Goal: Transaction & Acquisition: Purchase product/service

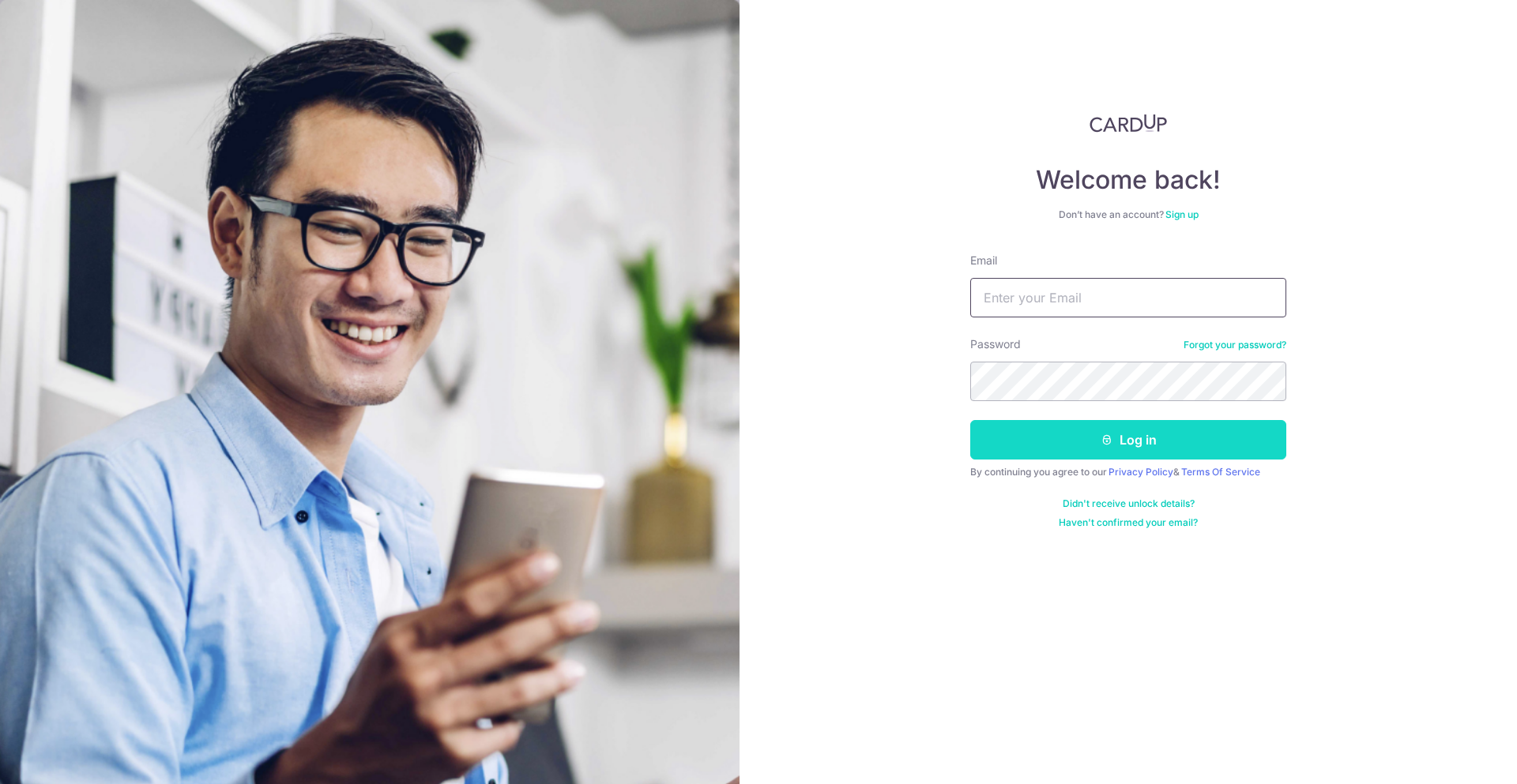
type input "[EMAIL_ADDRESS][DOMAIN_NAME]"
click at [1200, 451] on button "Log in" at bounding box center [1128, 439] width 316 height 40
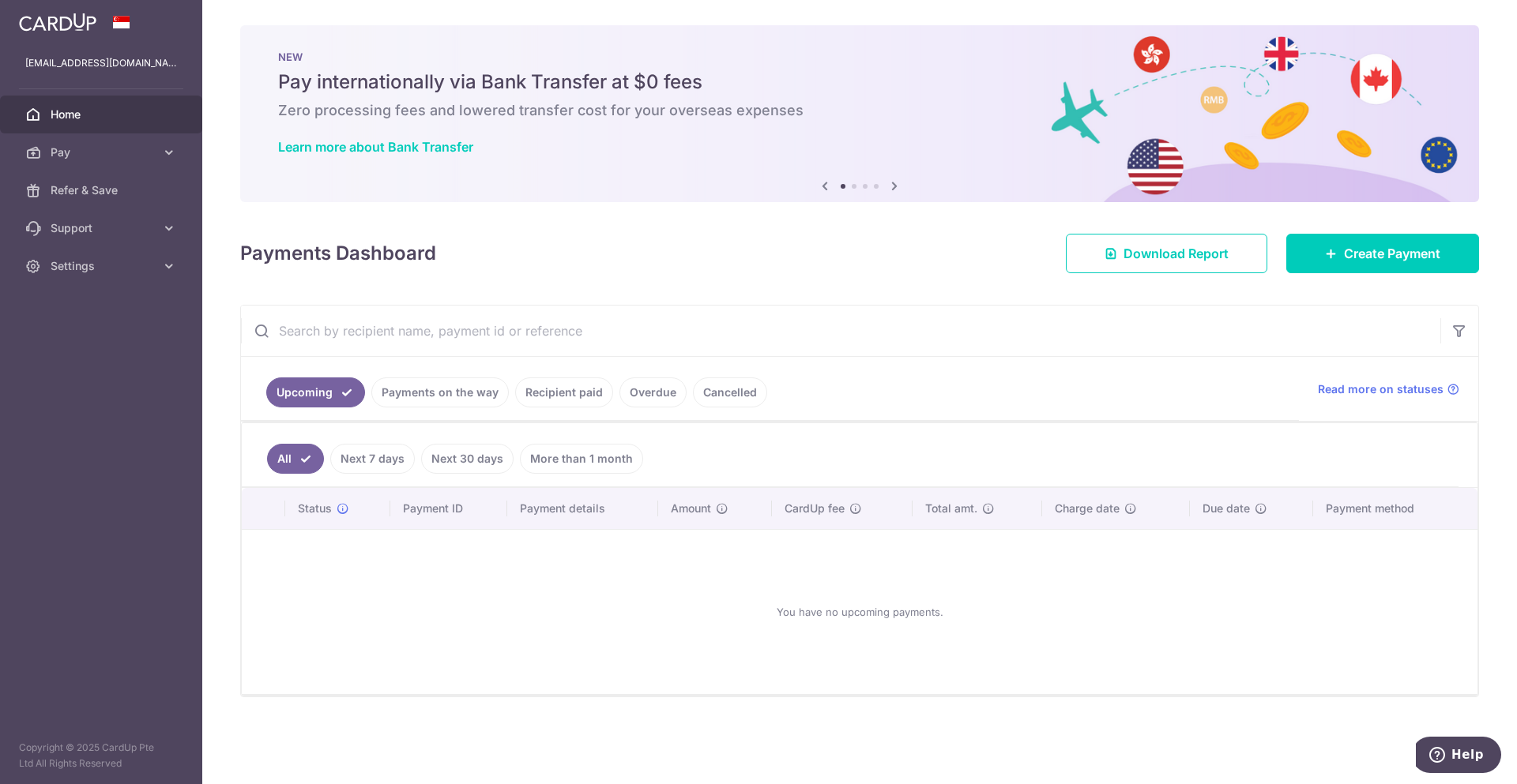
click at [563, 402] on link "Recipient paid" at bounding box center [564, 392] width 98 height 30
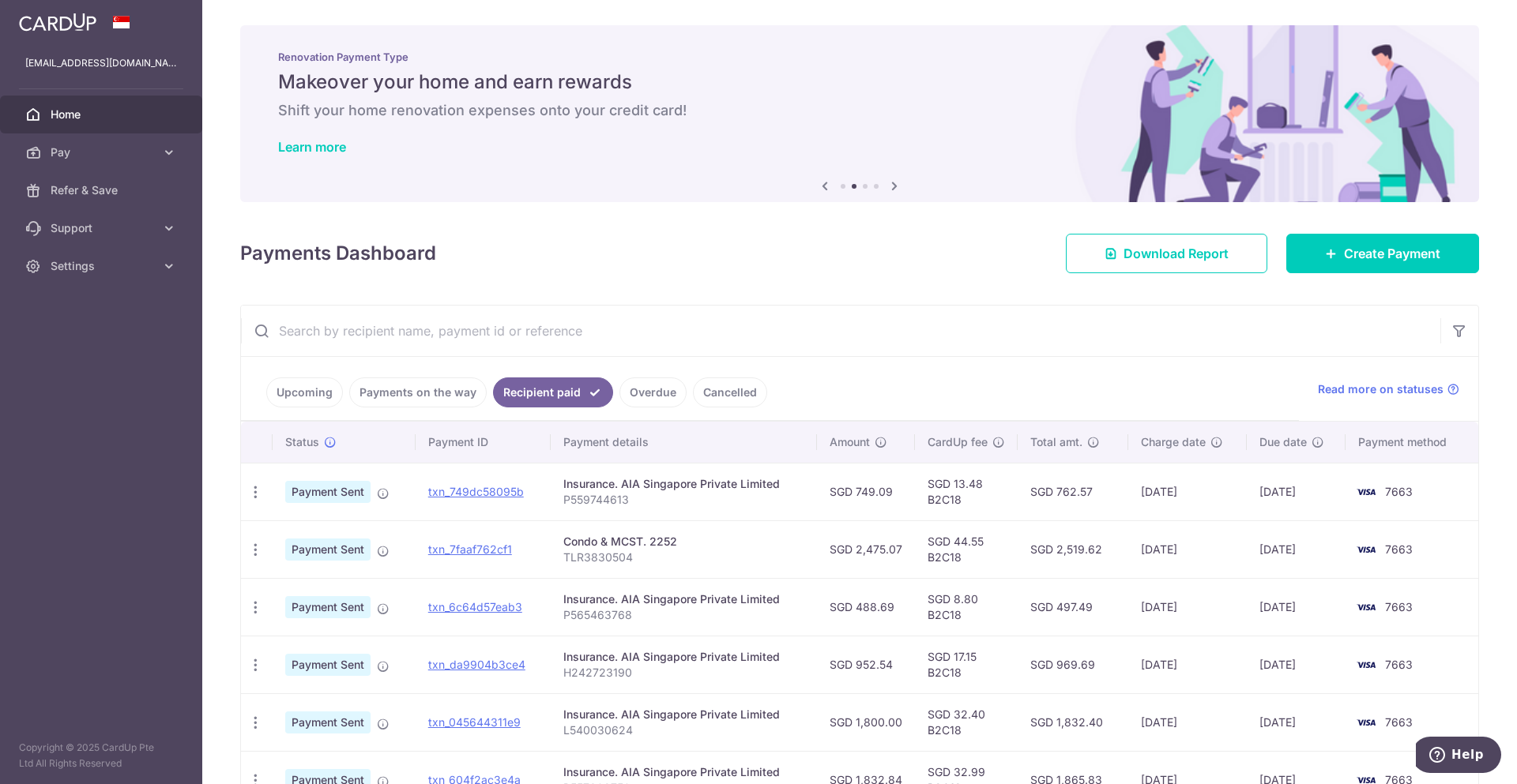
click at [615, 541] on div "Condo & MCST. 2252" at bounding box center [684, 541] width 241 height 16
click at [507, 547] on link "txn_7faaf762cf1" at bounding box center [470, 549] width 84 height 14
click at [102, 148] on span "Pay" at bounding box center [102, 152] width 104 height 16
click at [93, 238] on link "Recipients" at bounding box center [101, 228] width 202 height 38
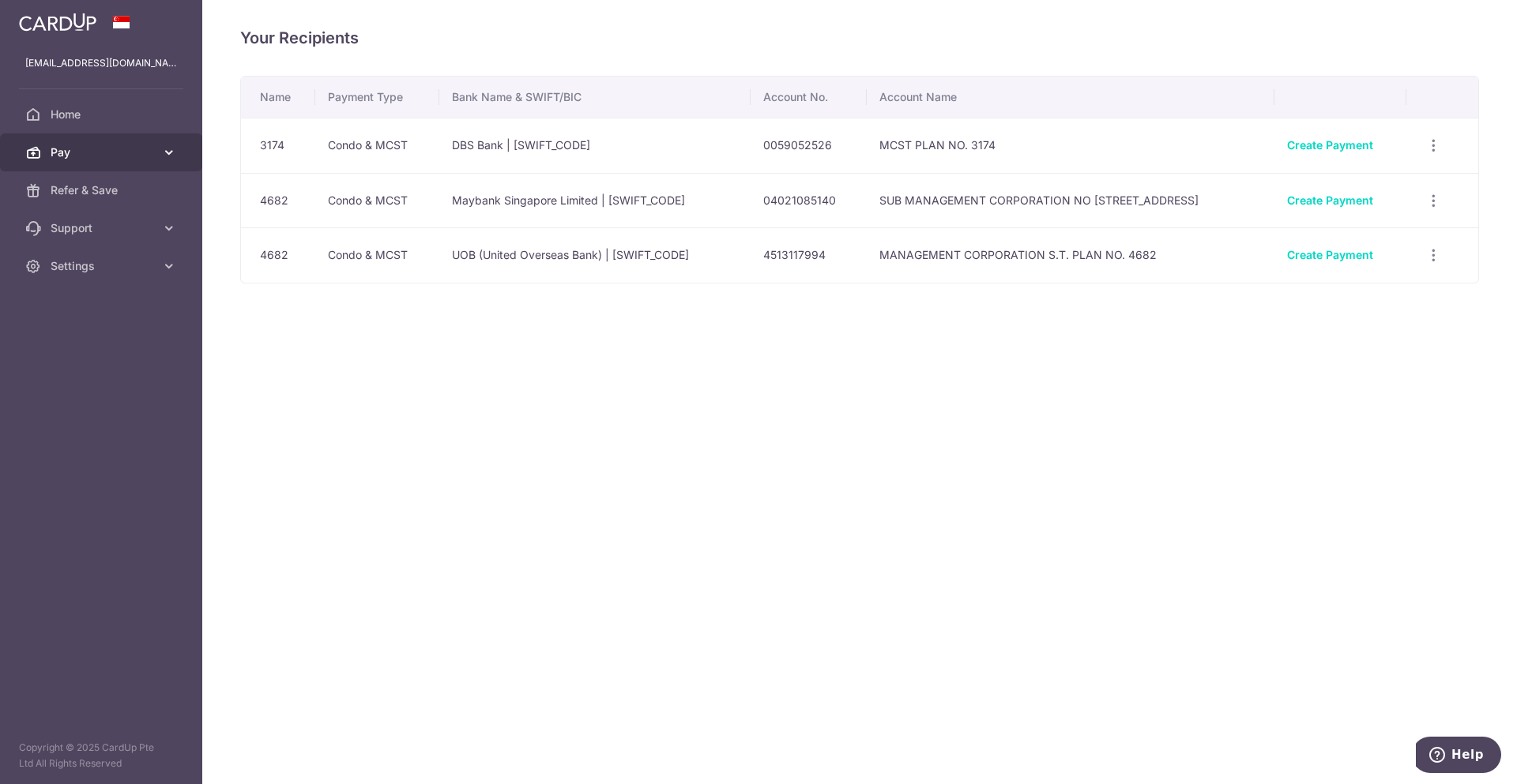
click at [134, 154] on span "Pay" at bounding box center [102, 152] width 104 height 16
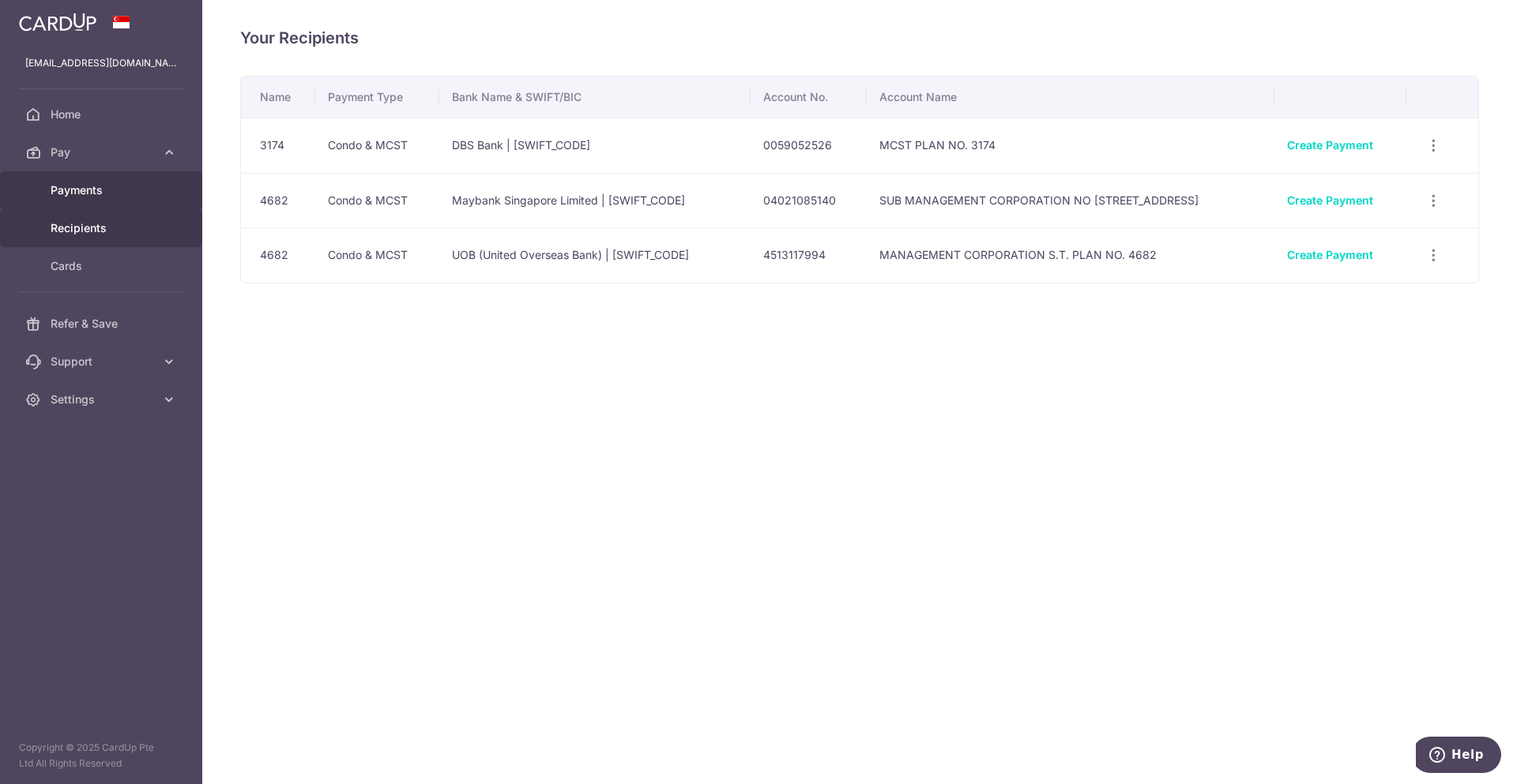
click at [105, 186] on span "Payments" at bounding box center [102, 189] width 104 height 16
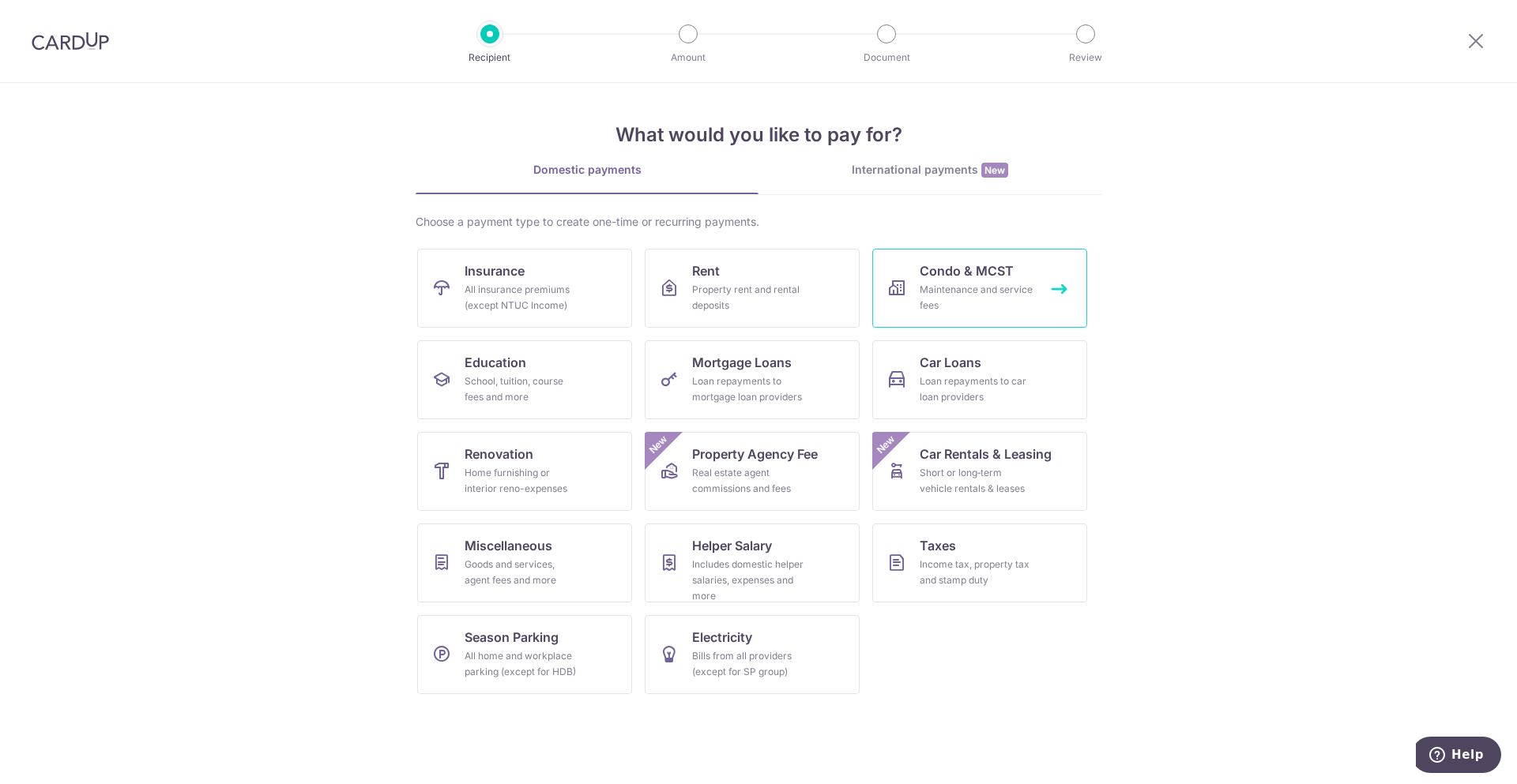
click at [956, 285] on div "Maintenance and service fees" at bounding box center [976, 298] width 114 height 31
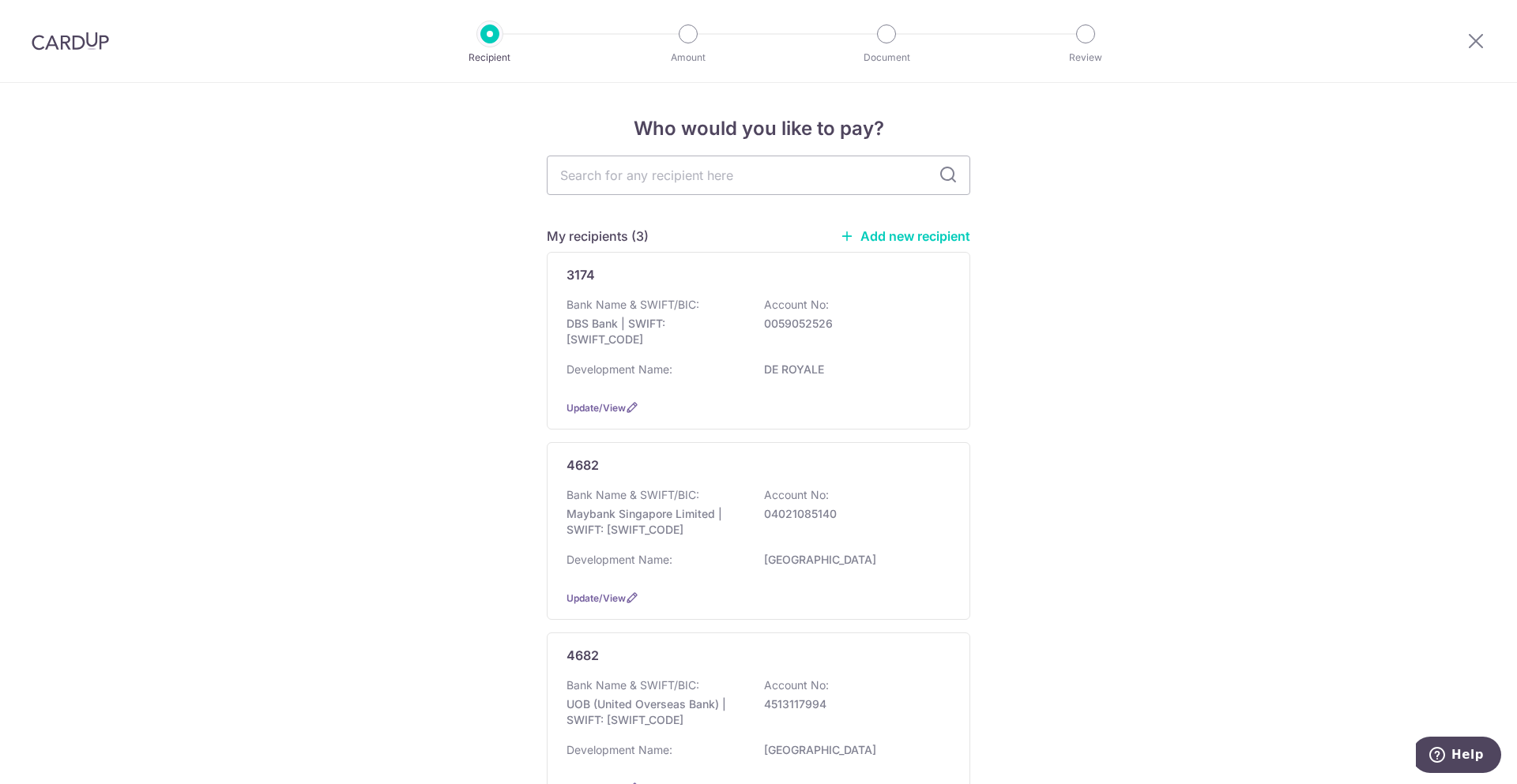
click at [939, 236] on link "Add new recipient" at bounding box center [905, 235] width 131 height 16
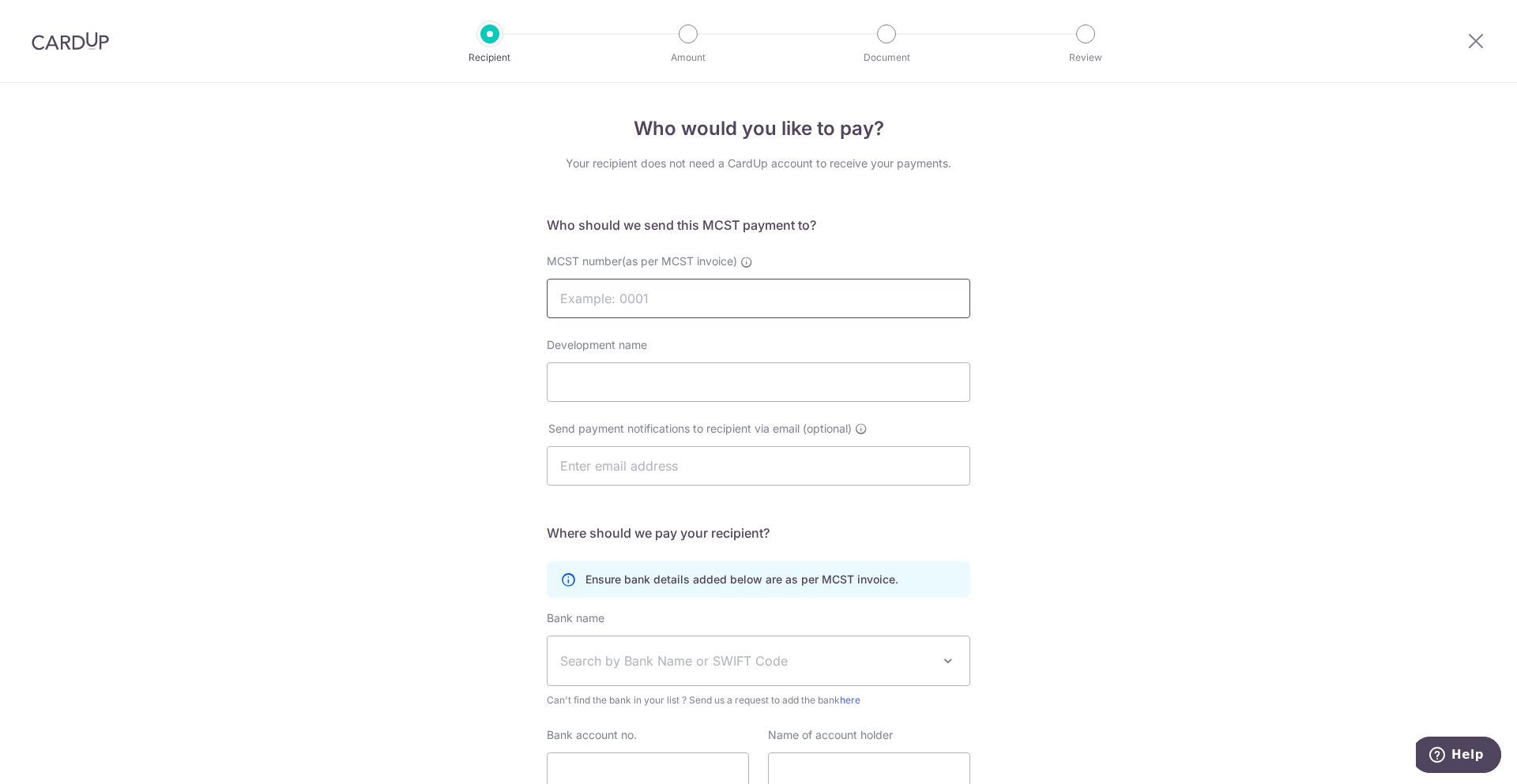
click at [729, 282] on input "MCST number(as per MCST invoice)" at bounding box center [758, 298] width 424 height 40
type input "2252"
click at [1178, 362] on div "Who would you like to pay? Your recipient does not need a CardUp account to rec…" at bounding box center [758, 500] width 1517 height 835
click at [699, 381] on input "Development name" at bounding box center [758, 381] width 424 height 40
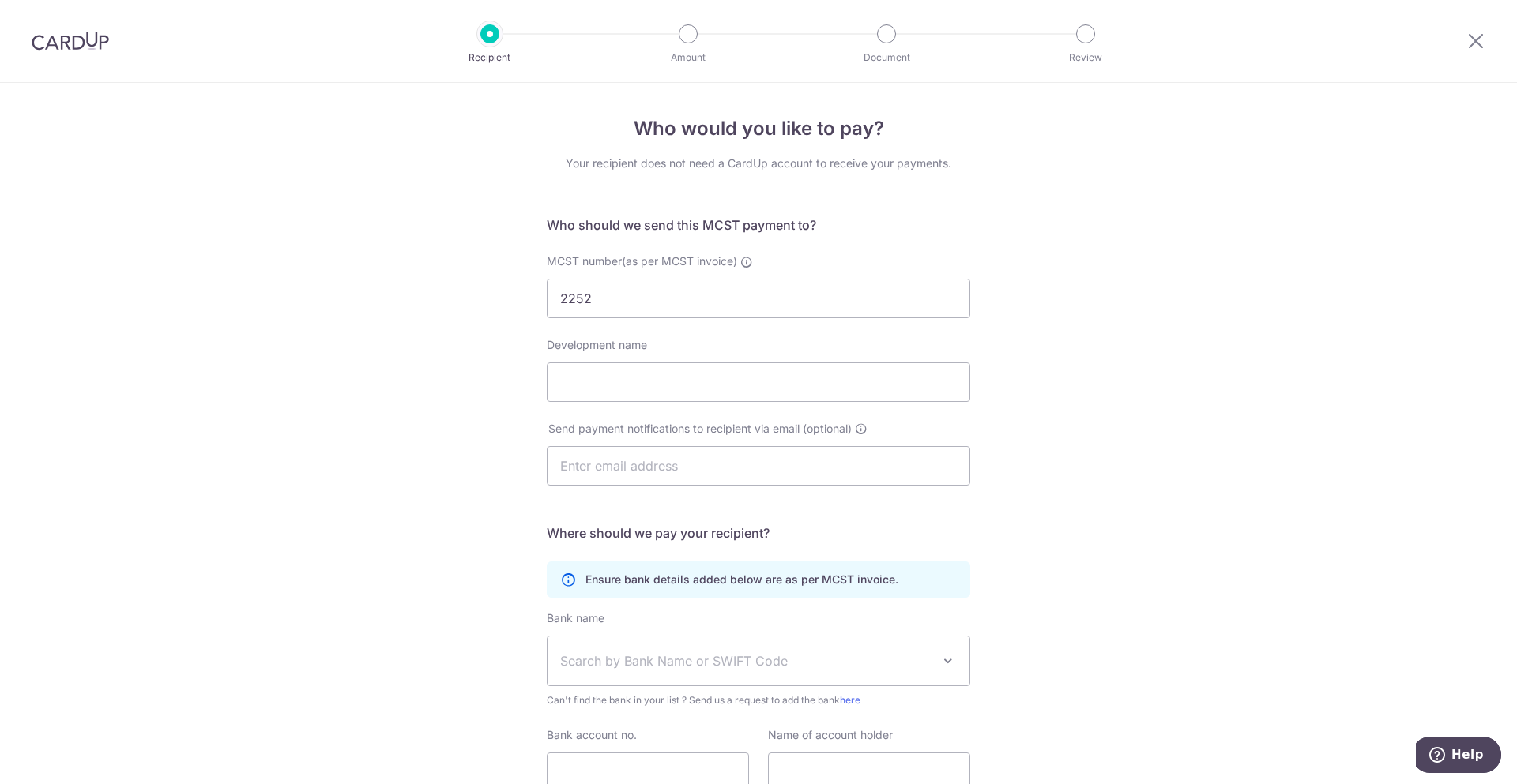
click at [1192, 426] on div "Who would you like to pay? Your recipient does not need a CardUp account to rec…" at bounding box center [758, 500] width 1517 height 835
click at [497, 38] on div at bounding box center [489, 34] width 19 height 19
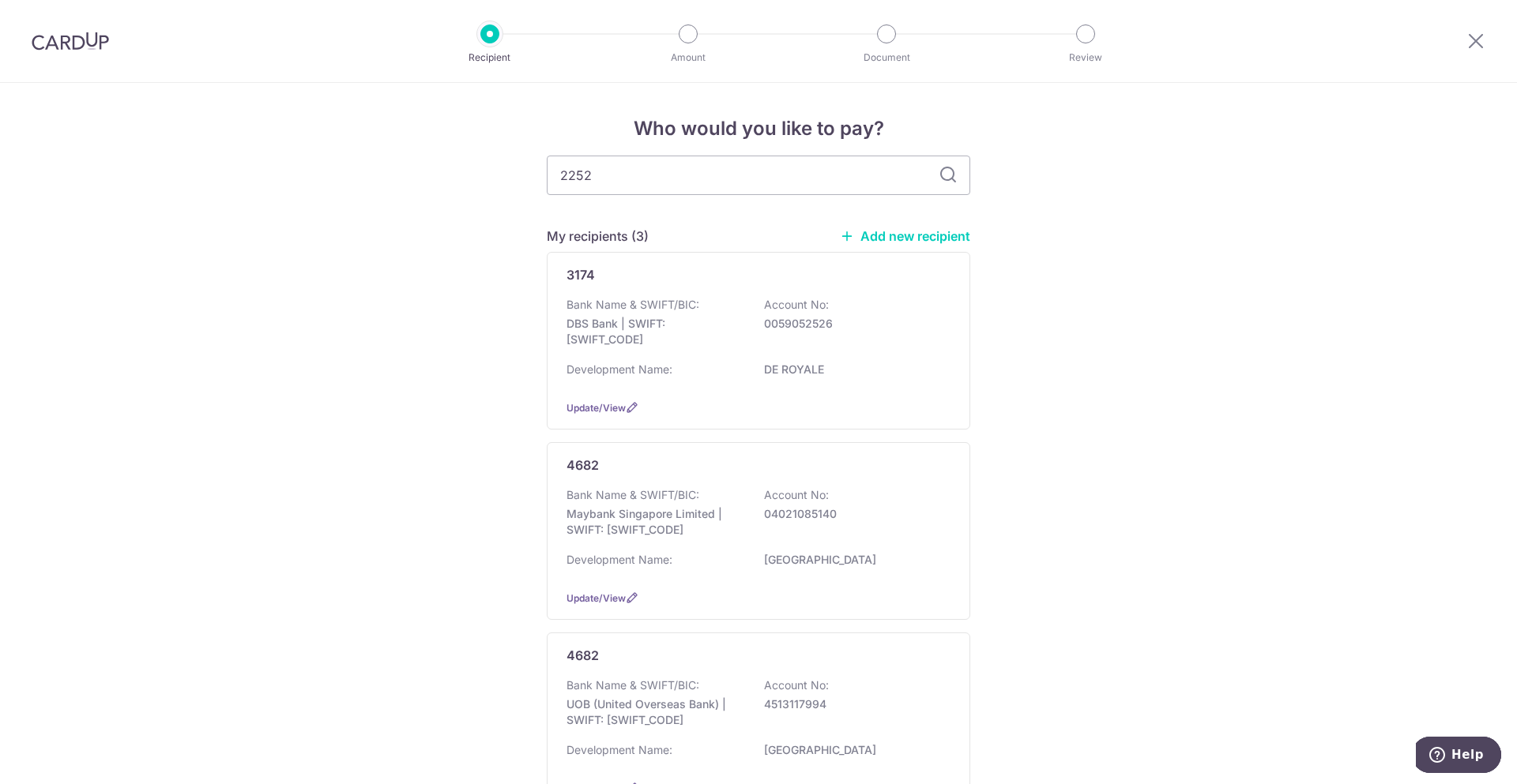
type input "2252"
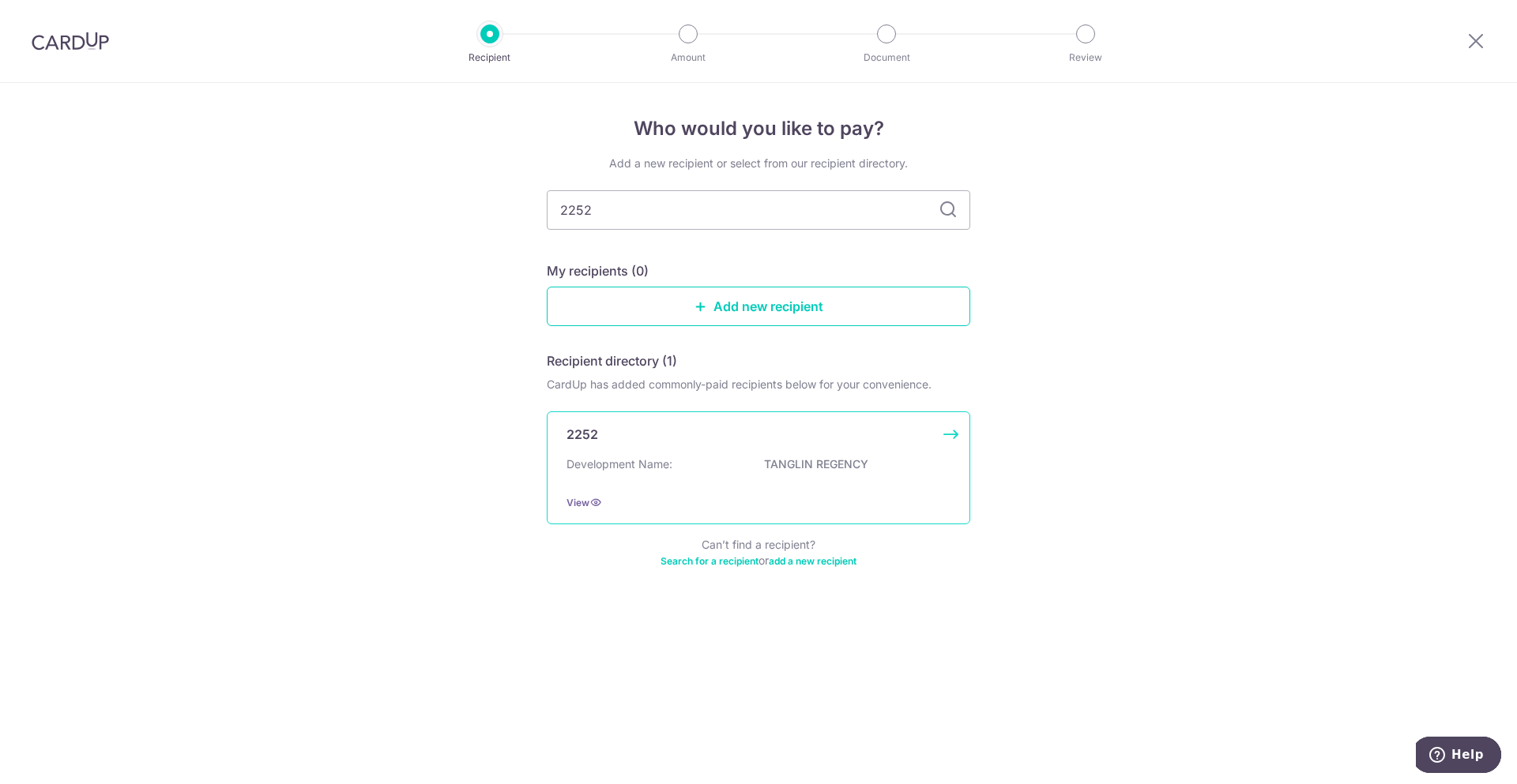
click at [816, 460] on p "TANGLIN REGENCY" at bounding box center [852, 464] width 177 height 16
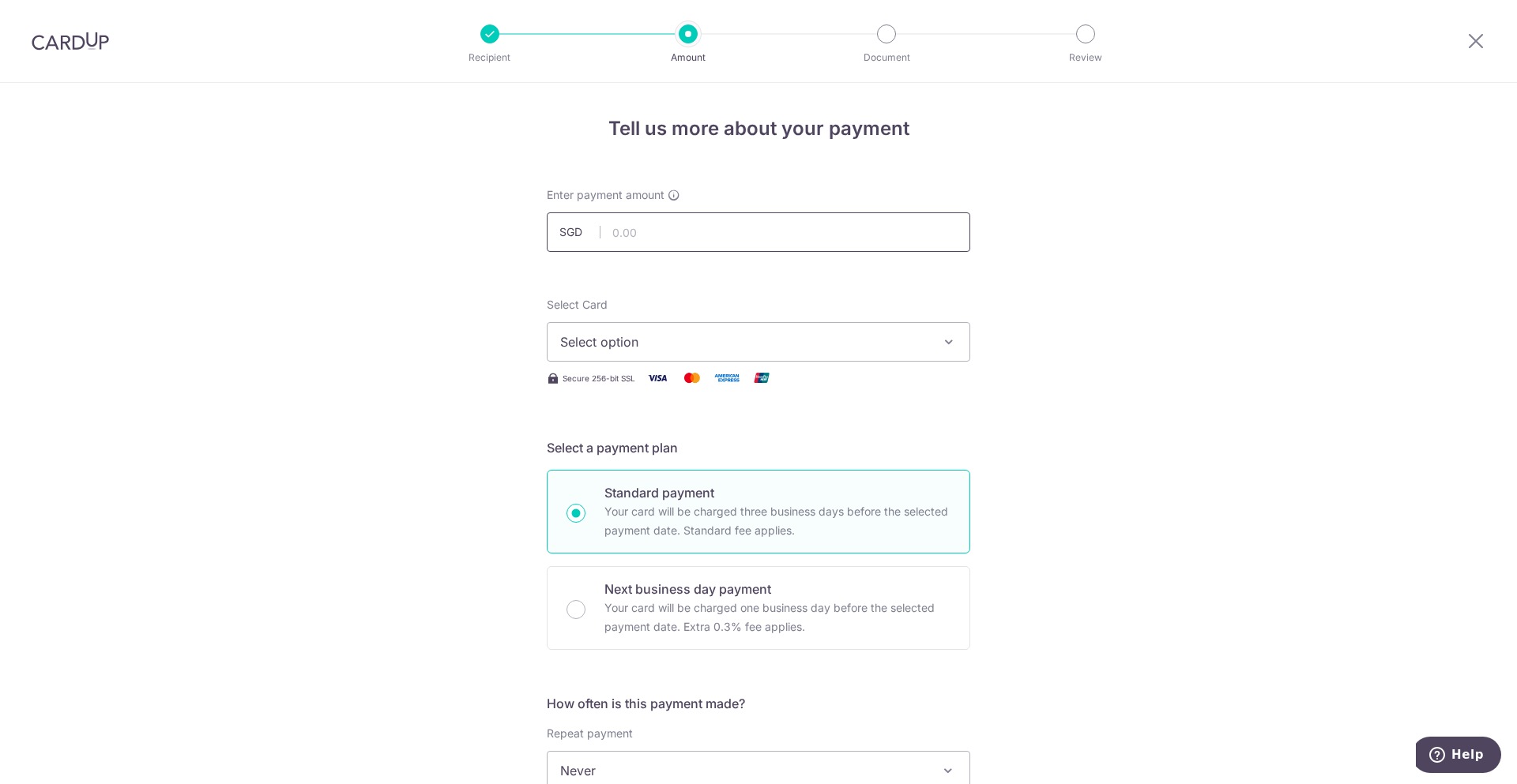
click at [877, 236] on input "text" at bounding box center [758, 232] width 424 height 40
drag, startPoint x: 602, startPoint y: 351, endPoint x: 660, endPoint y: 271, distance: 98.8
click at [602, 351] on span "Select option" at bounding box center [744, 342] width 368 height 19
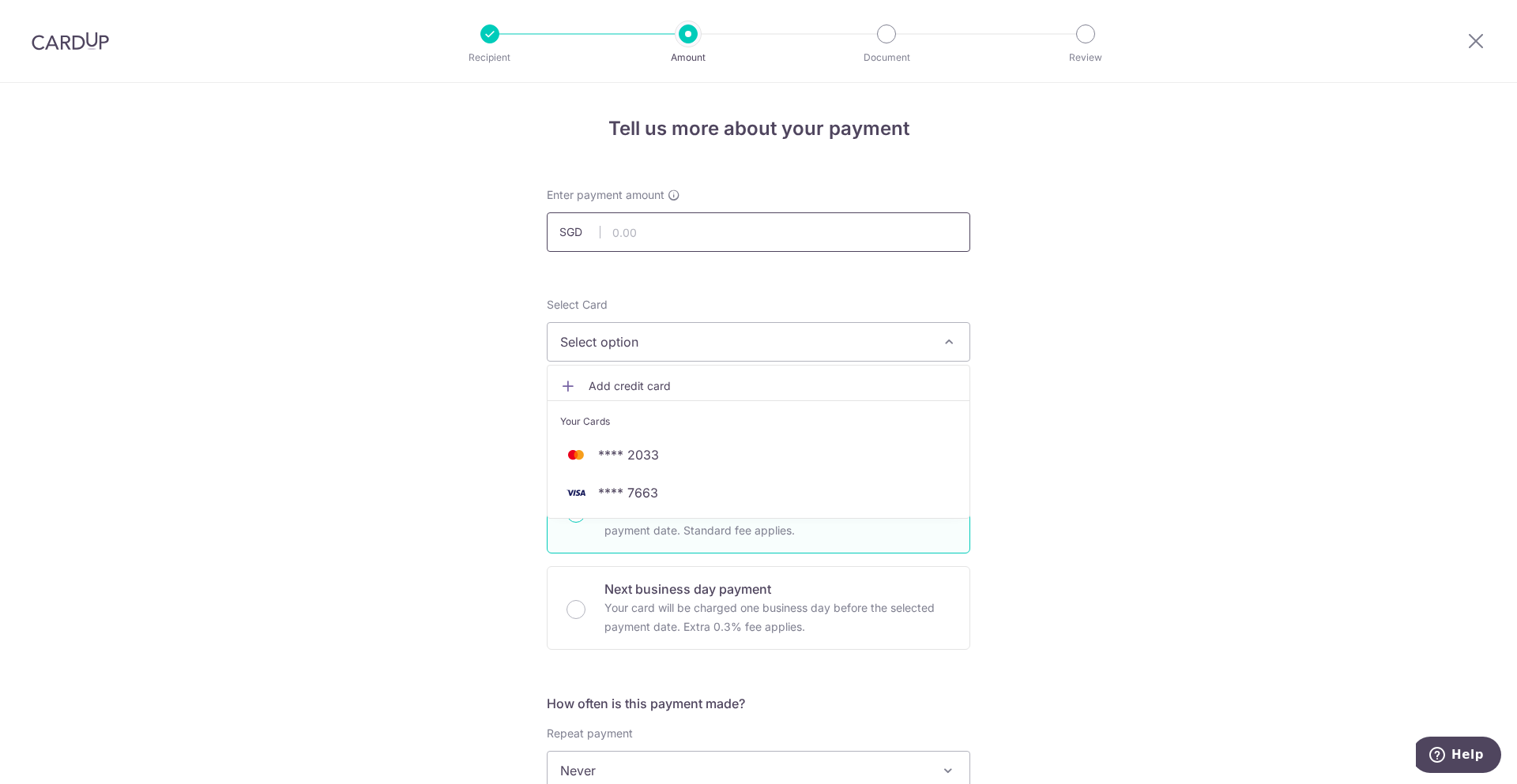
click at [691, 235] on input "text" at bounding box center [758, 232] width 424 height 40
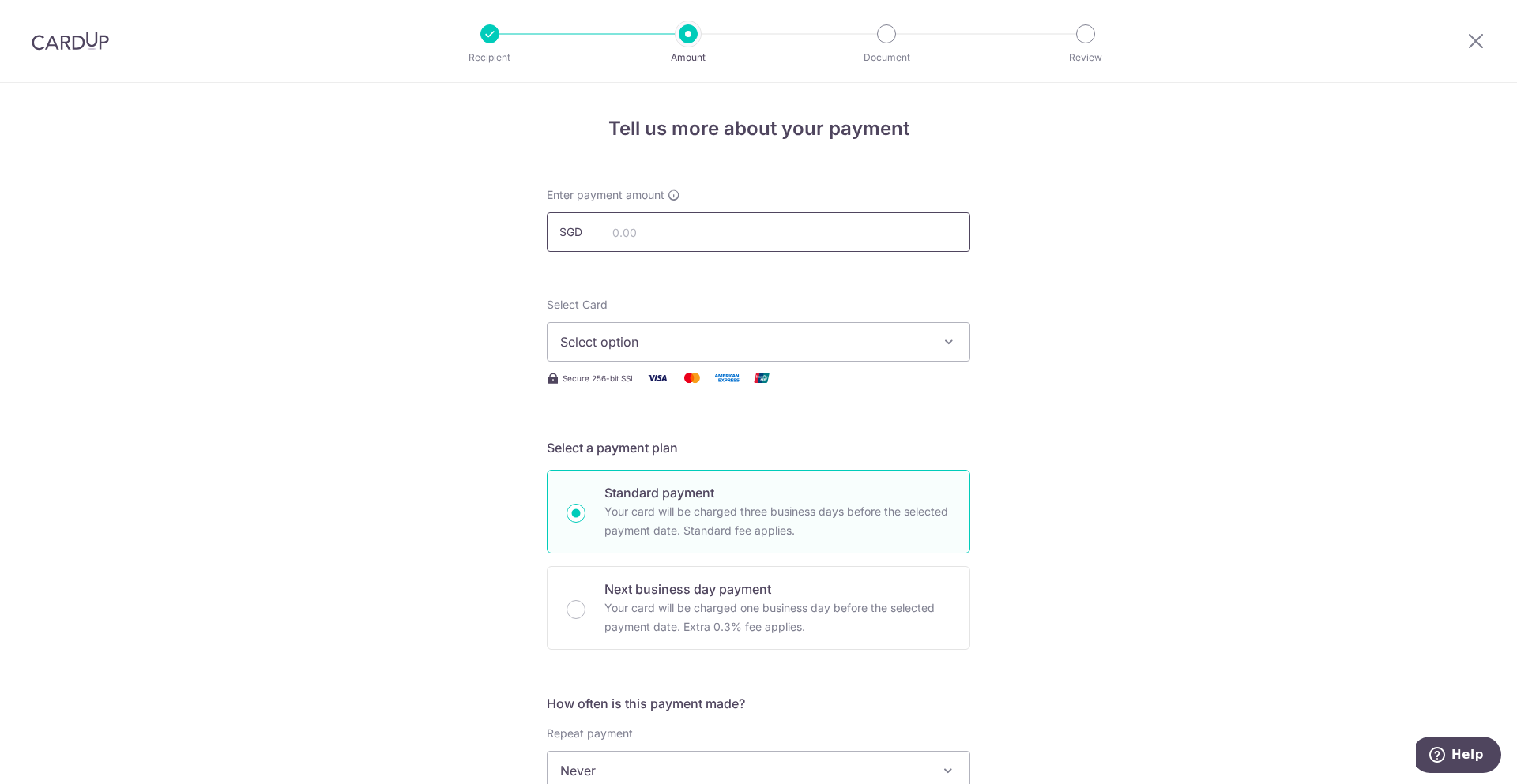
click at [733, 233] on input "text" at bounding box center [758, 232] width 424 height 40
click at [679, 235] on input "text" at bounding box center [758, 232] width 424 height 40
type input "1,587.00"
click at [921, 323] on button "Select option" at bounding box center [758, 342] width 424 height 40
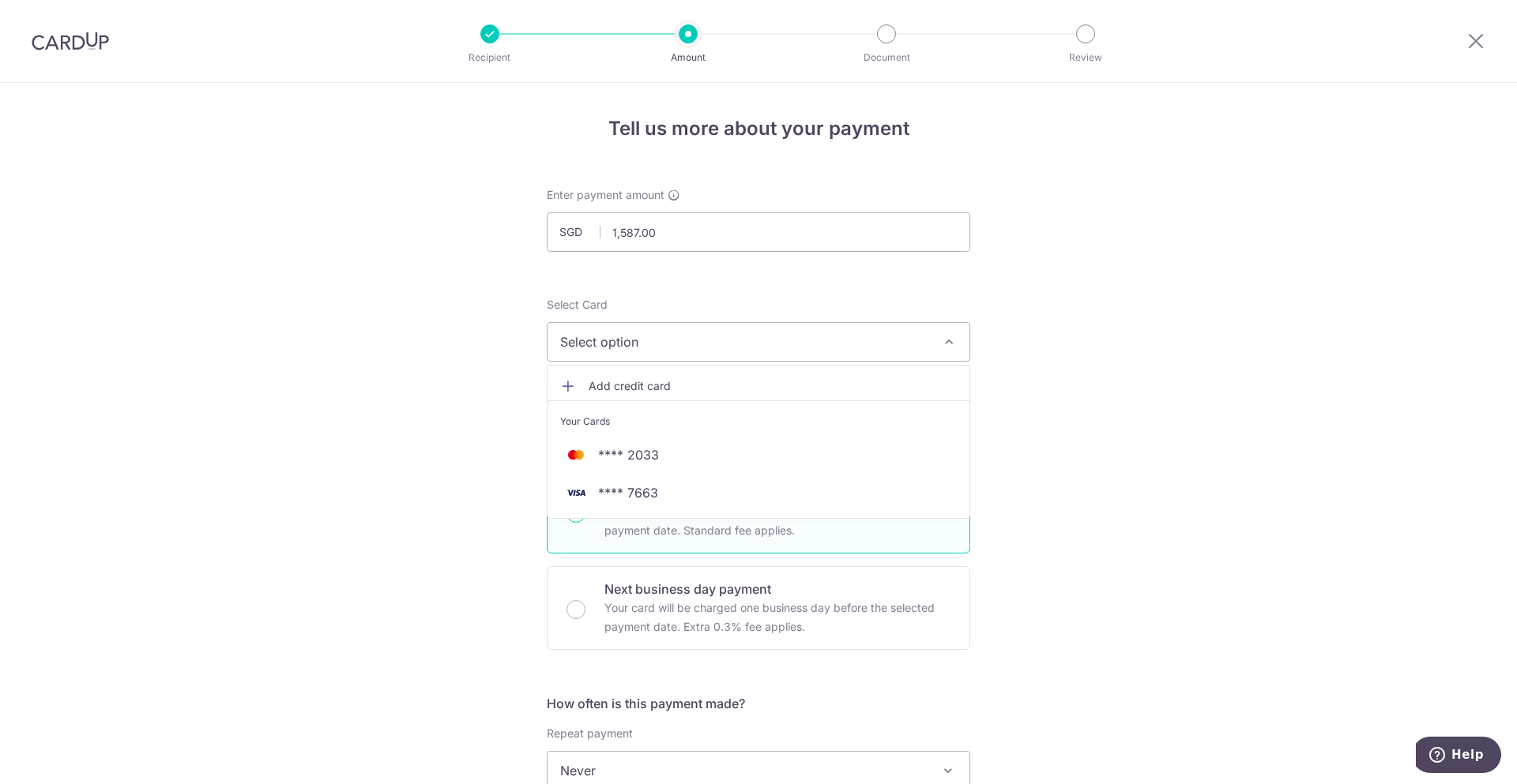
click at [1277, 444] on div "Tell us more about your payment Enter payment amount SGD 1,587.00 1587.00 Selec…" at bounding box center [758, 797] width 1517 height 1428
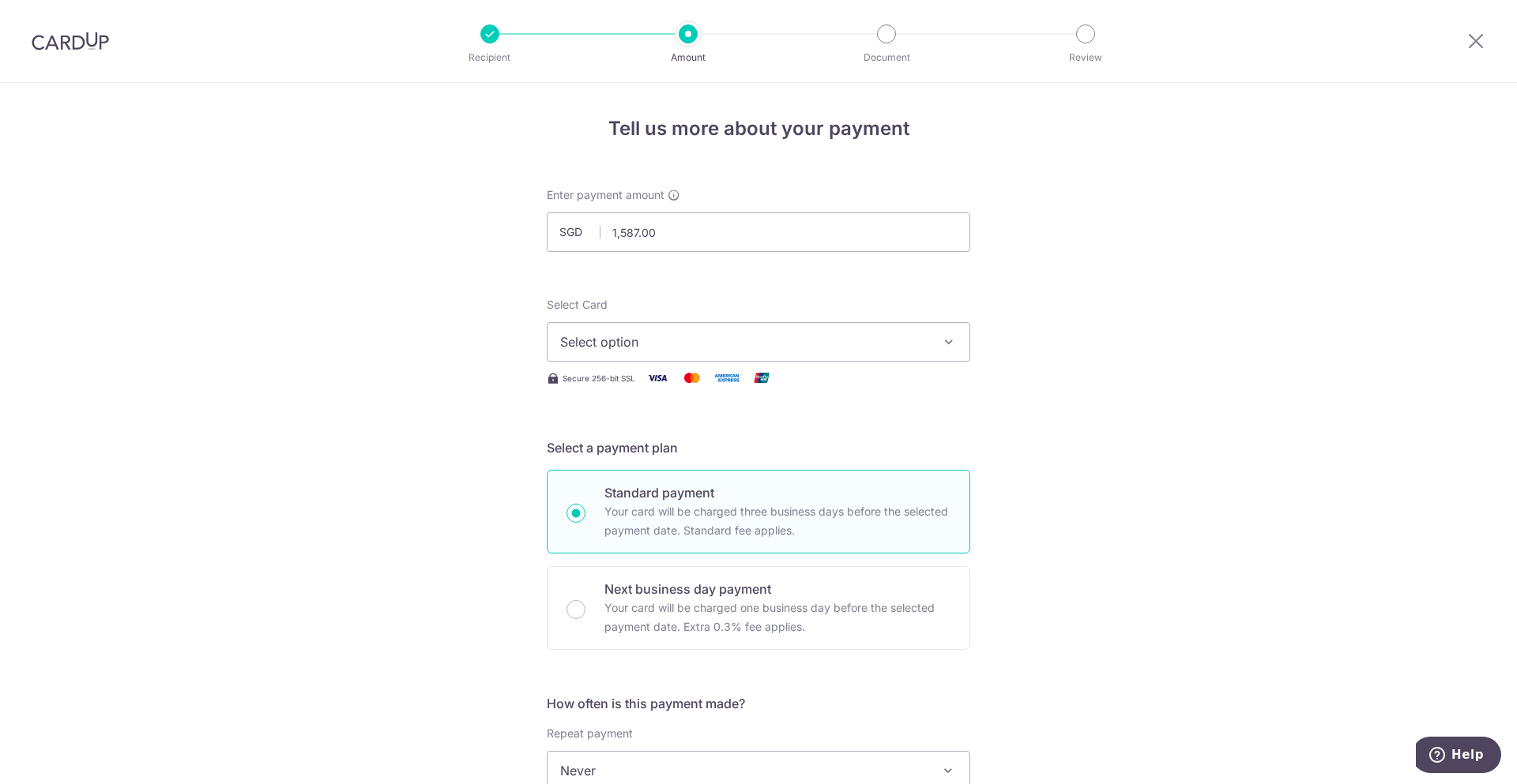
click at [1171, 512] on div "Tell us more about your payment Enter payment amount SGD 1,587.00 1587.00 Selec…" at bounding box center [758, 797] width 1517 height 1428
click at [879, 343] on span "Select option" at bounding box center [744, 342] width 368 height 19
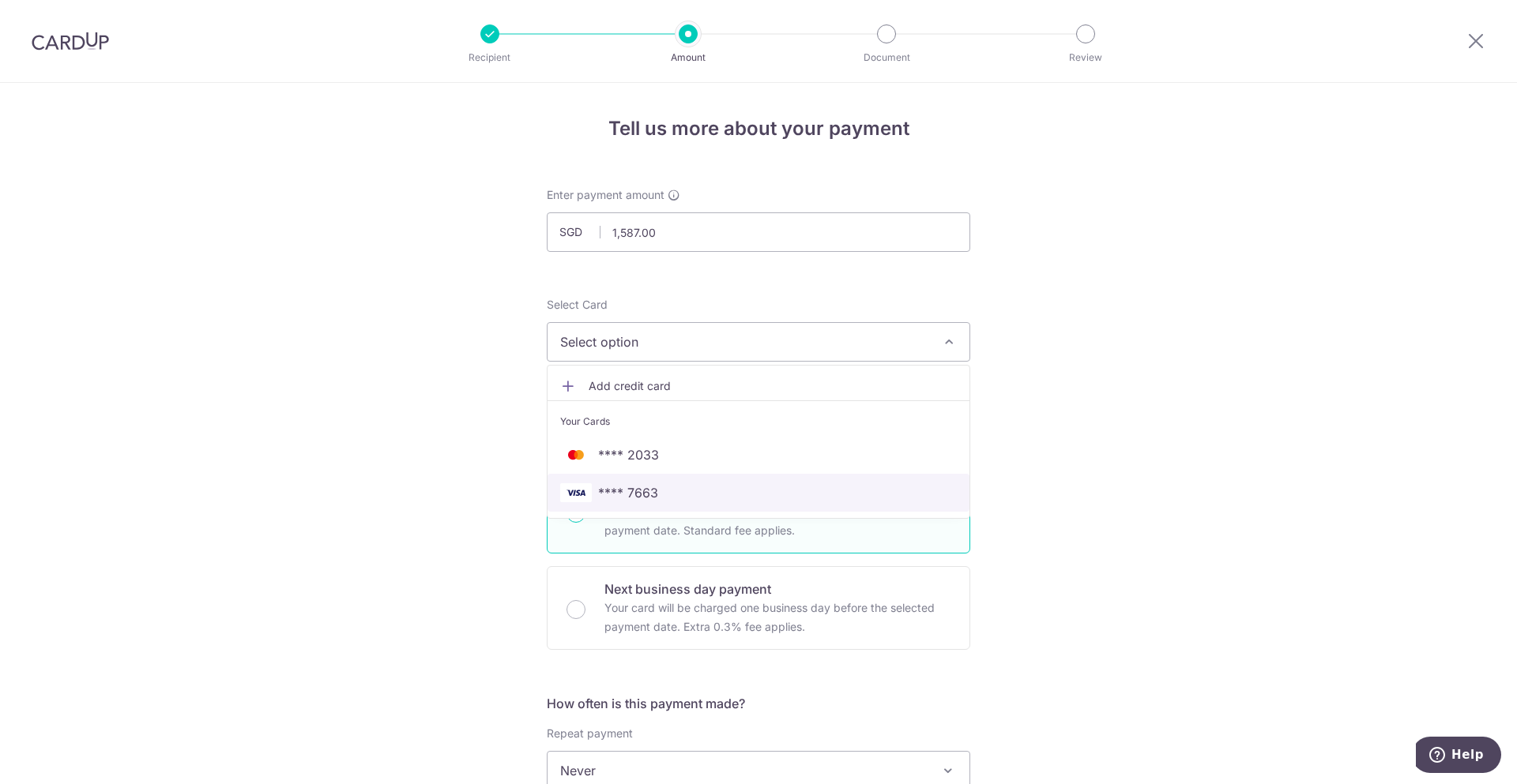
click at [648, 494] on span "**** 7663" at bounding box center [627, 493] width 60 height 19
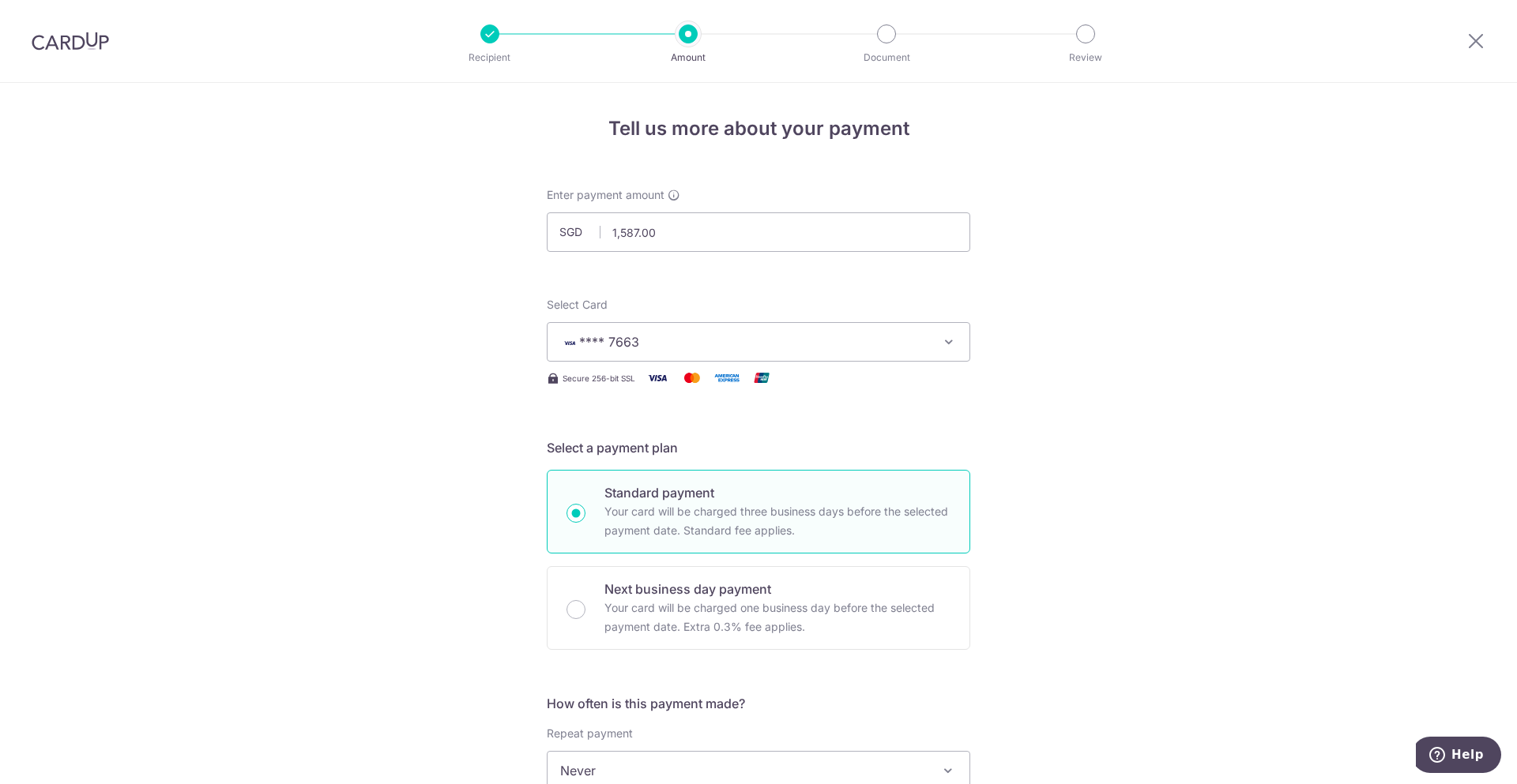
click at [1130, 553] on div "Tell us more about your payment Enter payment amount SGD 1,587.00 1587.00 Selec…" at bounding box center [758, 797] width 1517 height 1428
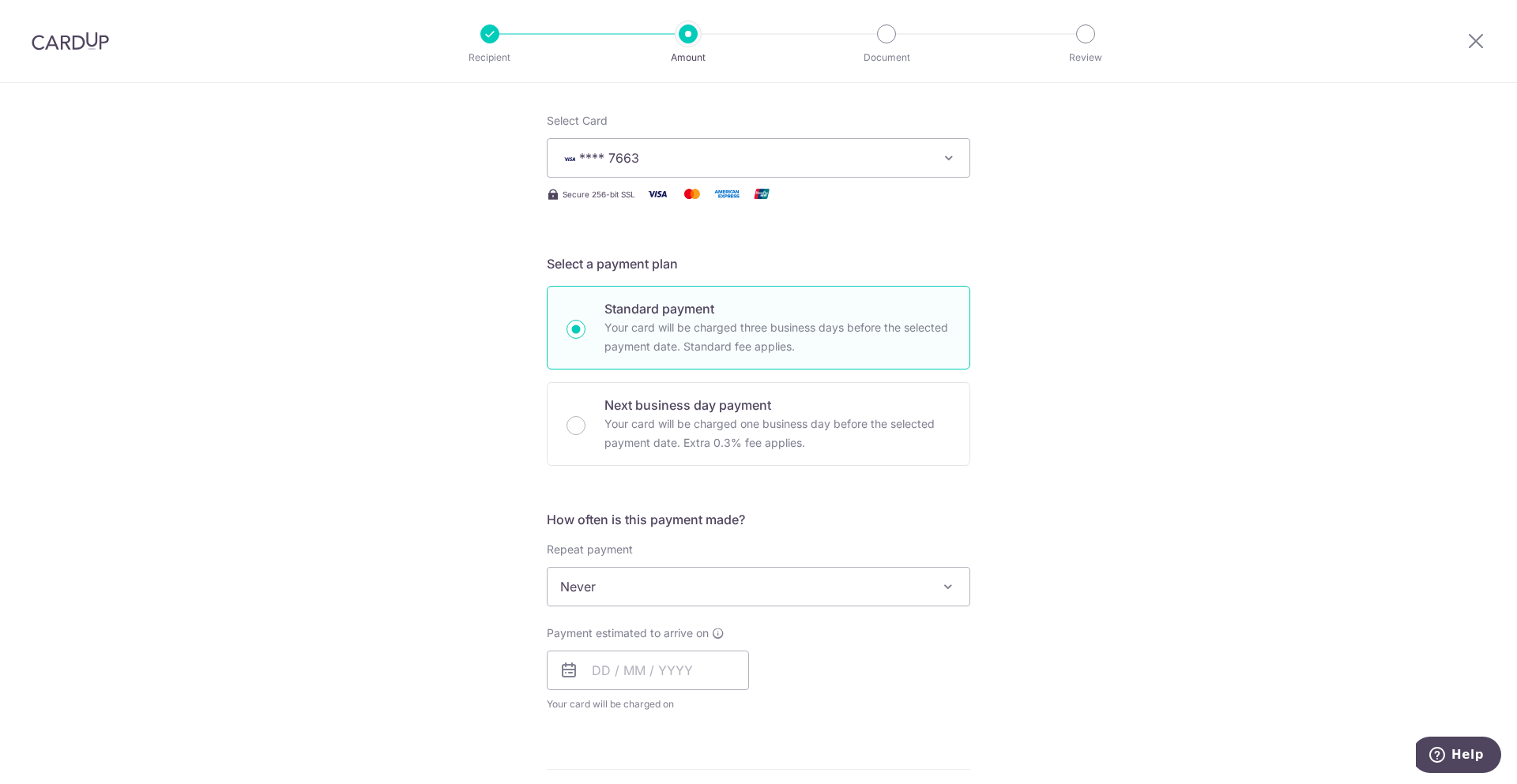
click at [1041, 555] on div "Tell us more about your payment Enter payment amount SGD 1,587.00 1587.00 Selec…" at bounding box center [758, 613] width 1517 height 1428
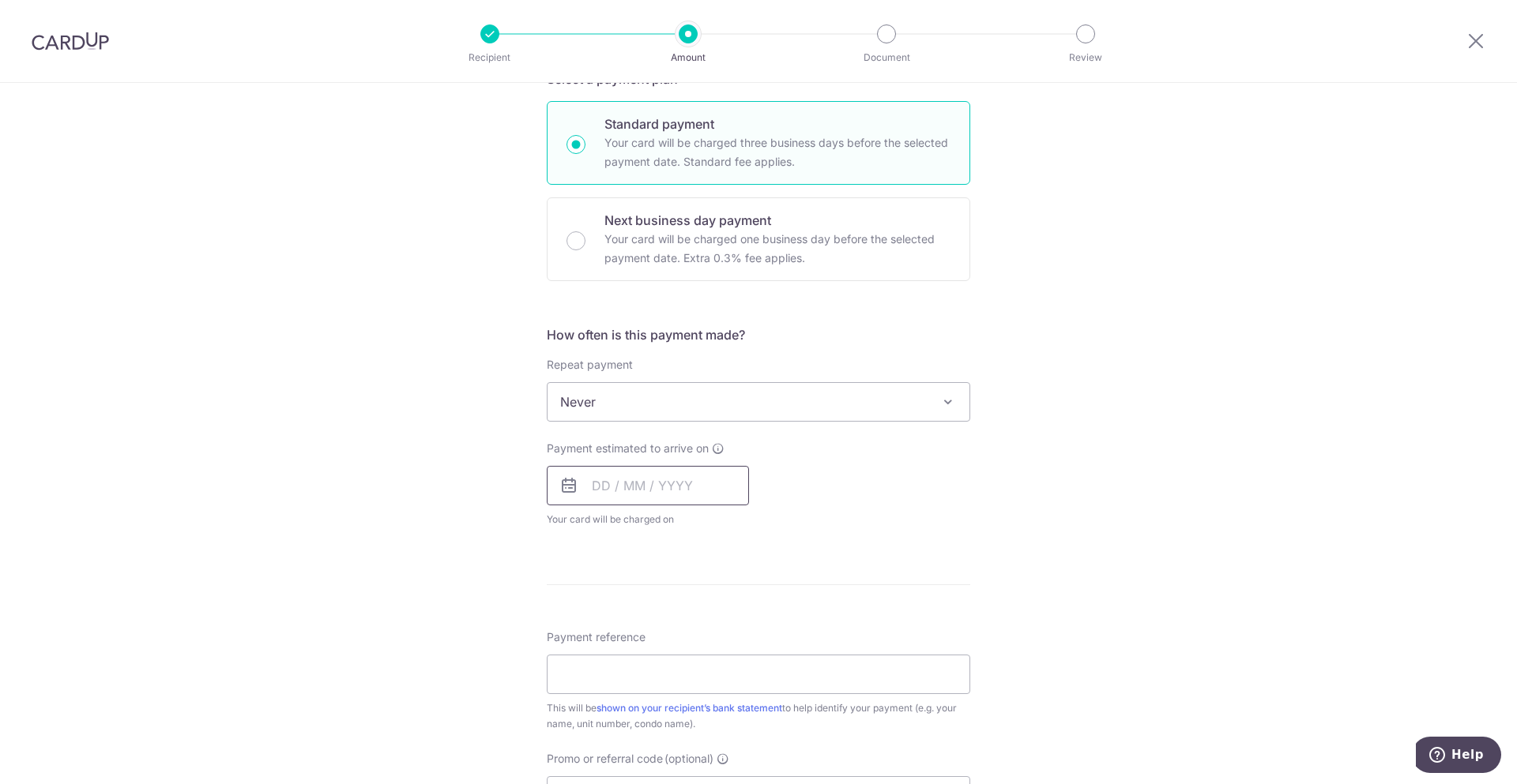
click at [627, 493] on input "text" at bounding box center [648, 485] width 202 height 40
click at [704, 660] on link "14" at bounding box center [705, 660] width 25 height 25
type input "14/08/2025"
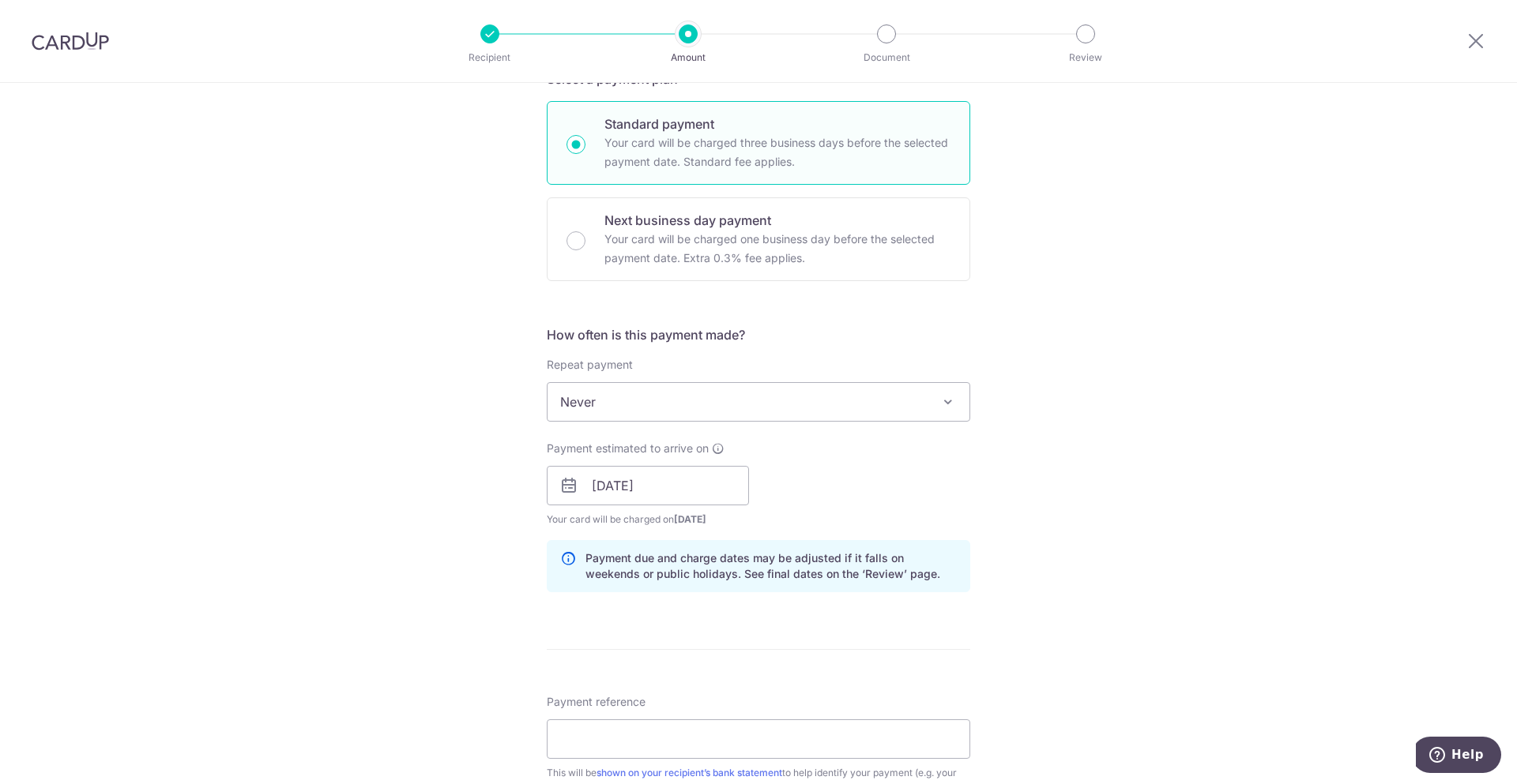
click at [1085, 608] on div "Tell us more about your payment Enter payment amount SGD 1,587.00 1587.00 Selec…" at bounding box center [758, 460] width 1517 height 1494
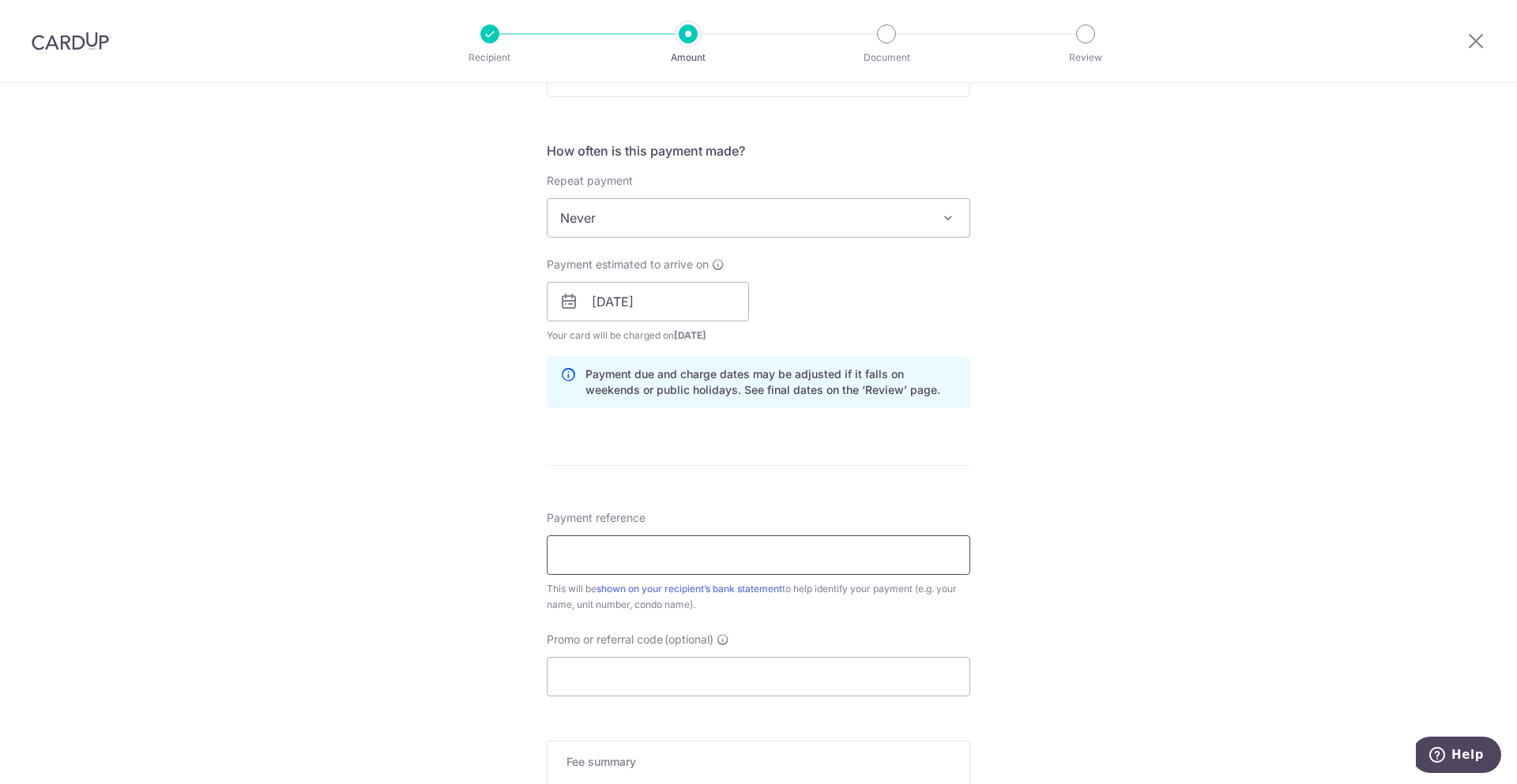
click at [727, 562] on input "Payment reference" at bounding box center [758, 555] width 424 height 40
paste input "L539393068"
type input "L539393068"
click at [1143, 565] on div "Tell us more about your payment Enter payment amount SGD 1,587.00 1587.00 Selec…" at bounding box center [758, 277] width 1517 height 1494
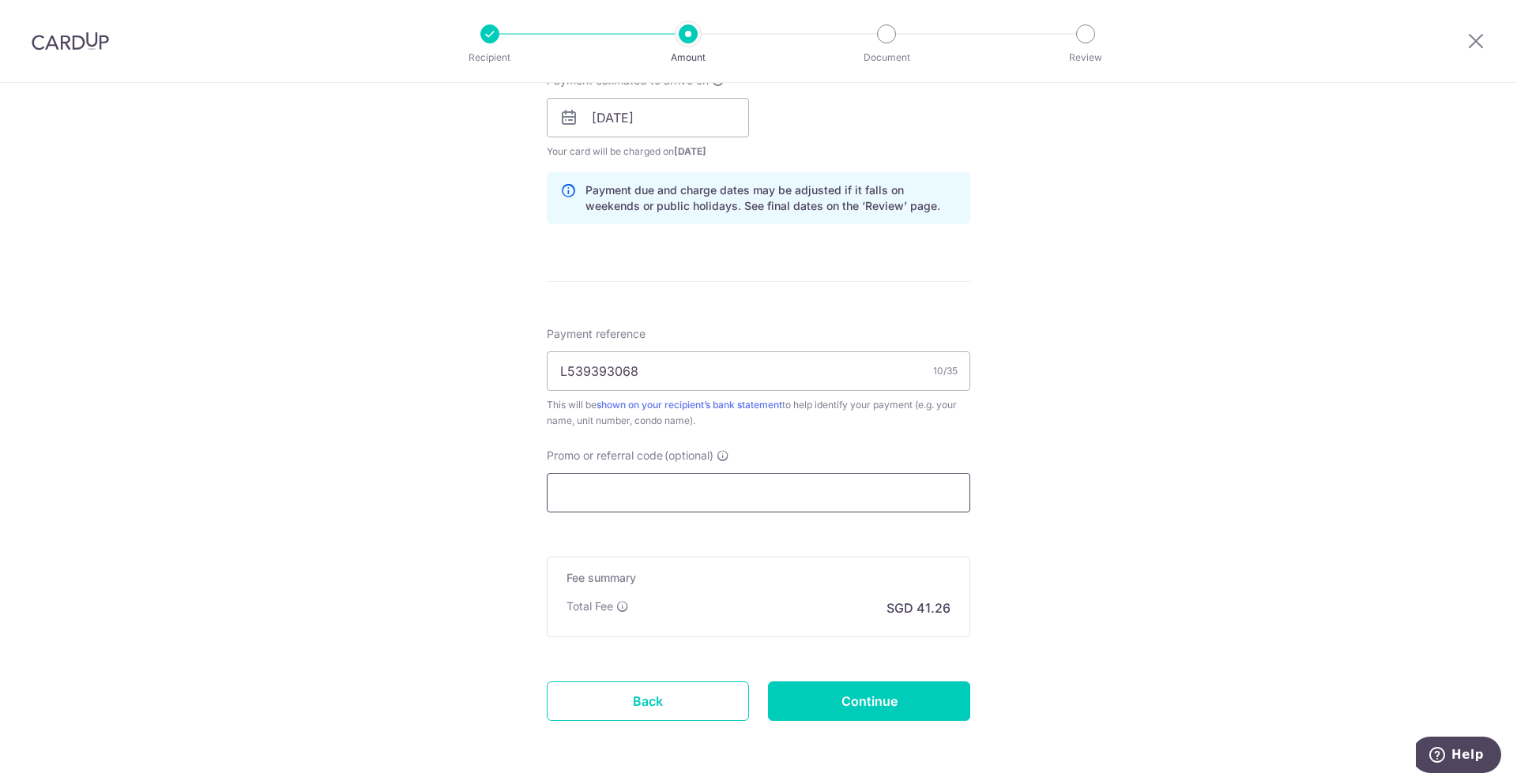
click at [715, 478] on input "Promo or referral code (optional)" at bounding box center [758, 493] width 424 height 40
paste input "B2C18"
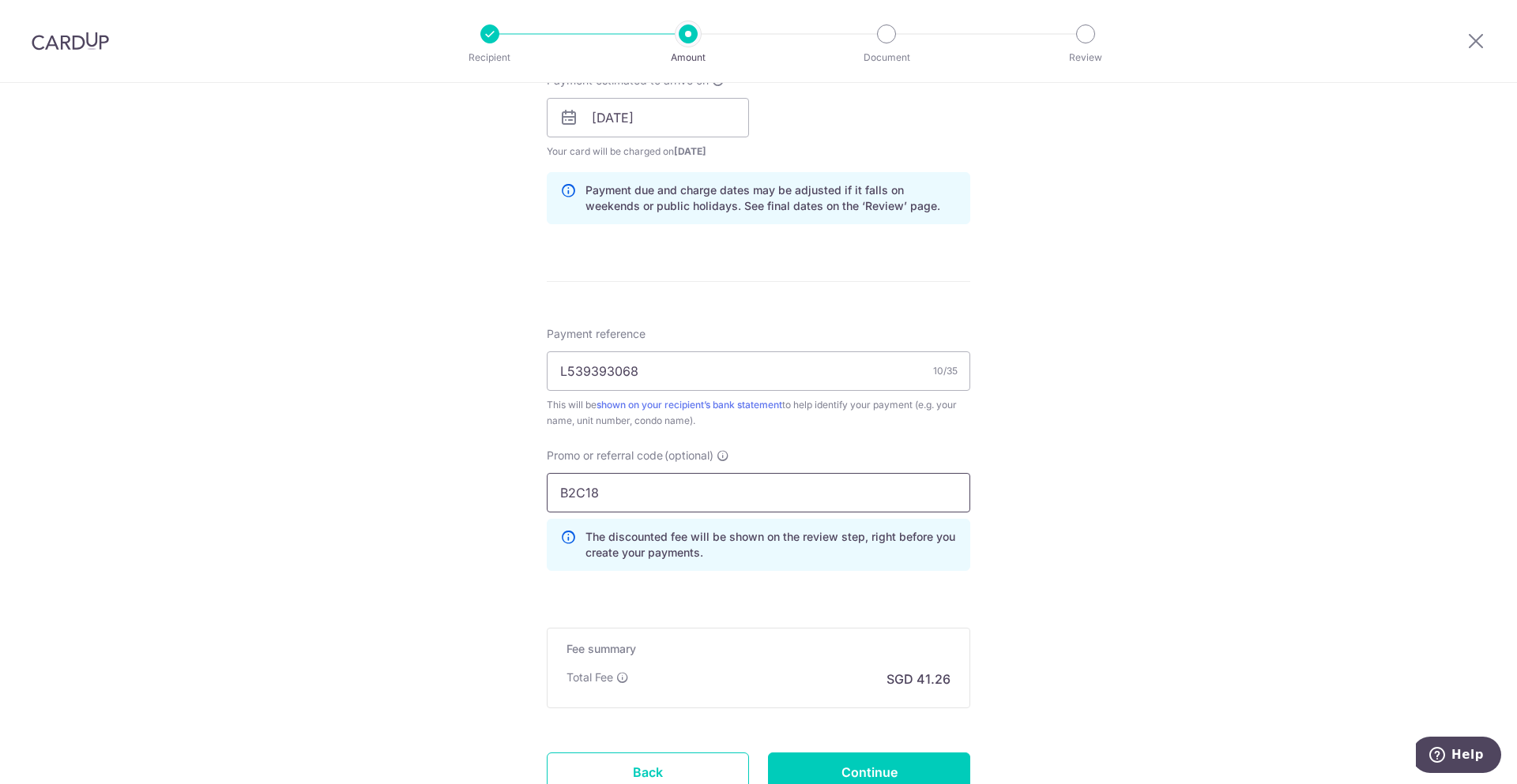
type input "B2C18"
click at [1137, 528] on div "Tell us more about your payment Enter payment amount SGD 1,587.00 1587.00 Selec…" at bounding box center [758, 129] width 1517 height 1564
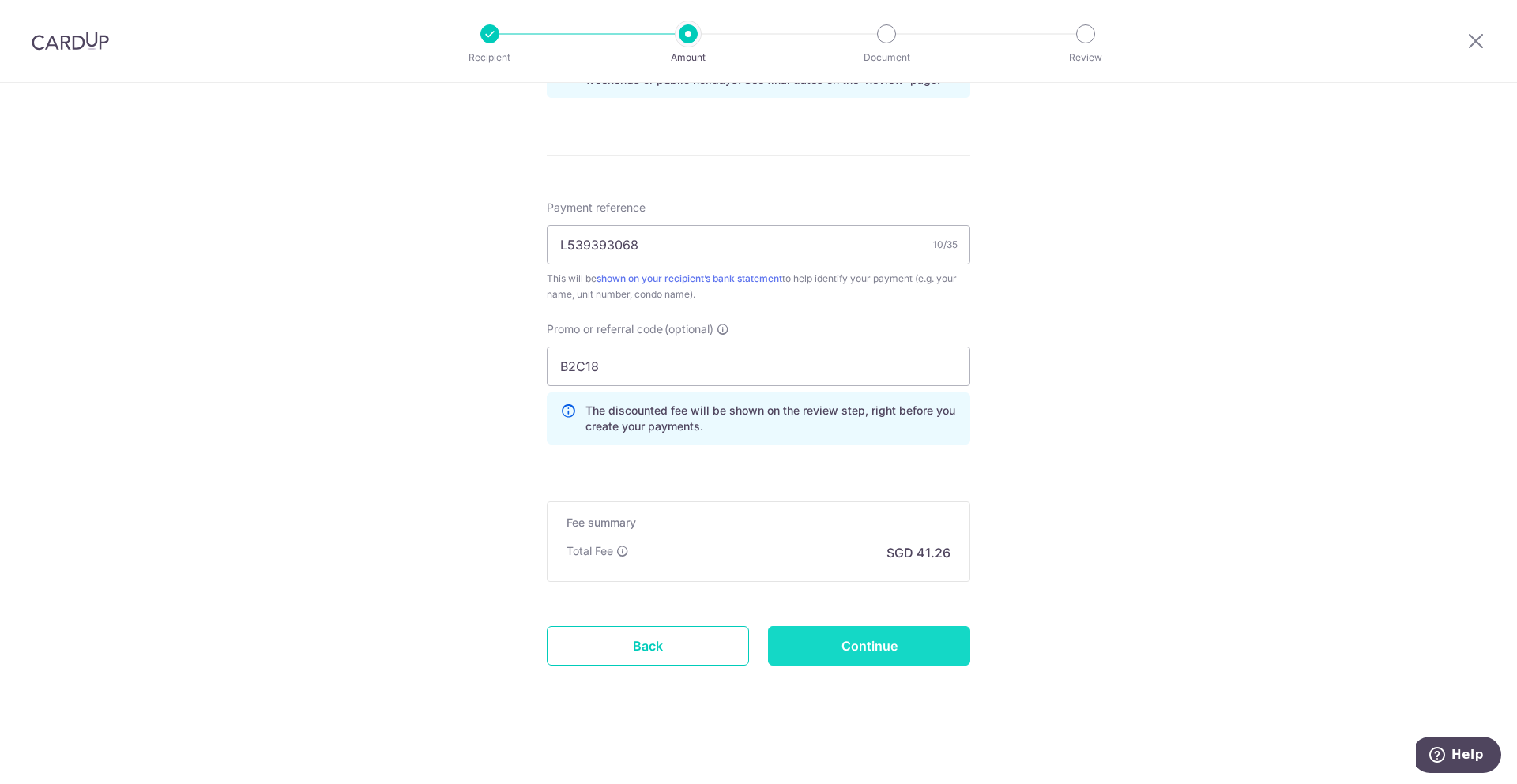
click at [916, 628] on input "Continue" at bounding box center [869, 645] width 202 height 40
type input "Create Schedule"
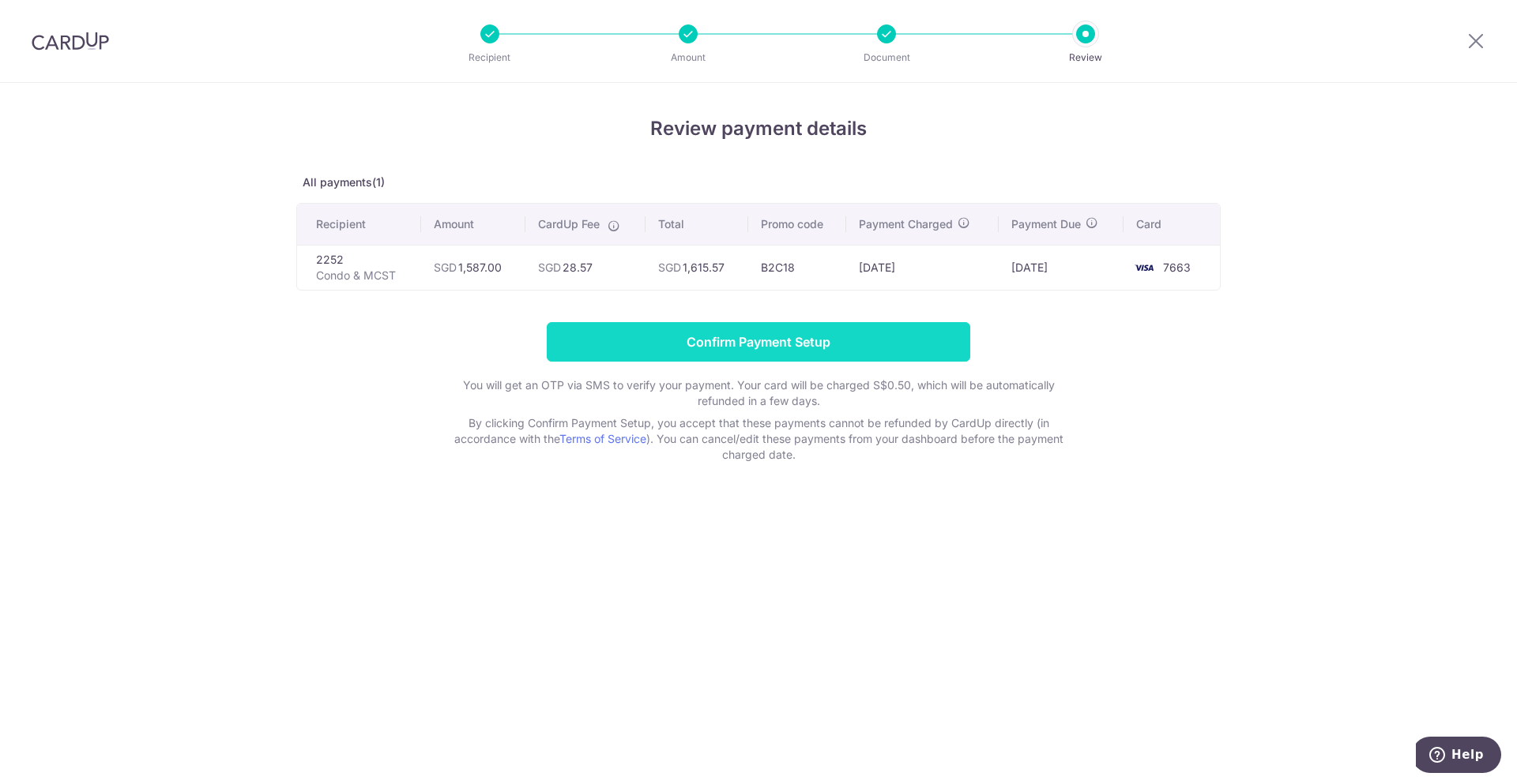
click at [765, 342] on input "Confirm Payment Setup" at bounding box center [758, 342] width 424 height 40
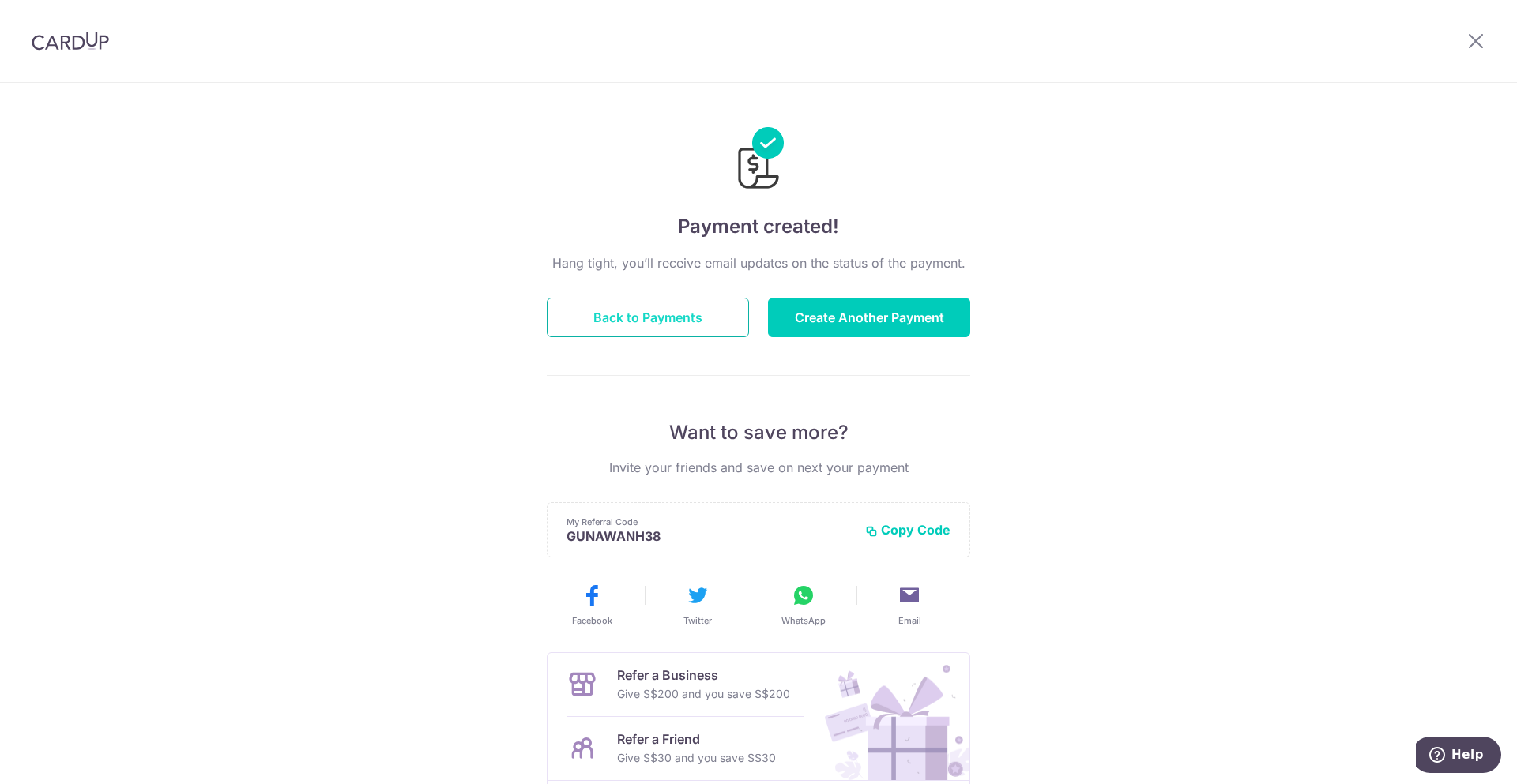
click at [656, 322] on button "Back to Payments" at bounding box center [648, 317] width 202 height 40
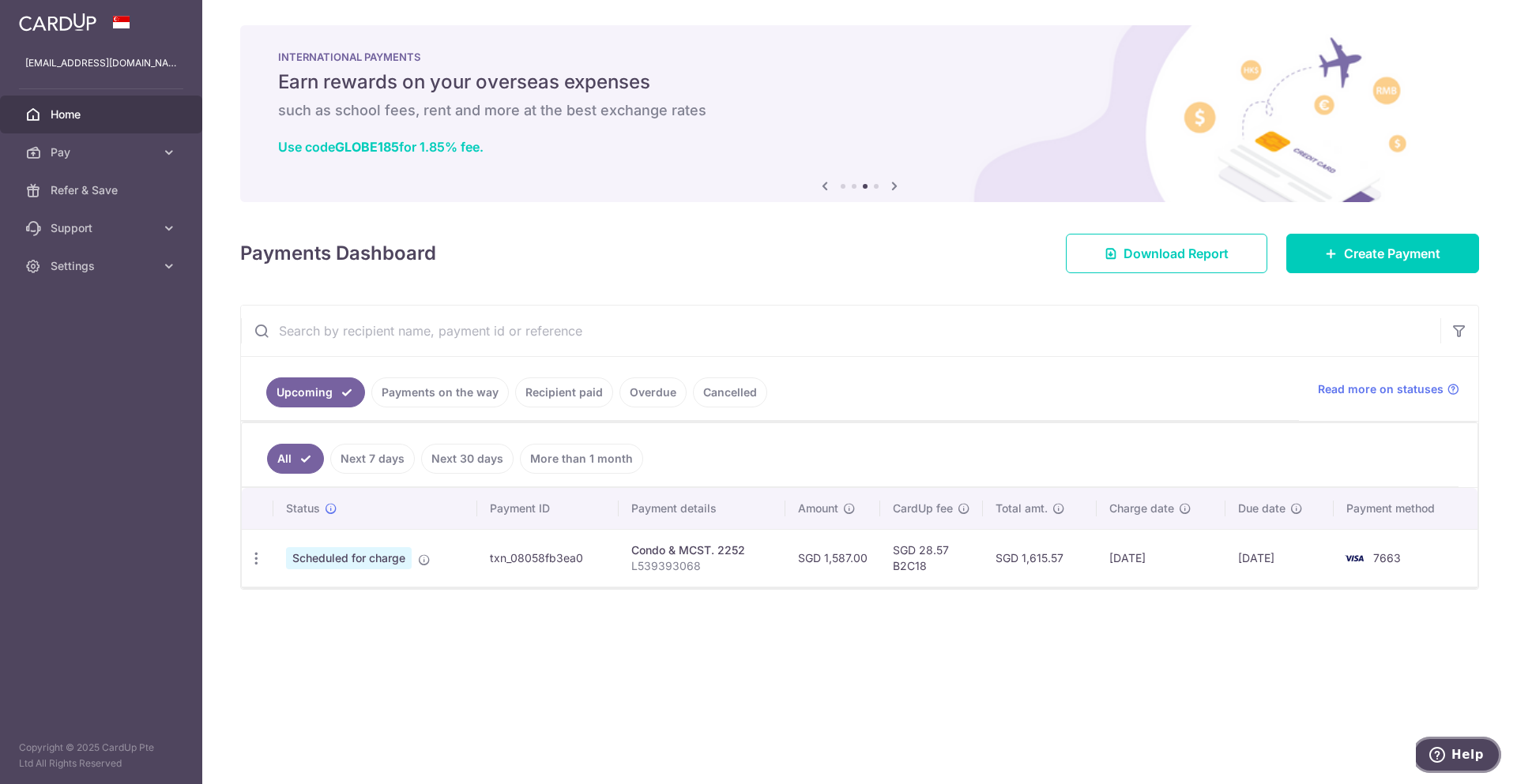
click at [1468, 759] on span "Help" at bounding box center [1466, 755] width 32 height 14
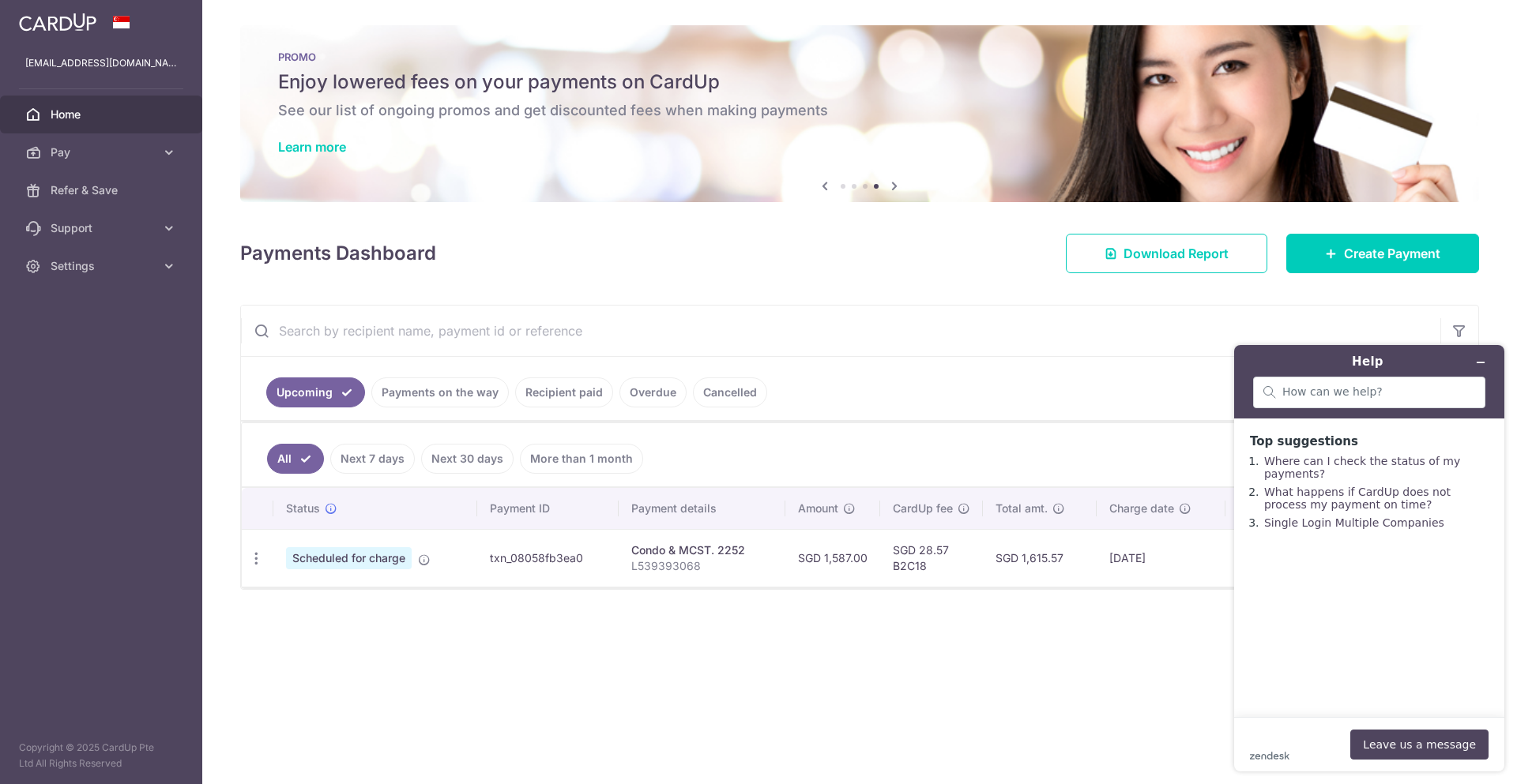
click at [1293, 757] on div "zendesk .cls-1{fill:#03363d;} Leave us a message" at bounding box center [1368, 744] width 238 height 30
click at [1406, 742] on button "Leave us a message" at bounding box center [1419, 744] width 138 height 30
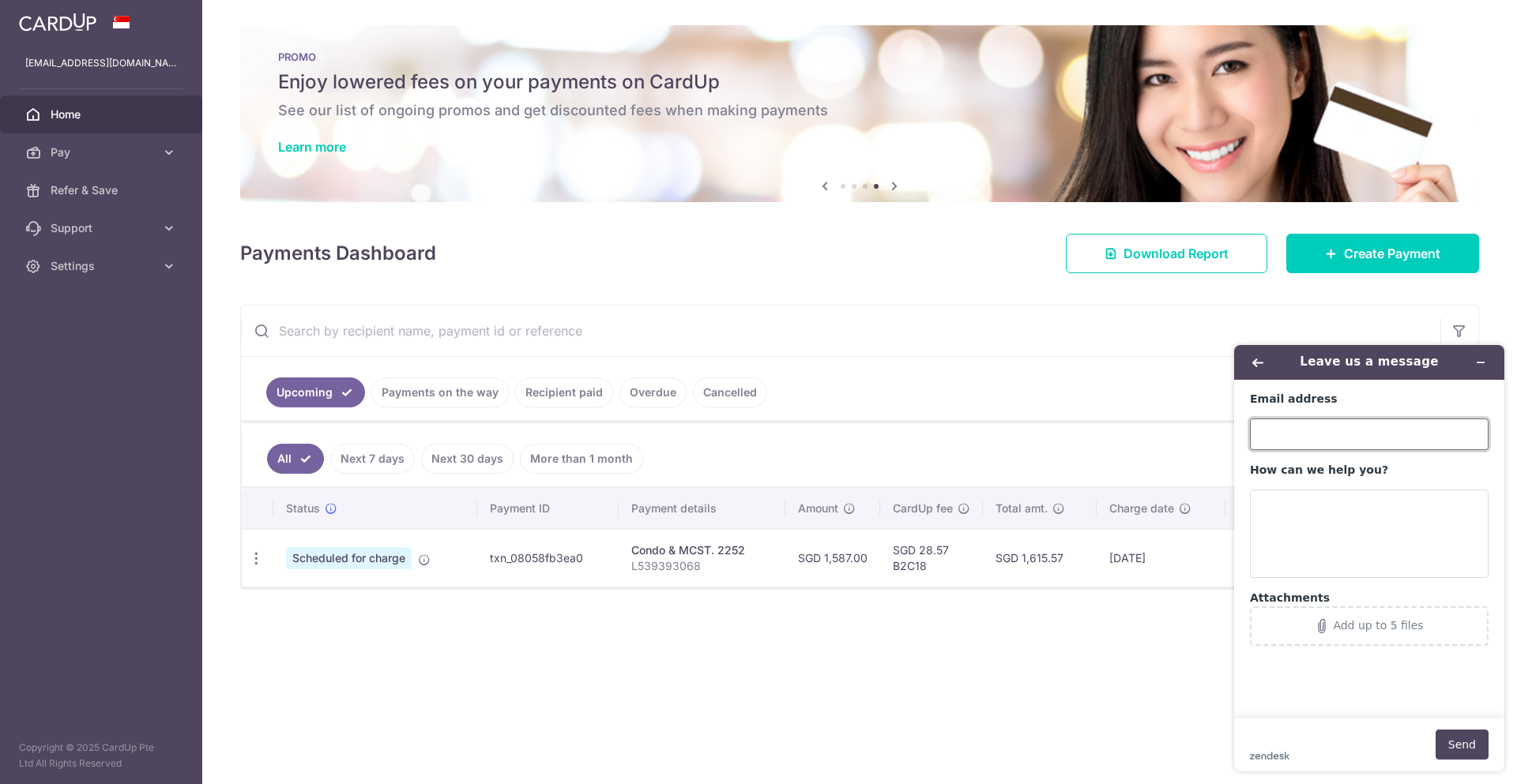
click at [1396, 435] on input "Email address" at bounding box center [1368, 434] width 238 height 31
type input "hadiprayitnogunawan@gmail.com"
click at [1397, 523] on textarea "How can we help you?" at bounding box center [1368, 534] width 238 height 88
click at [558, 560] on td "txn_08058fb3ea0" at bounding box center [548, 558] width 143 height 58
click at [558, 559] on td "txn_08058fb3ea0" at bounding box center [548, 558] width 143 height 58
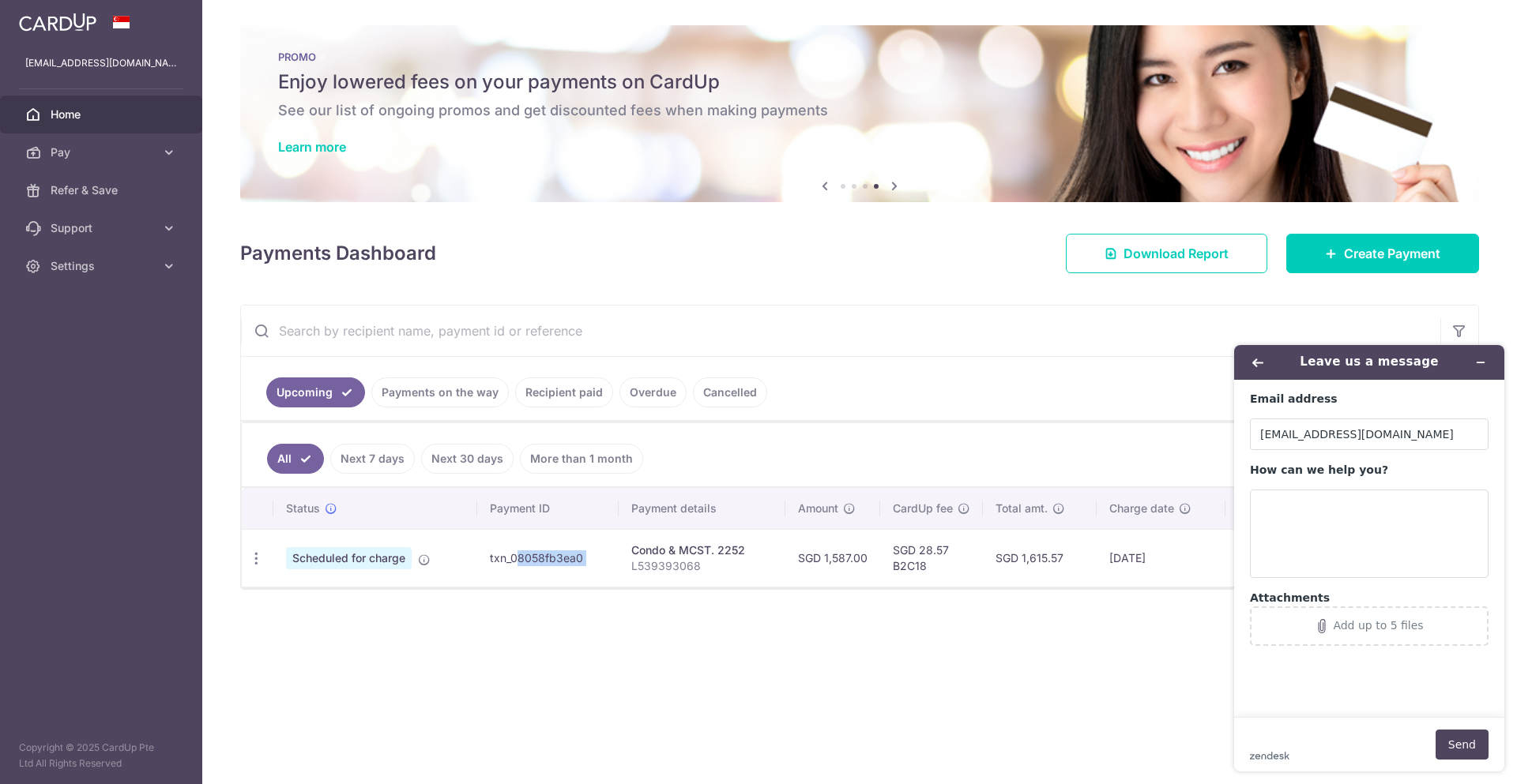
click at [558, 559] on td "txn_08058fb3ea0" at bounding box center [548, 558] width 143 height 58
copy tr "txn_08058fb3ea0"
click at [1395, 525] on textarea "How can we help you?" at bounding box center [1368, 534] width 238 height 88
paste textarea "txn_08058fb3ea0"
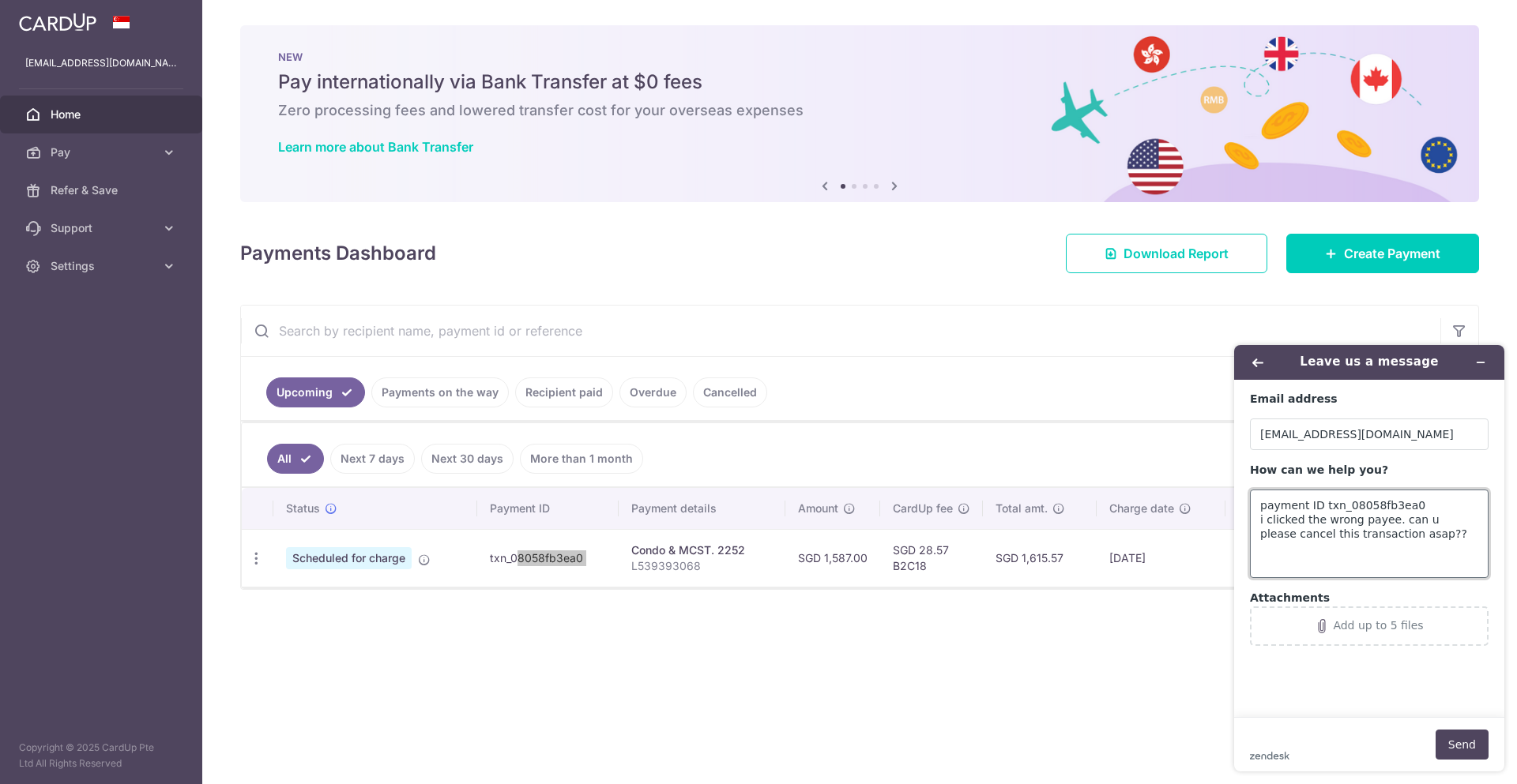
type textarea "payment ID txn_08058fb3ea0 i clicked the wrong payee. can u please cancel this …"
drag, startPoint x: 910, startPoint y: 653, endPoint x: 950, endPoint y: 654, distance: 40.0
click at [914, 653] on div "× Pause Schedule Pause all future payments in this series Pause just this one p…" at bounding box center [860, 392] width 1315 height 784
click at [1385, 626] on div "Add up to 5 files" at bounding box center [1378, 626] width 90 height 13
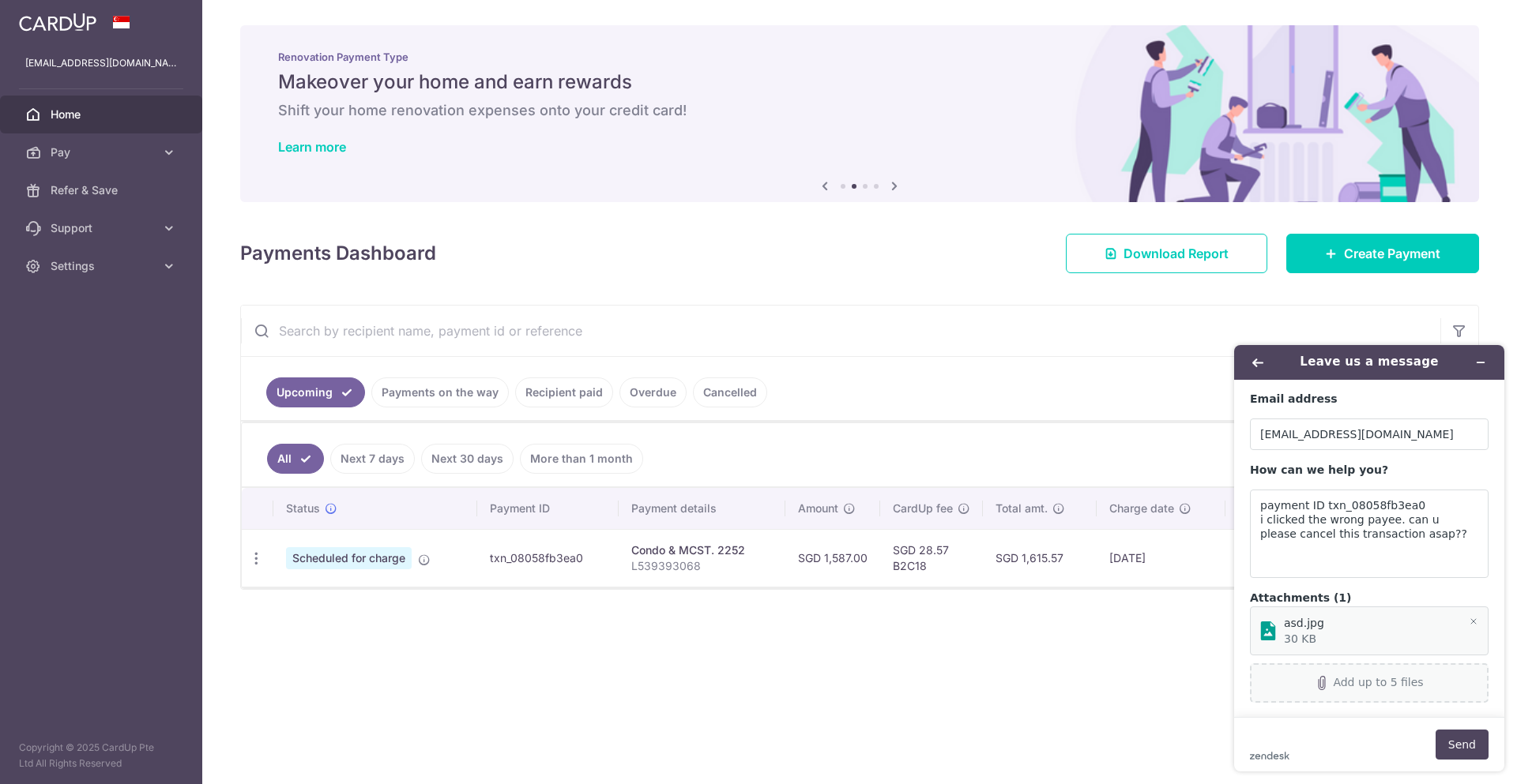
scroll to position [18, 0]
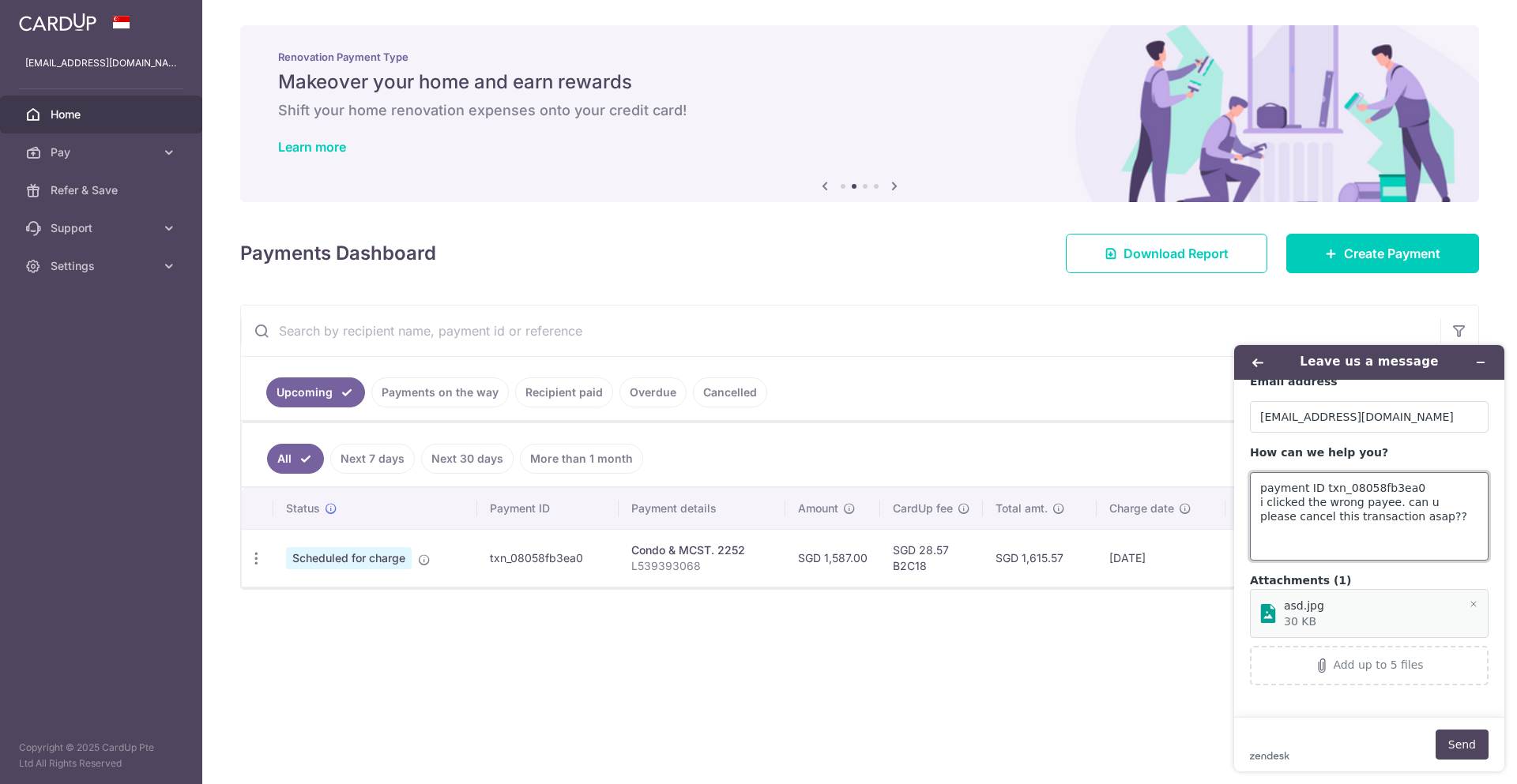
click at [1422, 517] on textarea "payment ID txn_08058fb3ea0 i clicked the wrong payee. can u please cancel this …" at bounding box center [1368, 517] width 238 height 88
click at [1472, 746] on button "Send" at bounding box center [1462, 744] width 53 height 30
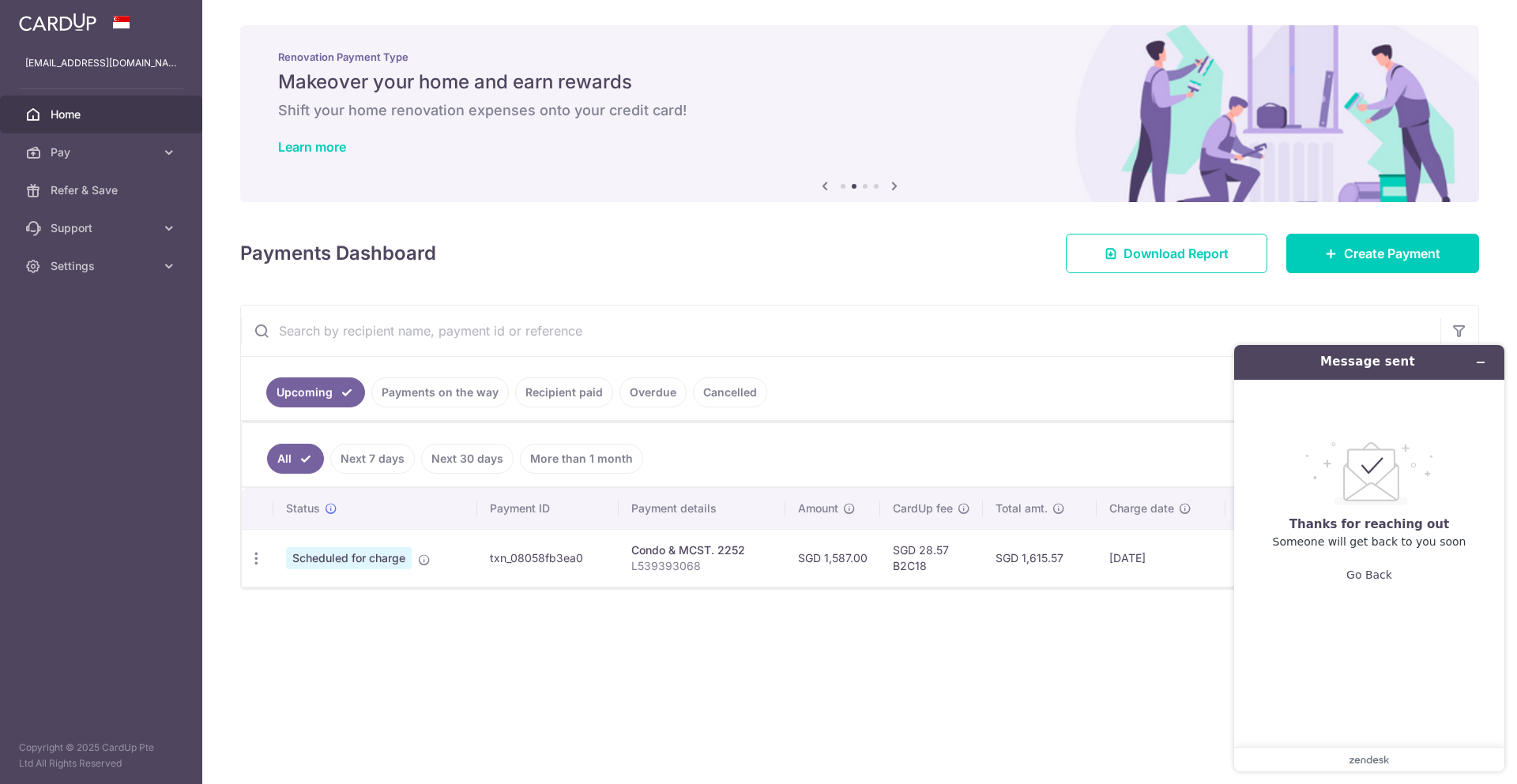
click at [1493, 358] on header "Message sent" at bounding box center [1369, 362] width 270 height 35
click at [1484, 358] on icon "Minimise widget" at bounding box center [1480, 362] width 11 height 11
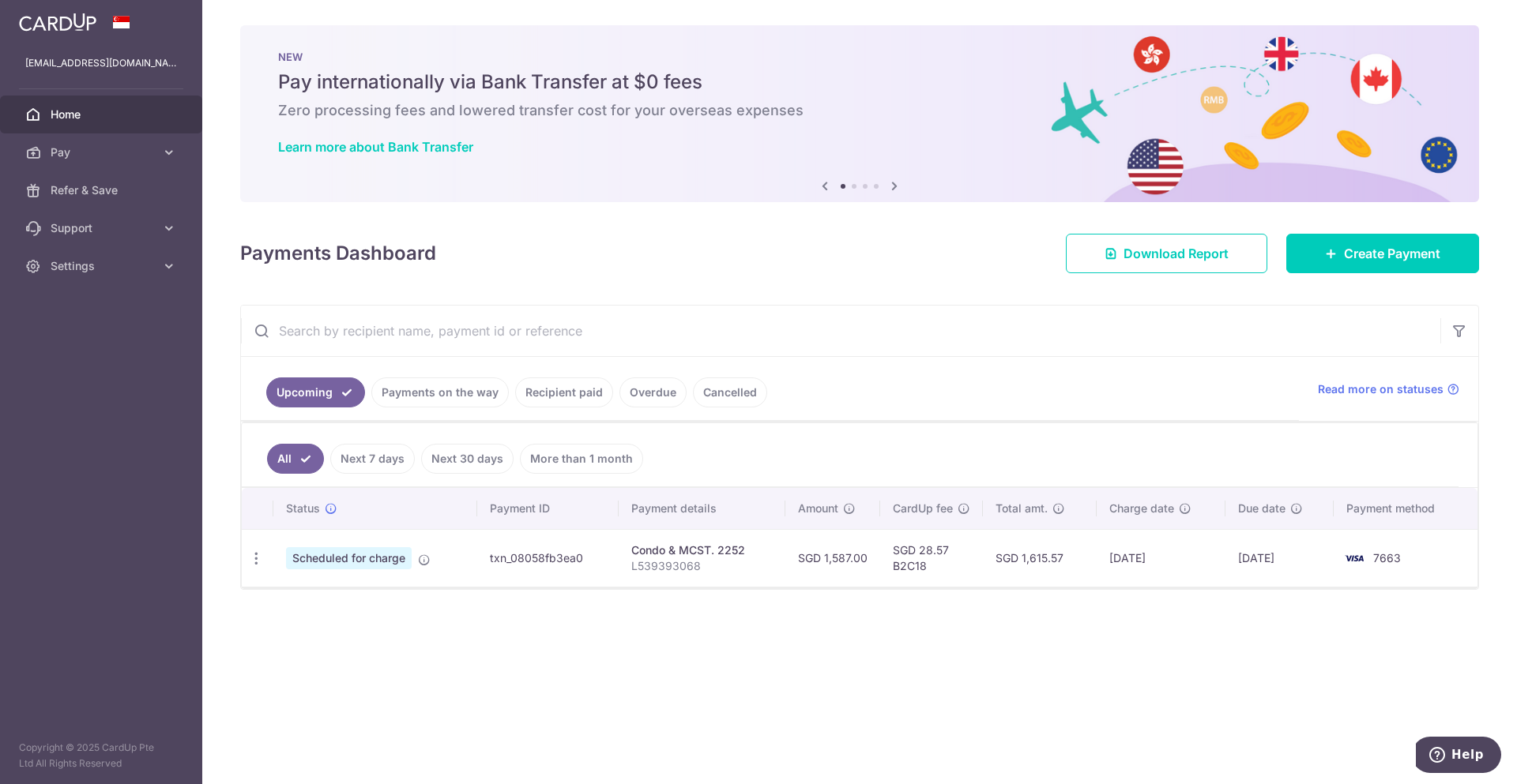
click at [735, 401] on link "Cancelled" at bounding box center [730, 392] width 74 height 30
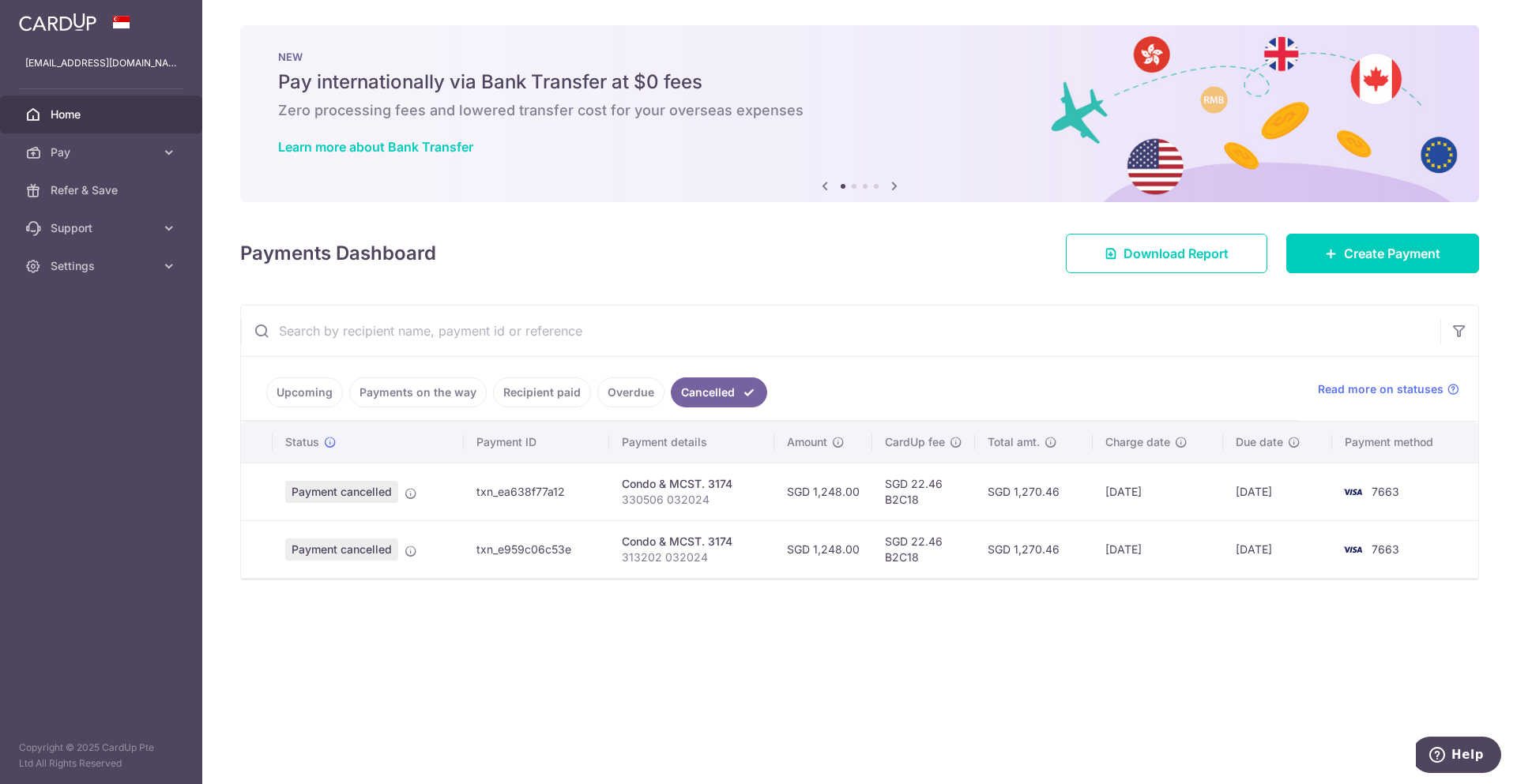
click at [303, 397] on link "Upcoming" at bounding box center [304, 392] width 76 height 30
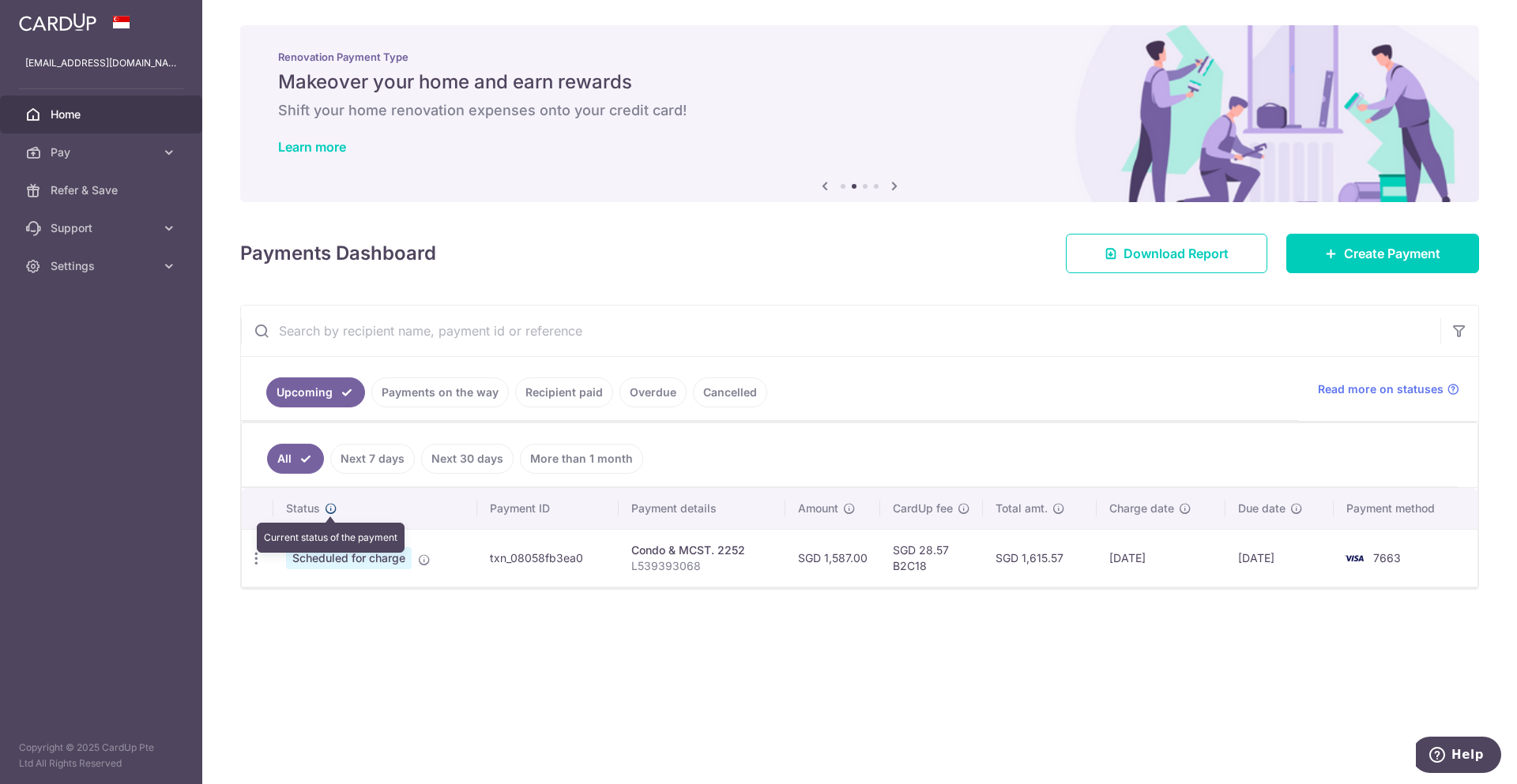
click at [328, 507] on icon at bounding box center [331, 508] width 13 height 13
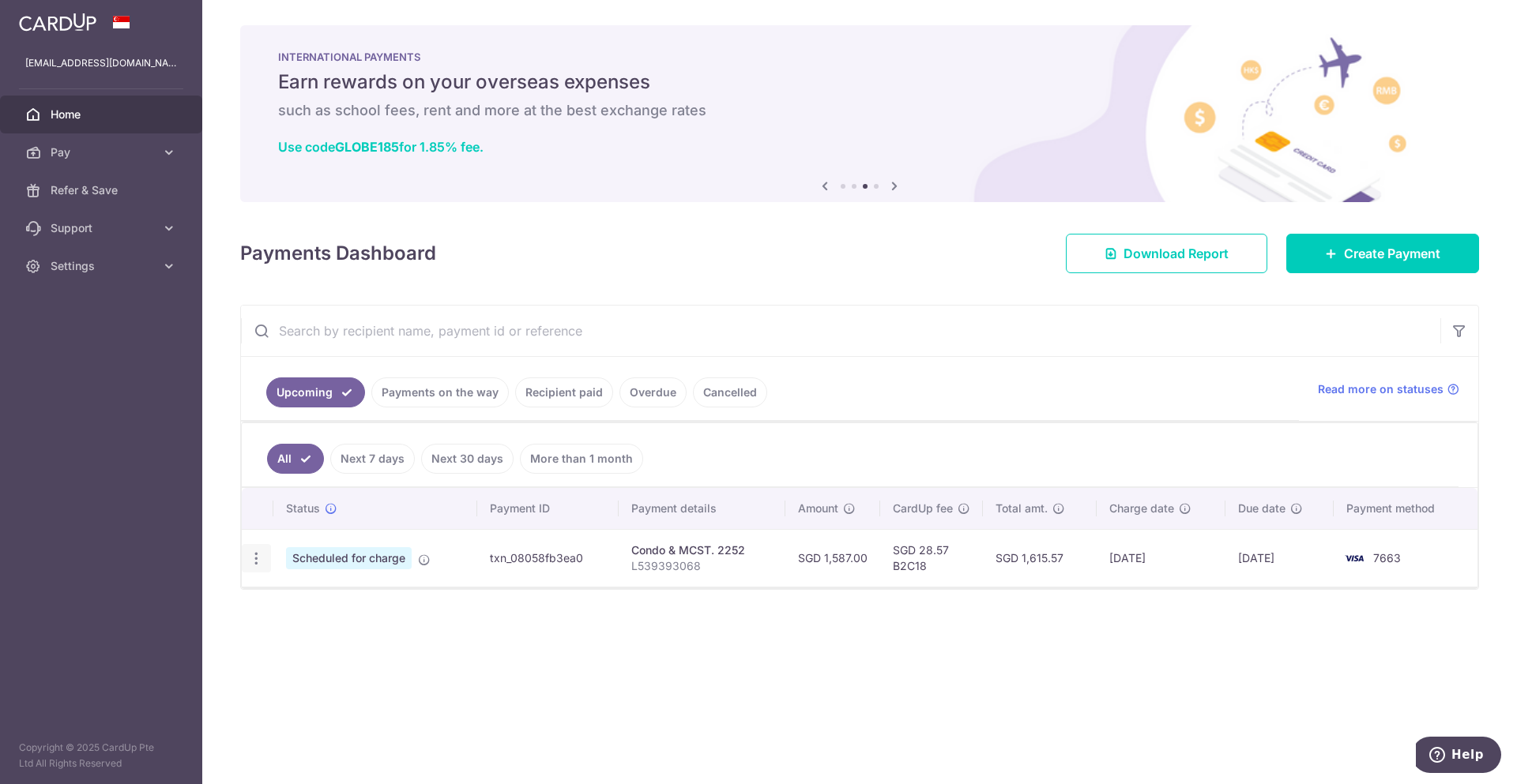
click at [251, 559] on icon "button" at bounding box center [257, 559] width 17 height 17
click at [337, 644] on span "Cancel payment" at bounding box center [340, 641] width 106 height 19
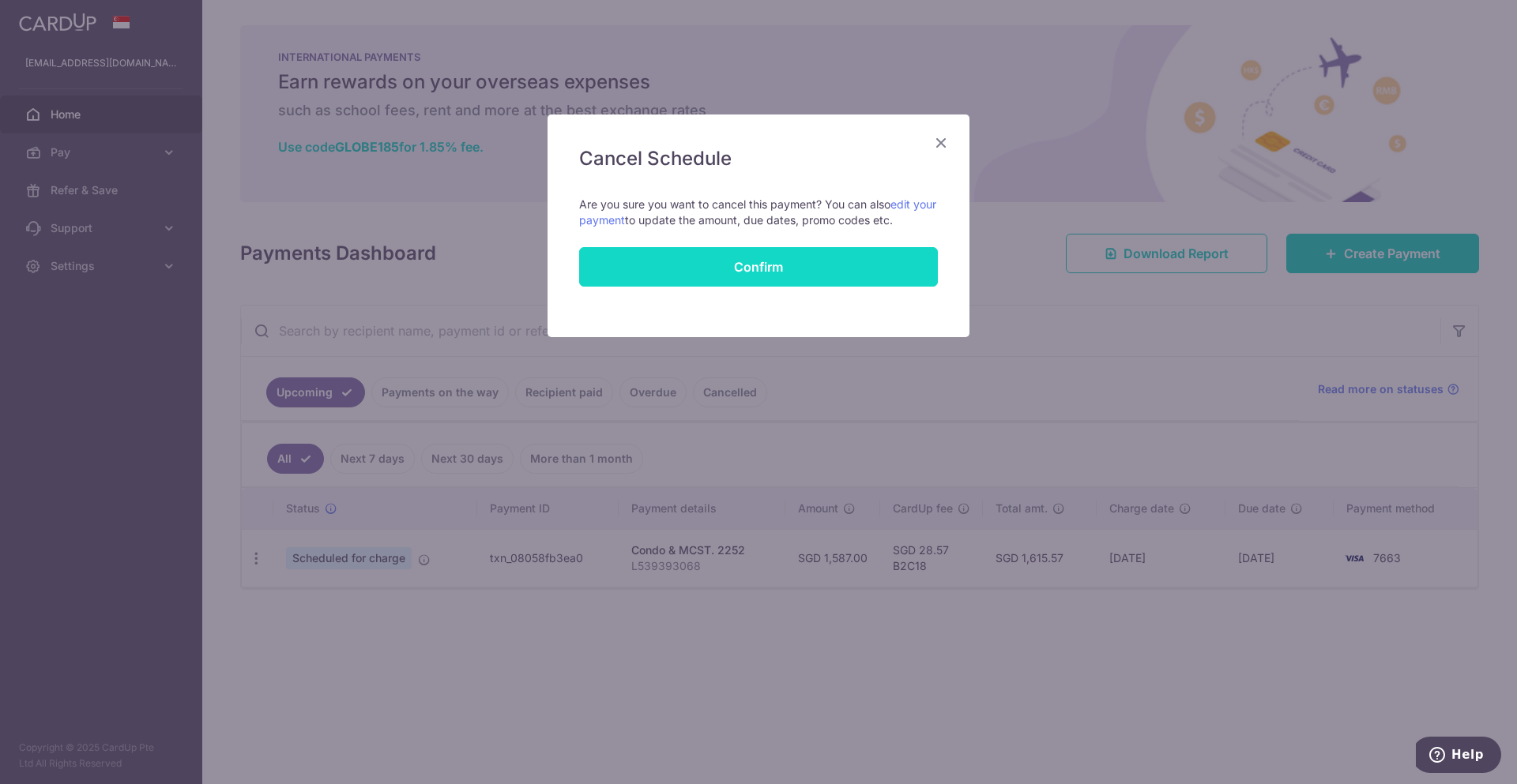
click at [763, 271] on input "Confirm" at bounding box center [758, 267] width 359 height 40
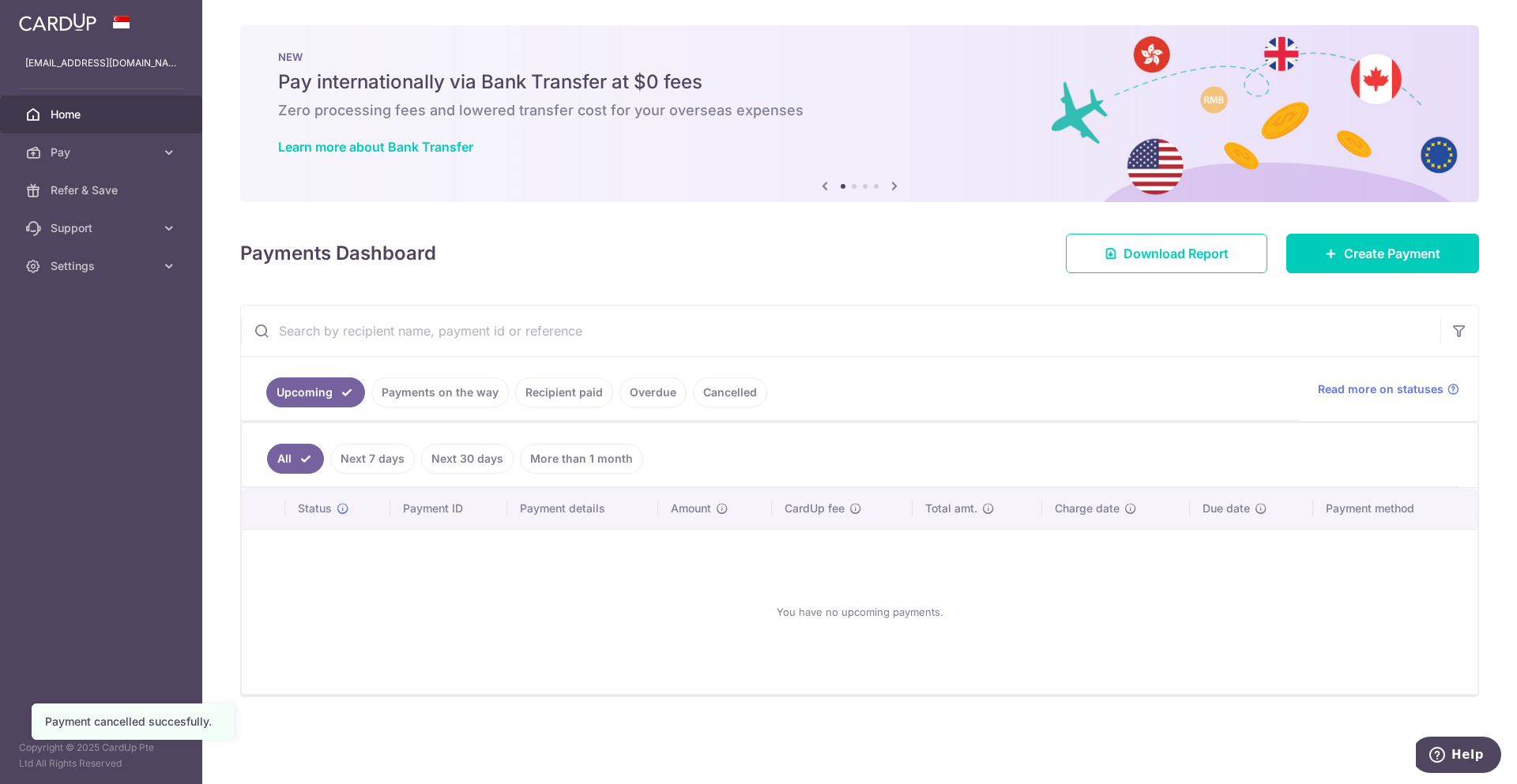
click at [715, 392] on link "Cancelled" at bounding box center [730, 392] width 74 height 30
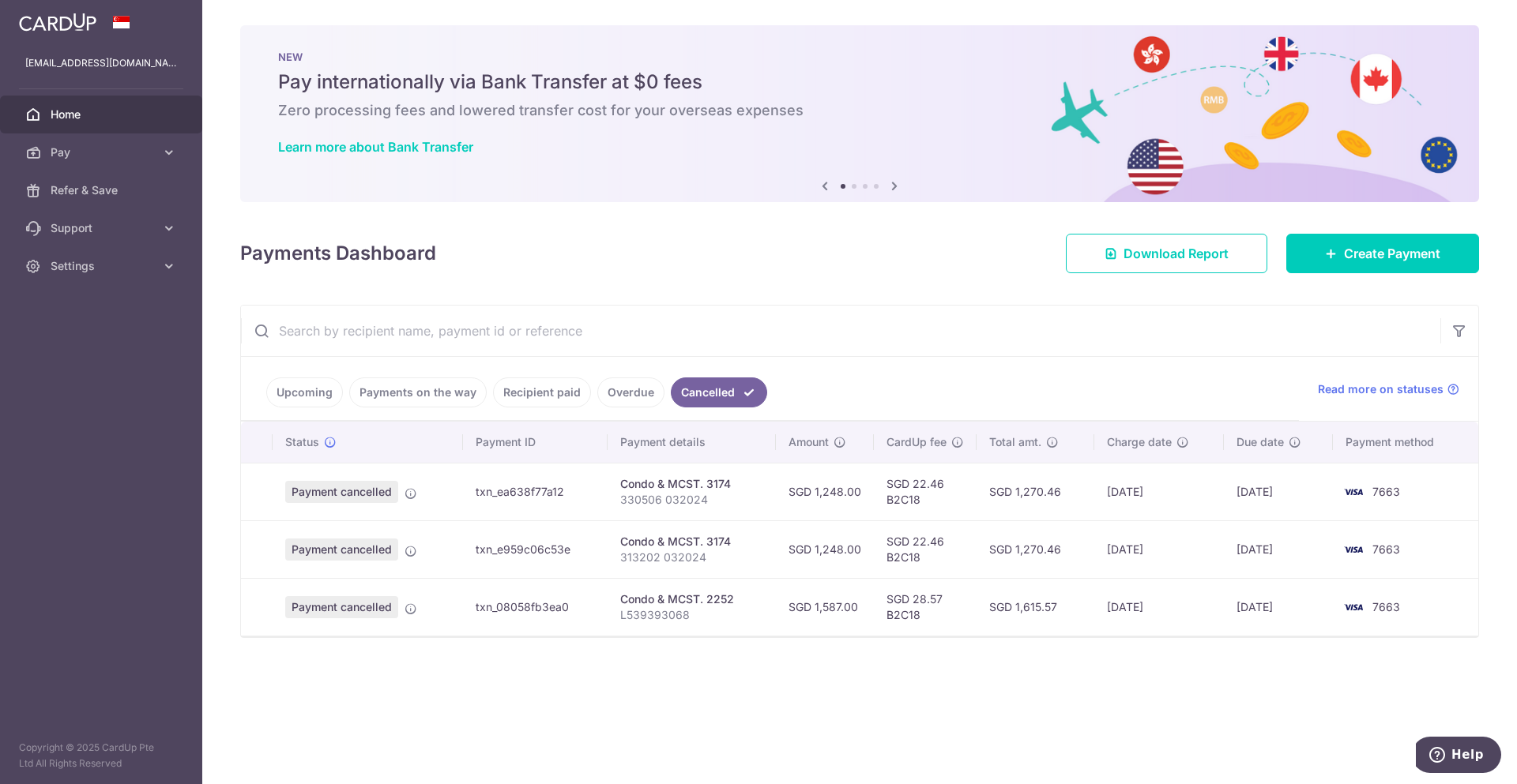
click at [656, 617] on p "L539393068" at bounding box center [692, 615] width 143 height 16
copy p "L539393068"
click at [1415, 260] on span "Create Payment" at bounding box center [1392, 254] width 97 height 19
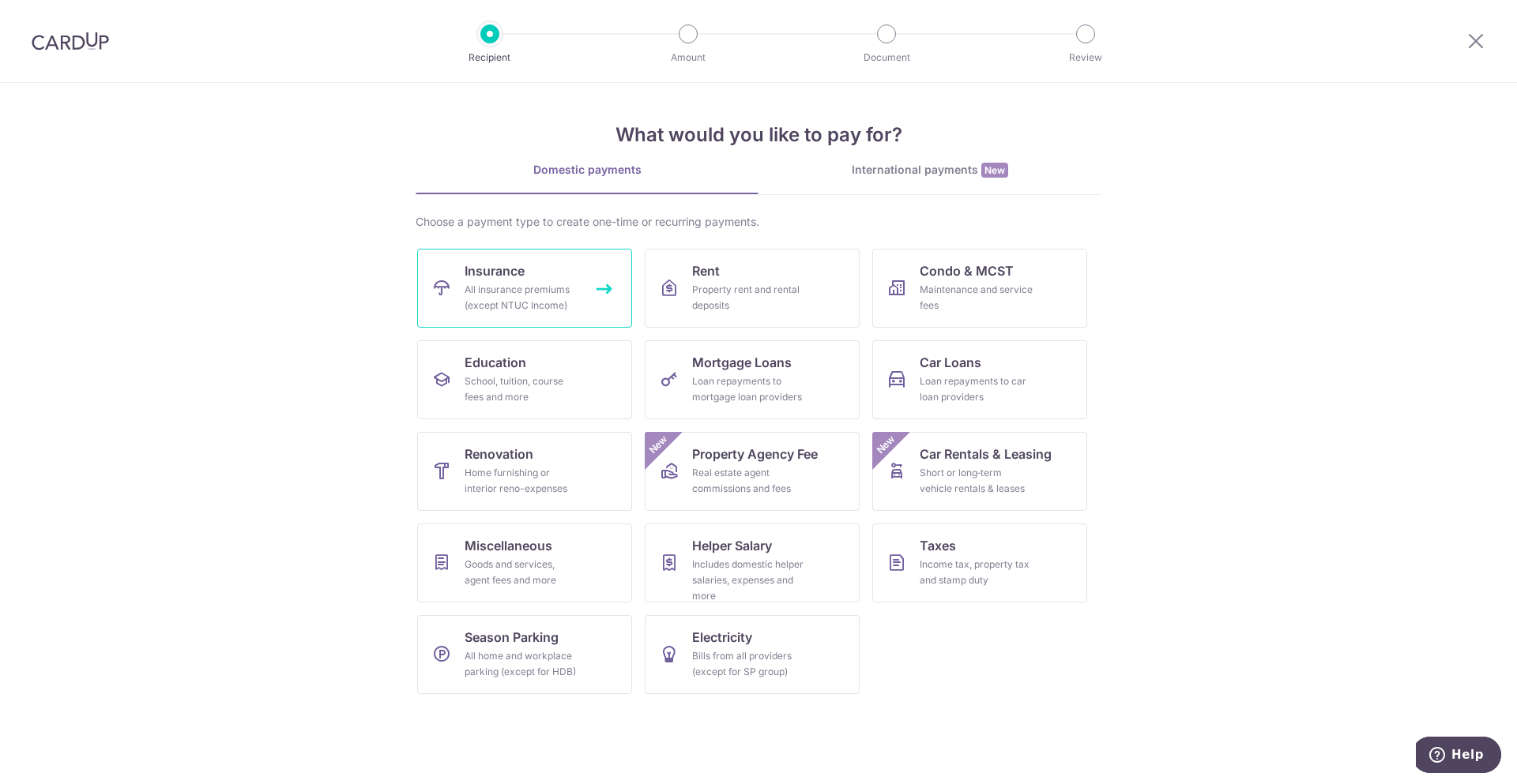
click at [538, 282] on div "All insurance premiums (except NTUC Income)" at bounding box center [521, 298] width 114 height 31
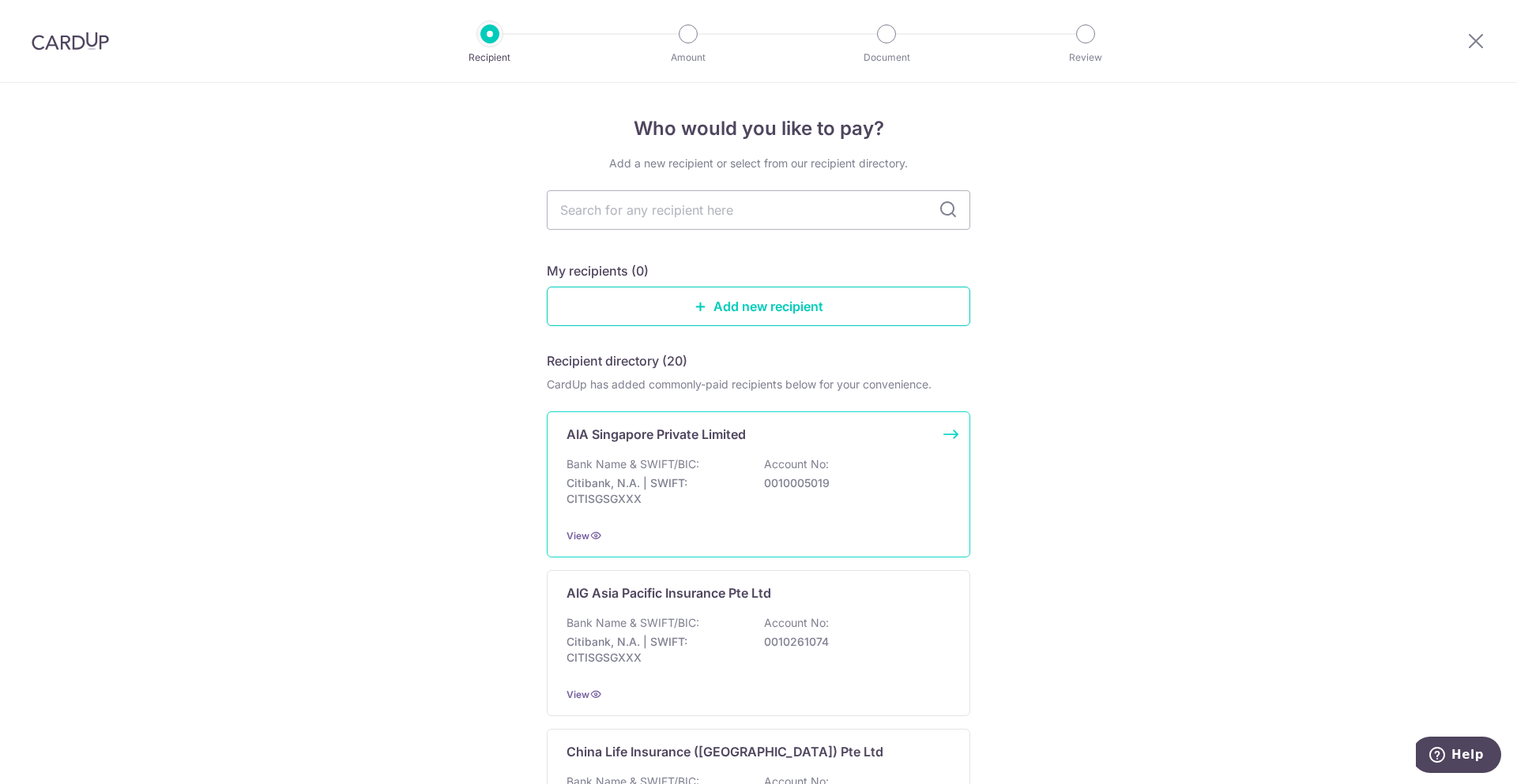
click at [665, 451] on div "AIA Singapore Private Limited Bank Name & SWIFT/BIC: Citibank, N.A. | SWIFT: CI…" at bounding box center [758, 484] width 424 height 146
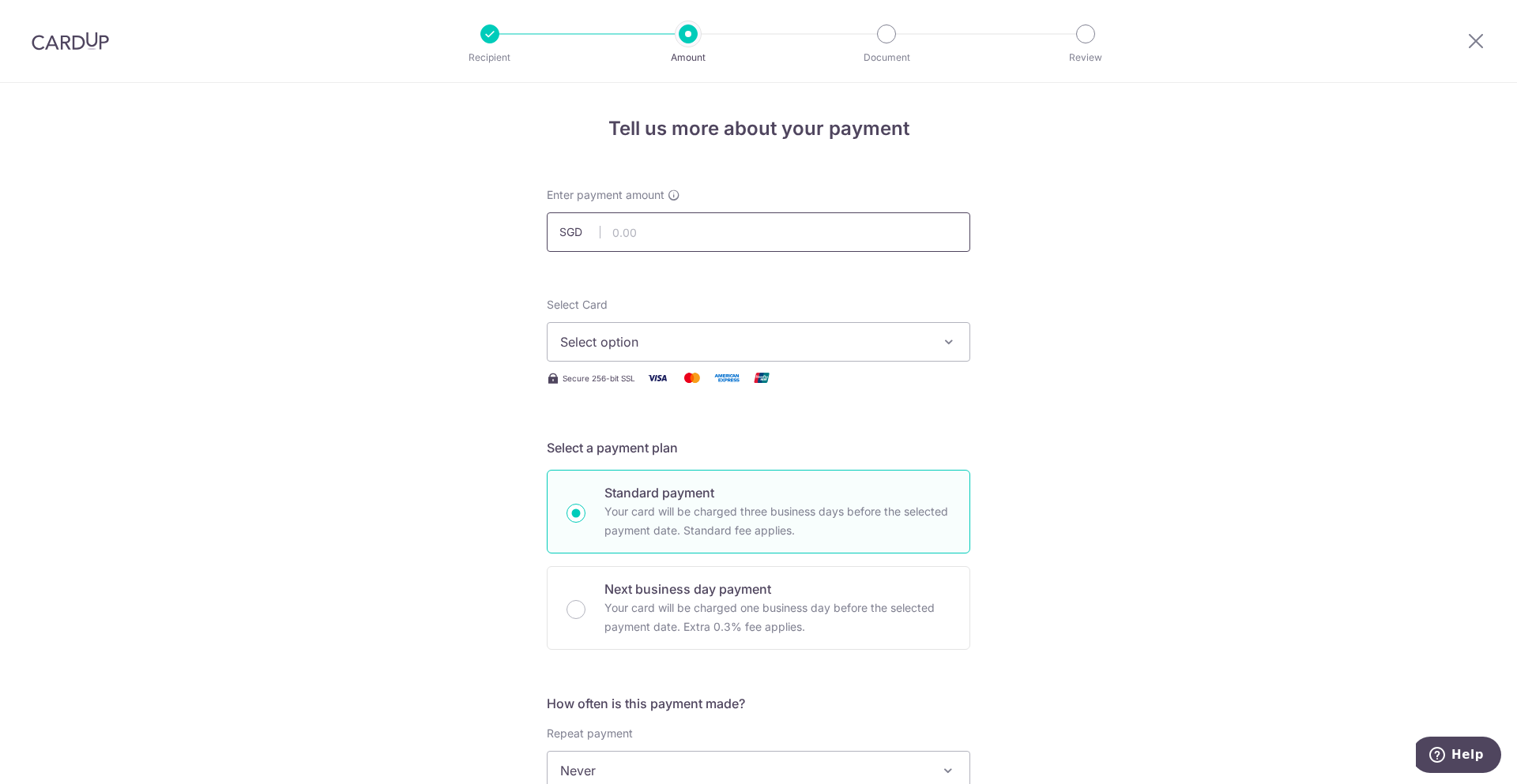
click at [690, 220] on input "text" at bounding box center [758, 232] width 424 height 40
click at [1147, 465] on div "Tell us more about your payment Enter payment amount SGD Select Card Select opt…" at bounding box center [758, 797] width 1517 height 1428
click at [1473, 34] on icon at bounding box center [1476, 40] width 19 height 19
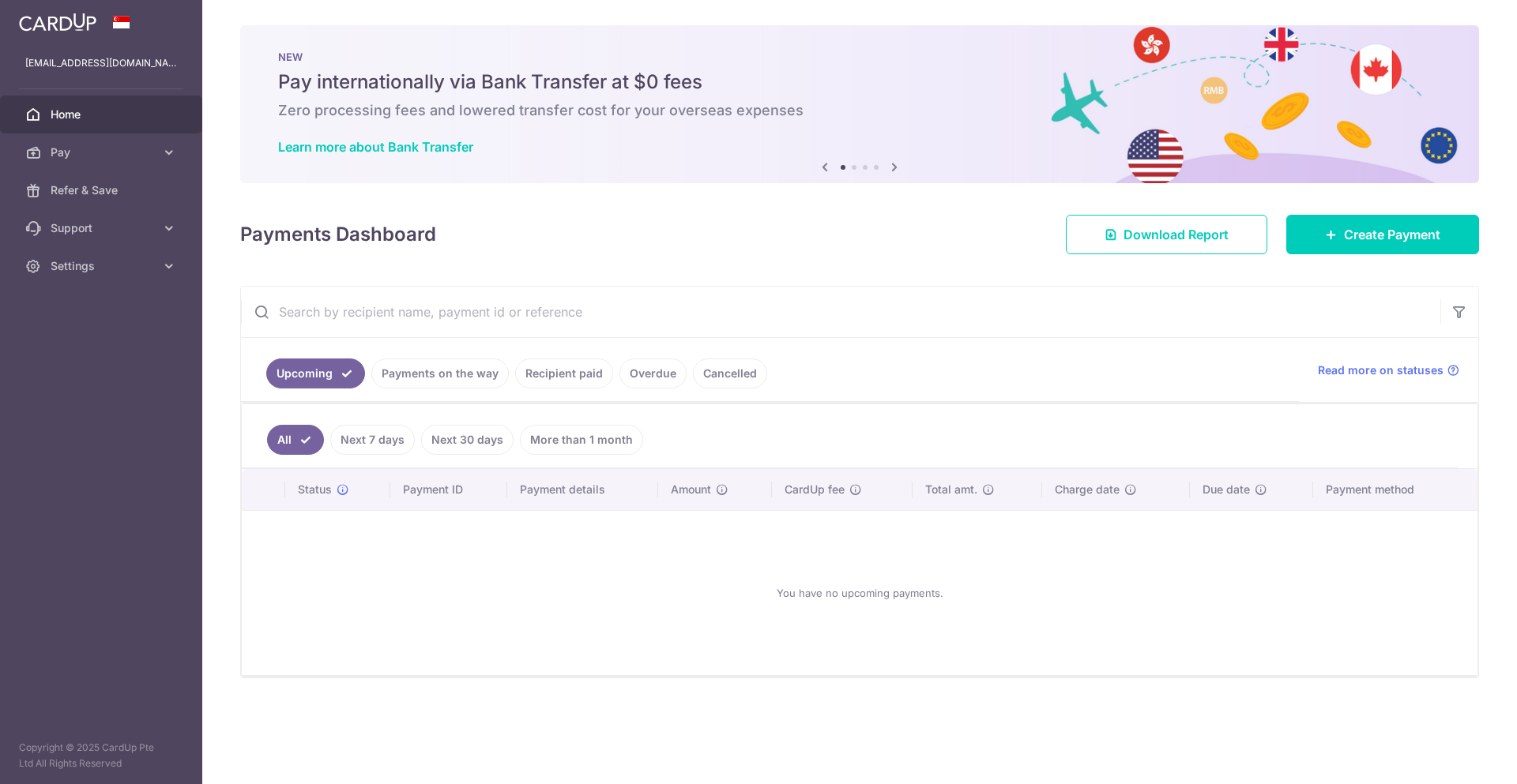
click at [715, 377] on link "Cancelled" at bounding box center [730, 373] width 74 height 30
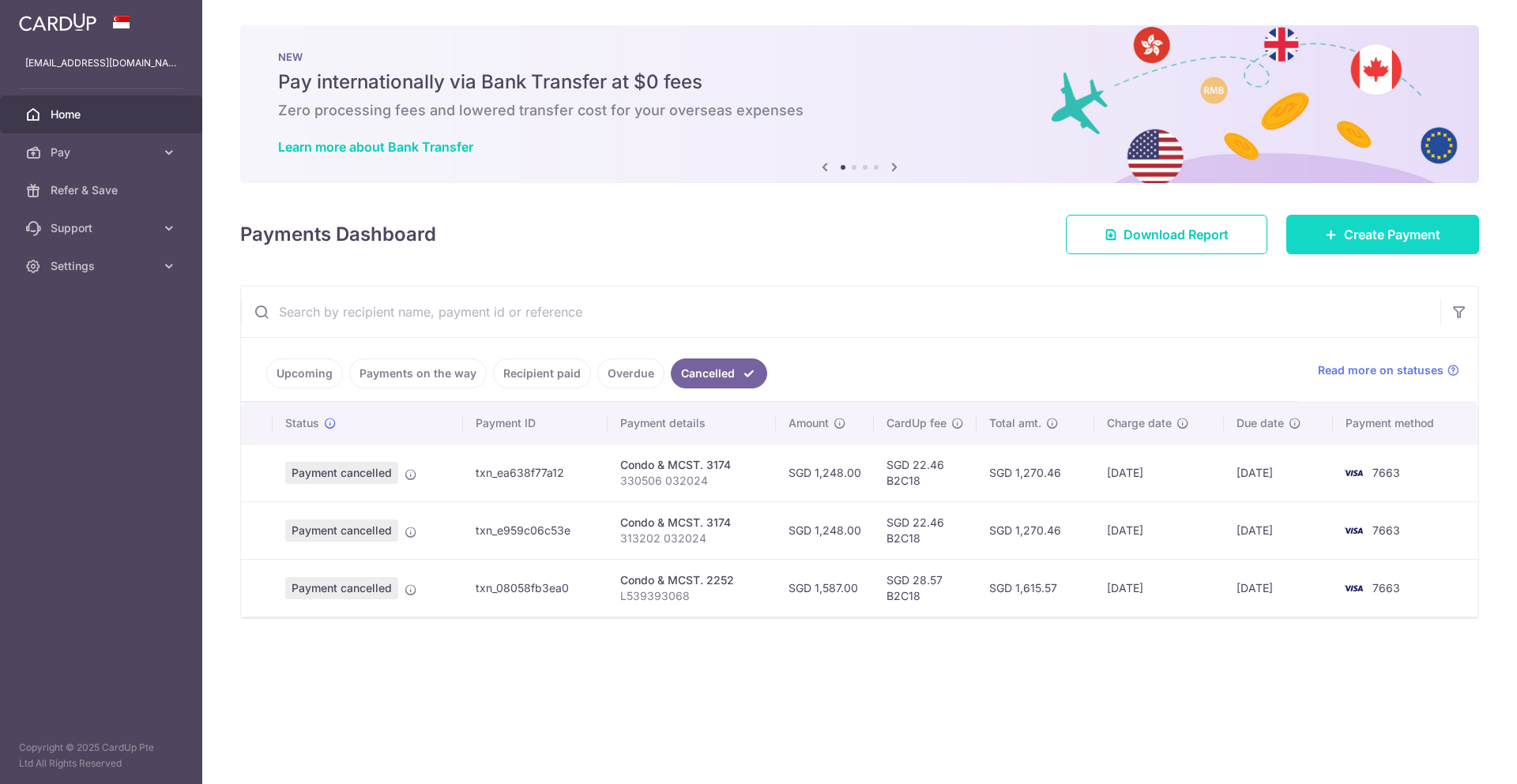
click at [1427, 243] on span "Create Payment" at bounding box center [1392, 234] width 97 height 19
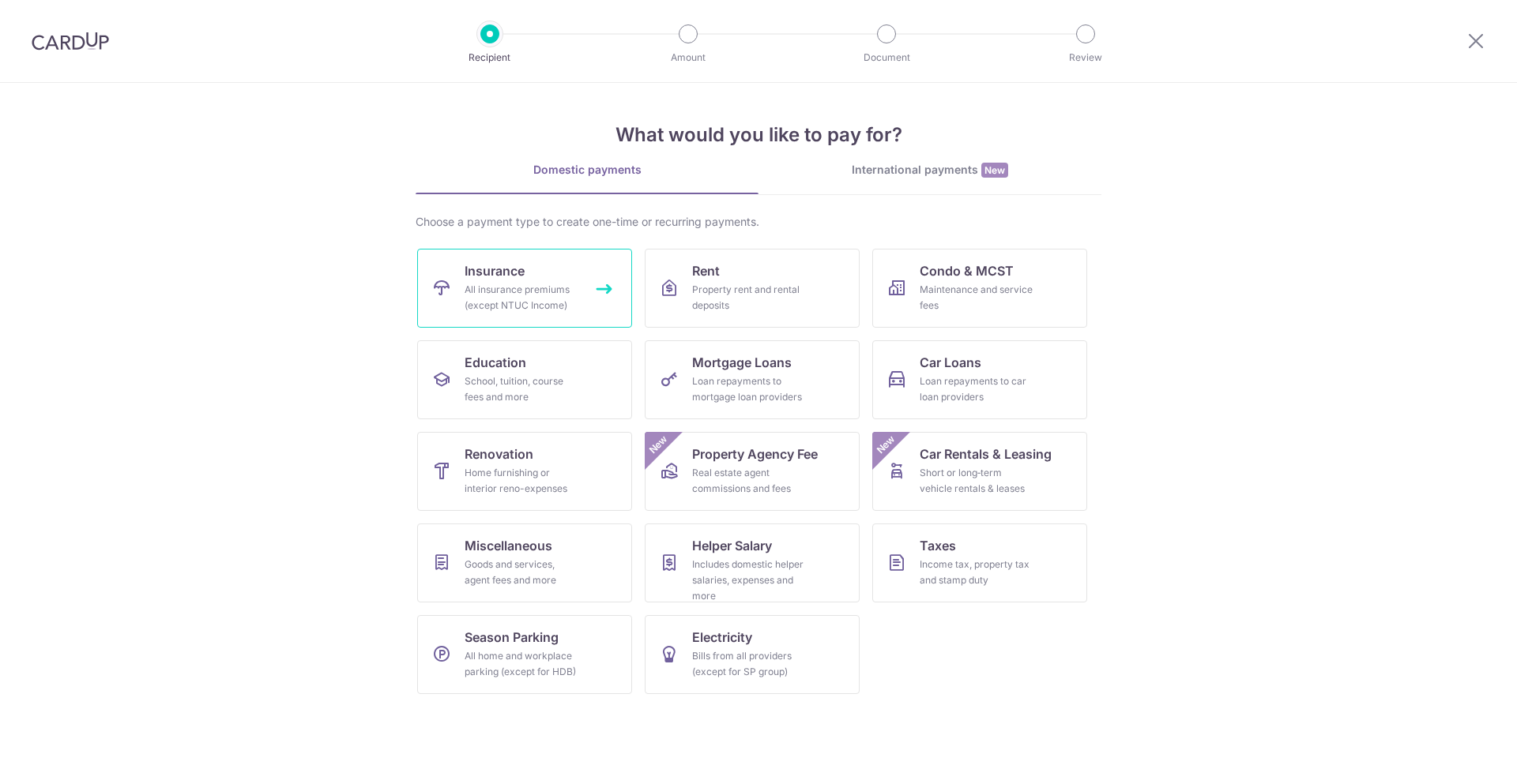
click at [490, 268] on span "Insurance" at bounding box center [494, 270] width 60 height 19
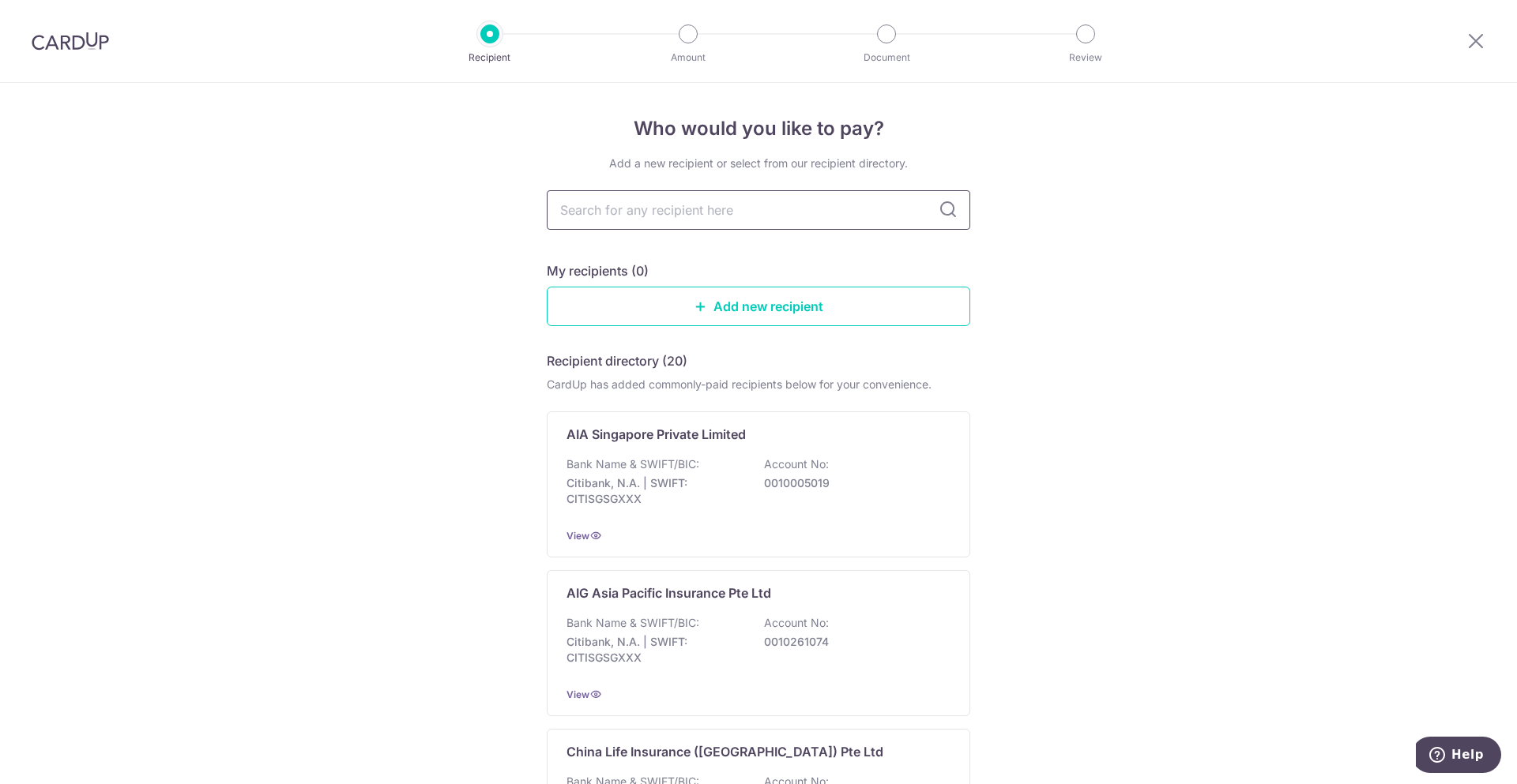
click at [770, 216] on input "text" at bounding box center [758, 210] width 424 height 40
type input "hsbc"
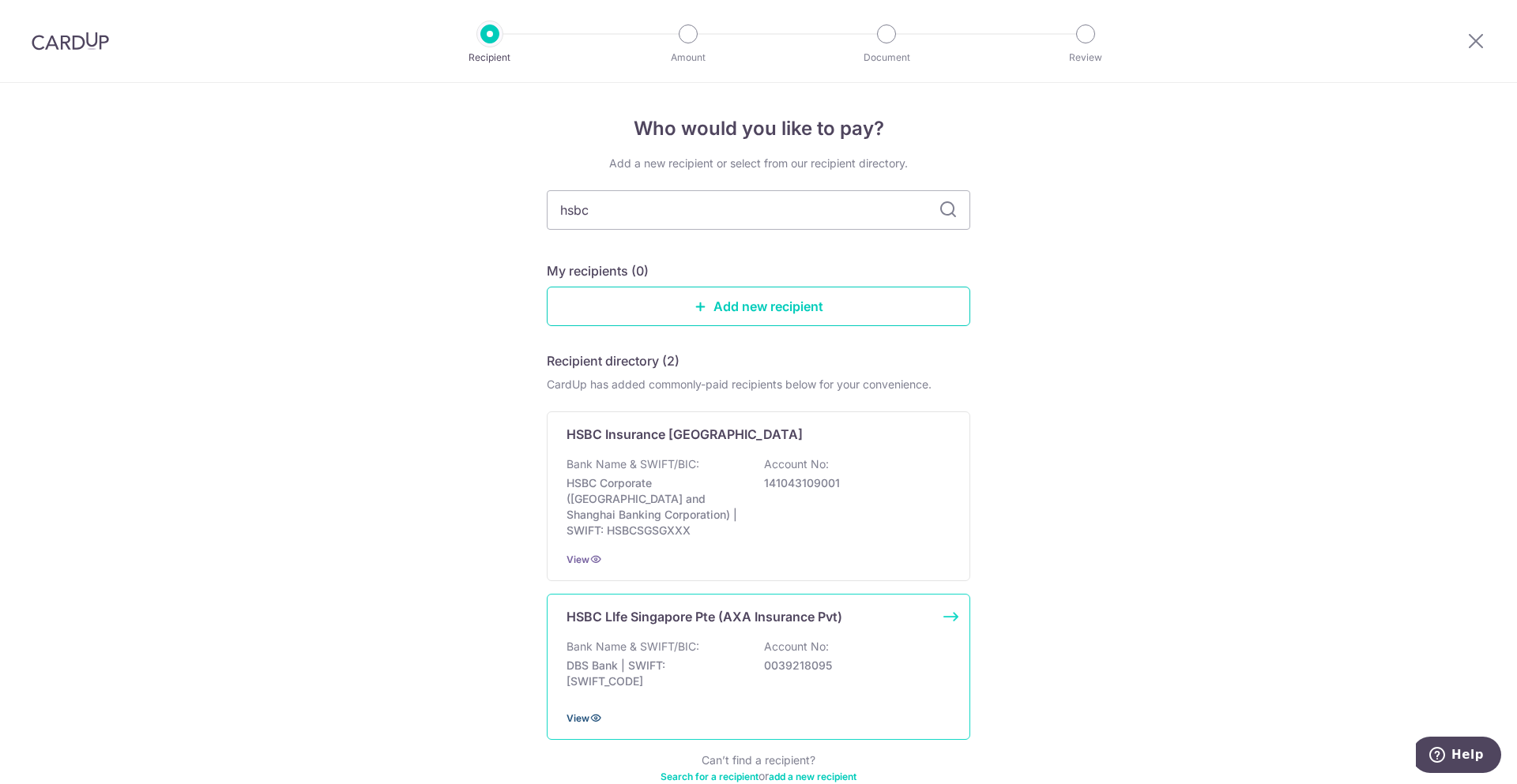
click at [589, 711] on icon at bounding box center [596, 718] width 13 height 13
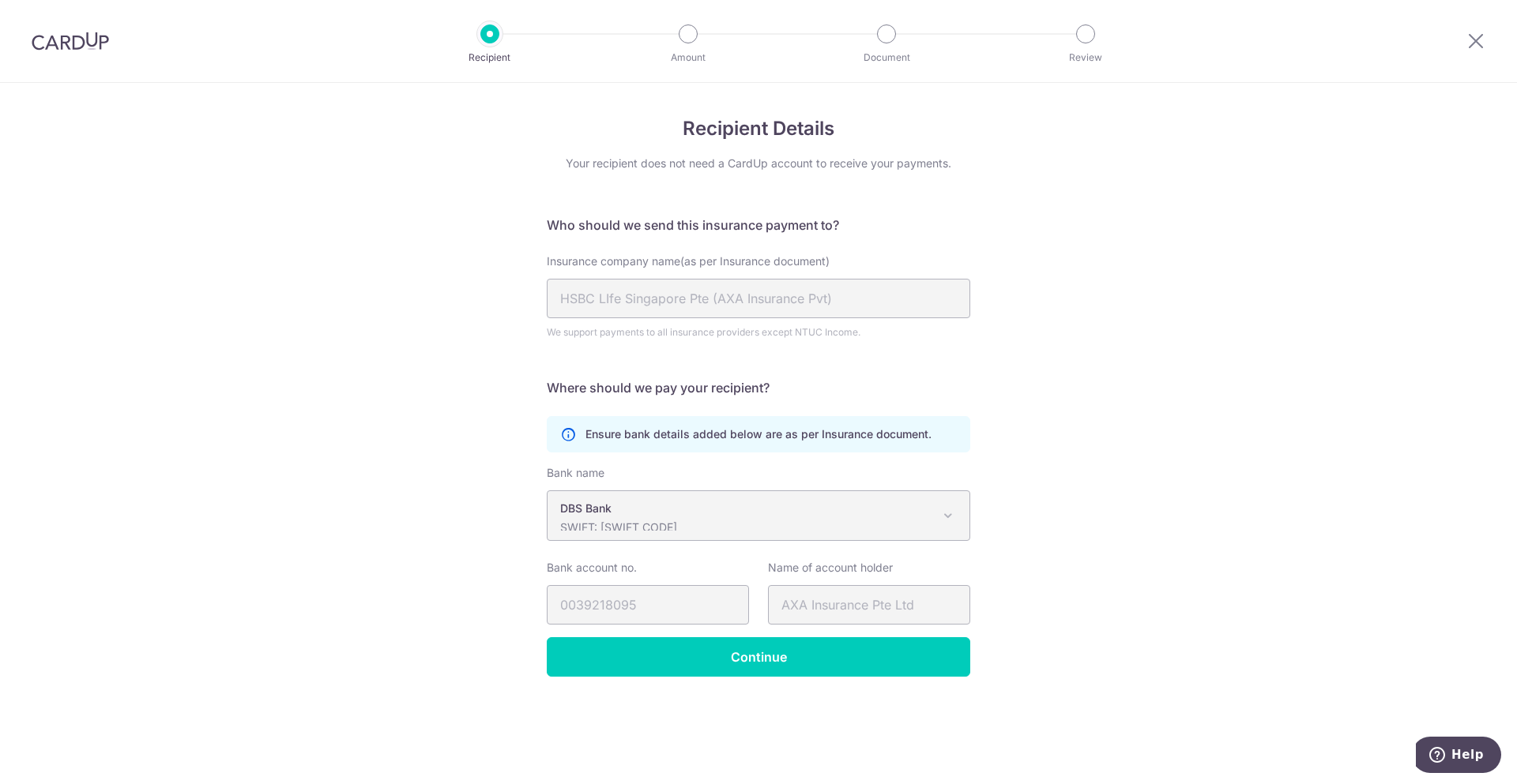
click at [1136, 521] on div "Recipient Details Your recipient does not need a CardUp account to receive your…" at bounding box center [758, 433] width 1517 height 701
click at [1471, 36] on icon at bounding box center [1476, 40] width 19 height 19
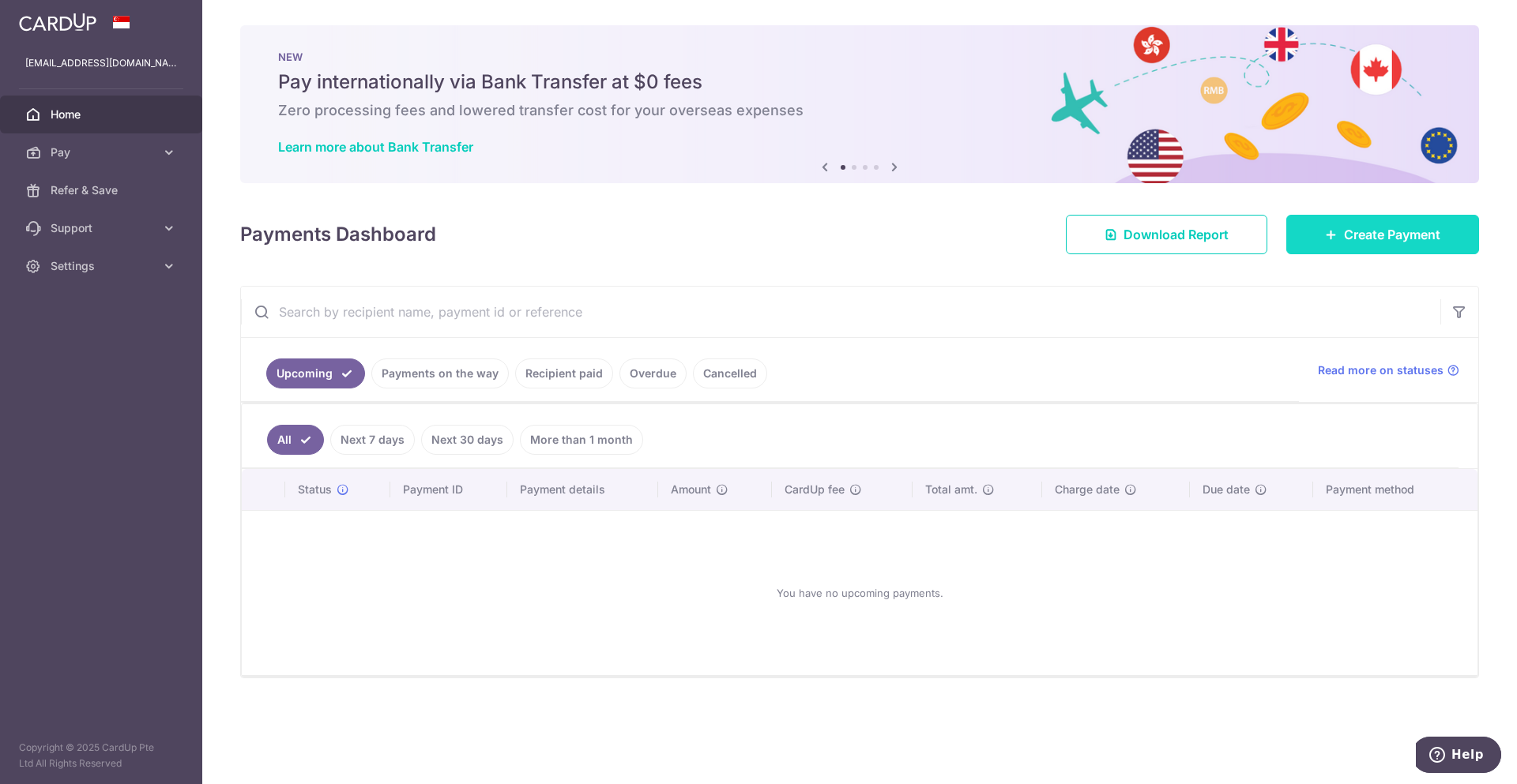
click at [1384, 235] on span "Create Payment" at bounding box center [1392, 234] width 97 height 19
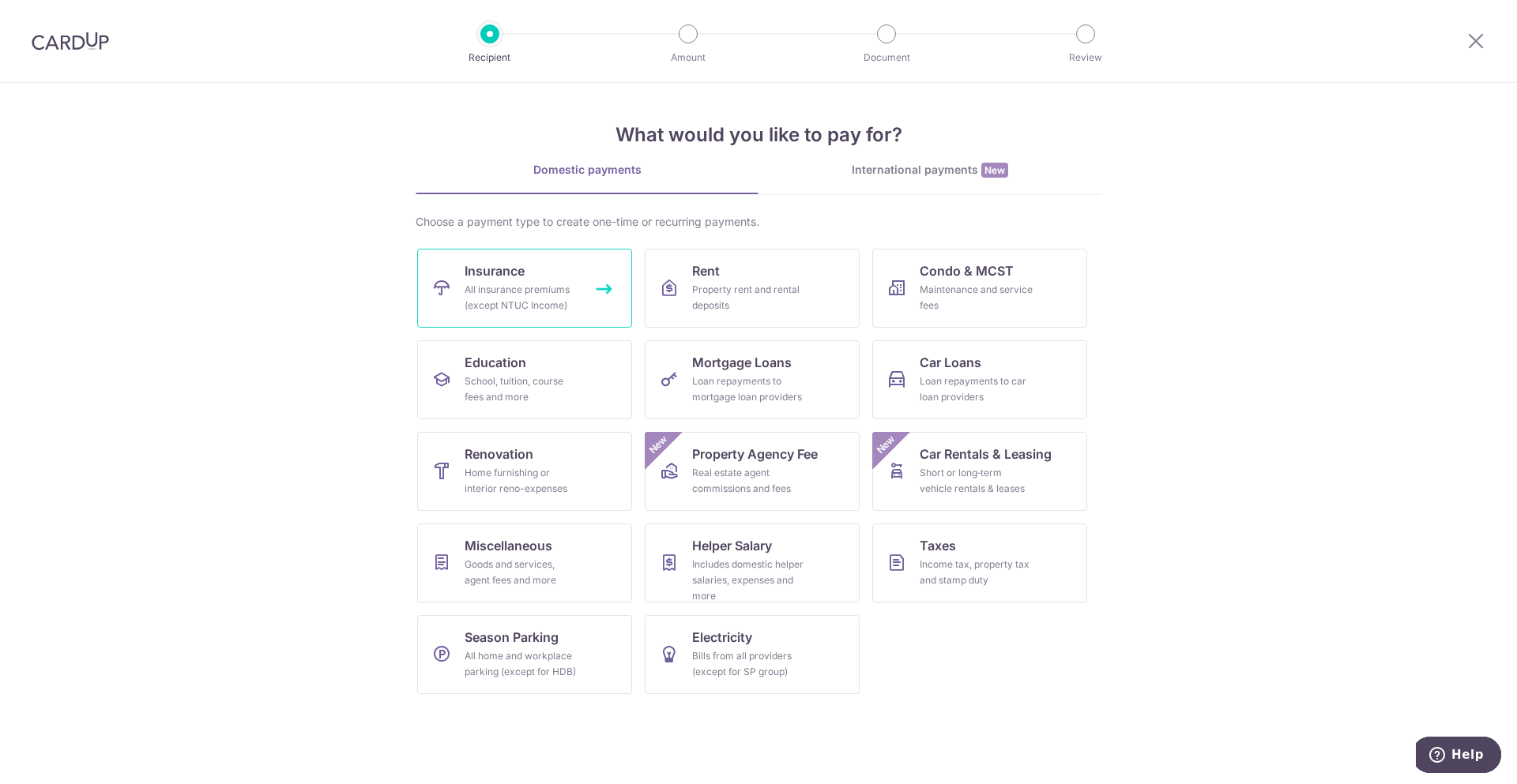
click at [505, 270] on span "Insurance" at bounding box center [494, 270] width 60 height 19
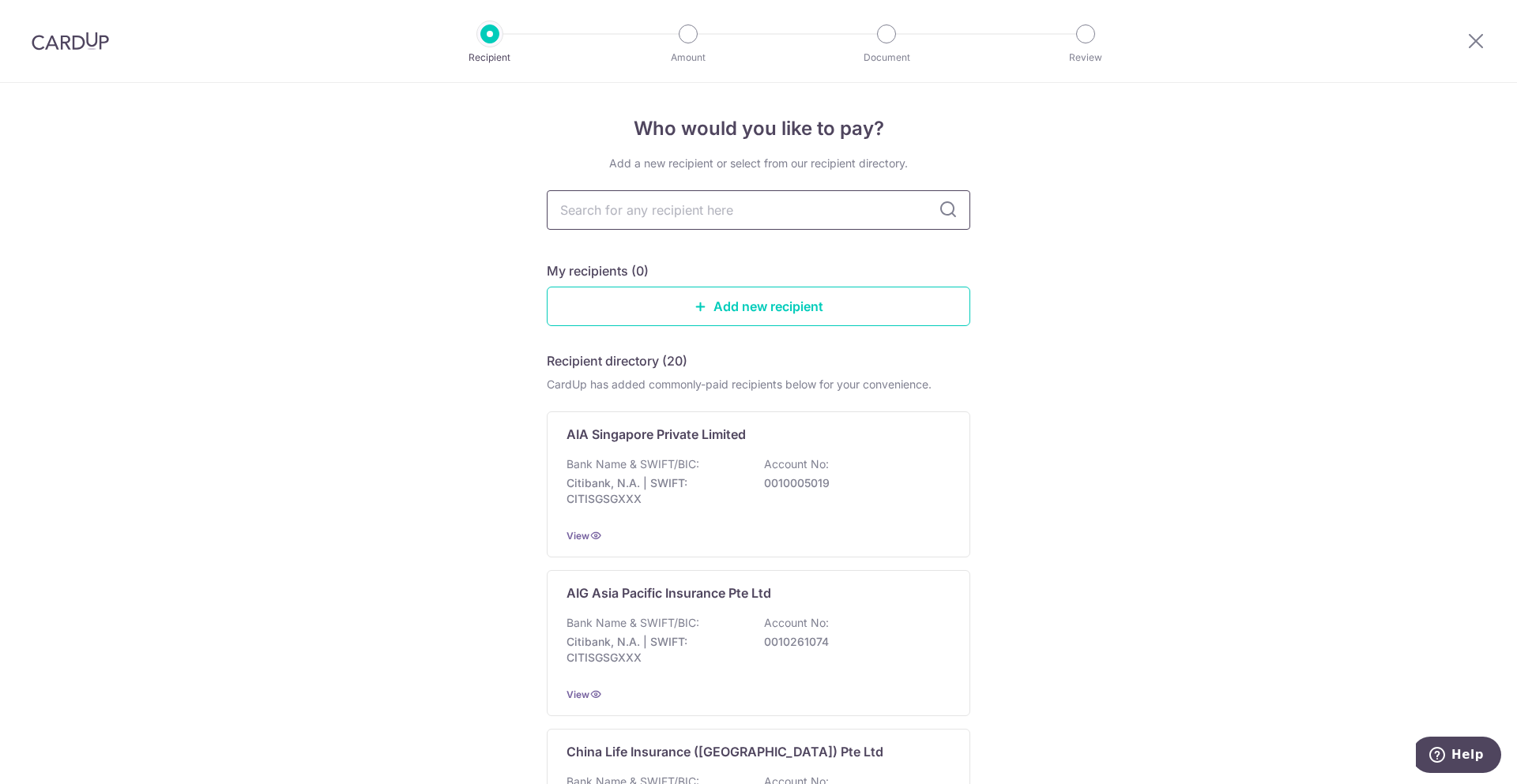
click at [753, 213] on input "text" at bounding box center [758, 210] width 424 height 40
type input "hsbc"
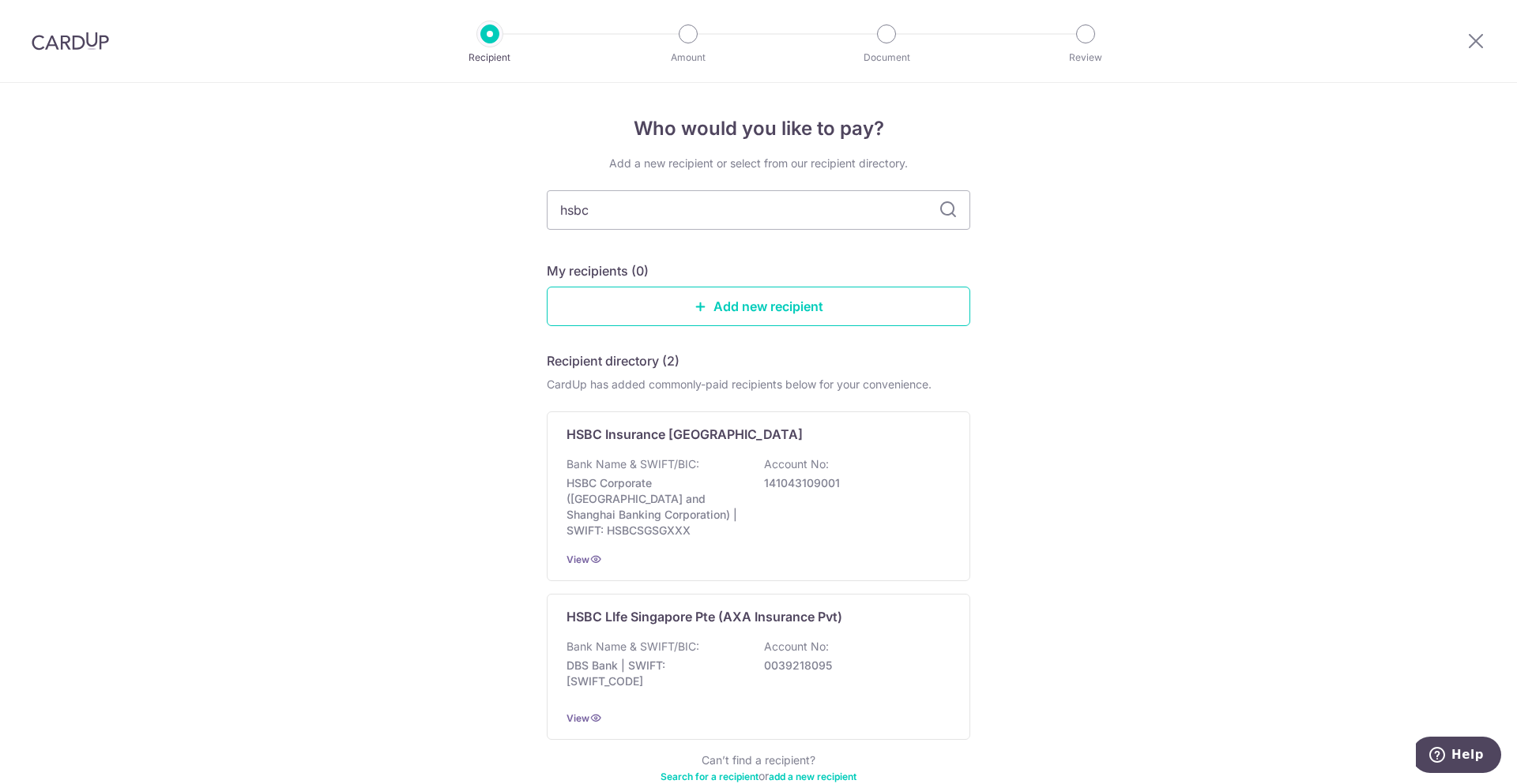
click at [753, 213] on input "hsbc" at bounding box center [758, 210] width 424 height 40
click at [1131, 562] on div "Who would you like to pay? Add a new recipient or select from our recipient dir…" at bounding box center [758, 480] width 1517 height 794
click at [1406, 490] on div "Who would you like to pay? Add a new recipient or select from our recipient dir…" at bounding box center [758, 480] width 1517 height 794
click at [1094, 646] on div "Who would you like to pay? Add a new recipient or select from our recipient dir…" at bounding box center [758, 480] width 1517 height 794
click at [720, 619] on div "HSBC LIfe Singapore Pte (AXA Insurance Pvt) Bank Name & SWIFT/BIC: DBS Bank | S…" at bounding box center [758, 666] width 424 height 146
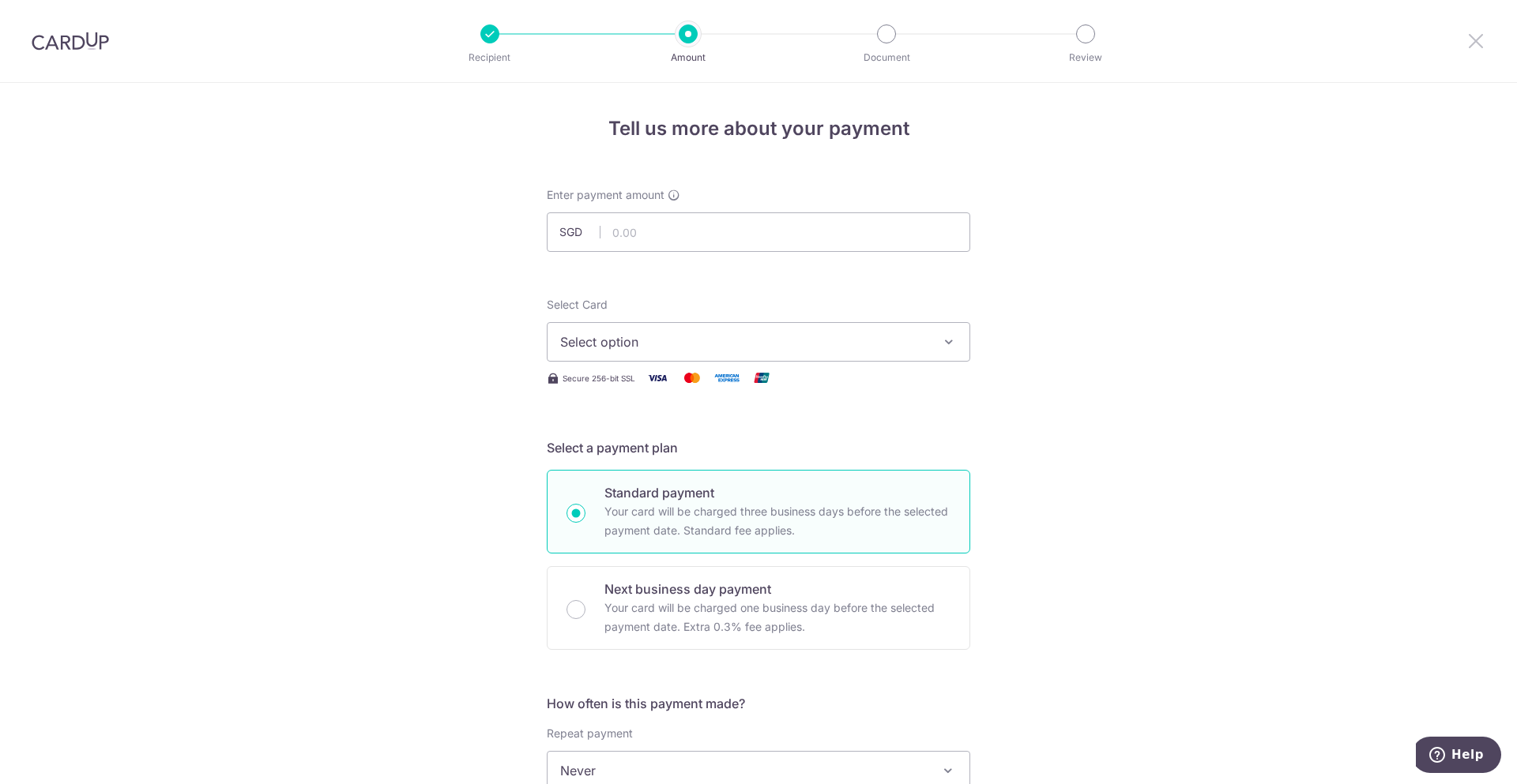
click at [1471, 39] on icon at bounding box center [1476, 40] width 19 height 19
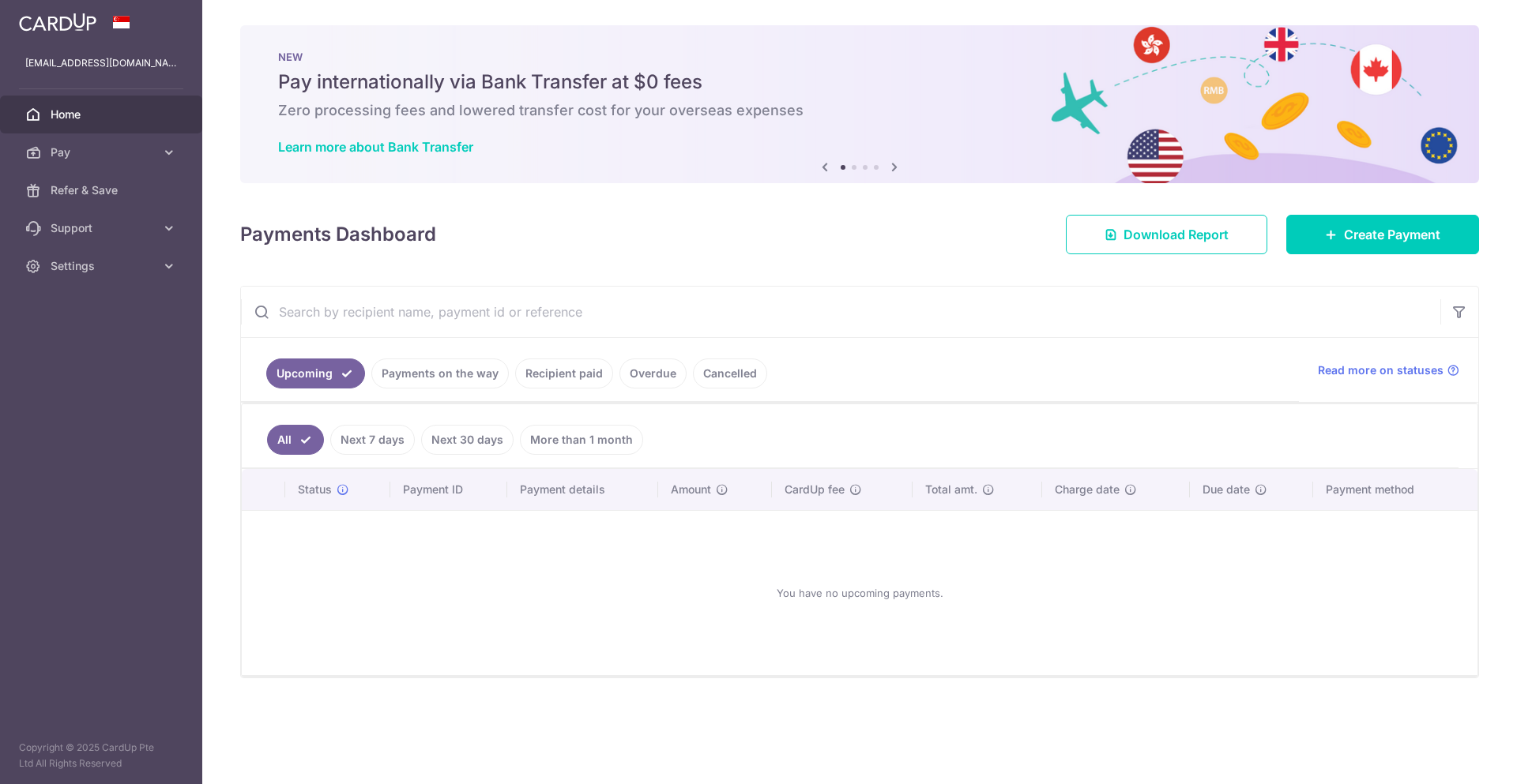
click at [575, 438] on link "More than 1 month" at bounding box center [581, 439] width 123 height 30
click at [275, 437] on link "All" at bounding box center [284, 439] width 35 height 30
click at [1232, 235] on link "Download Report" at bounding box center [1166, 234] width 201 height 40
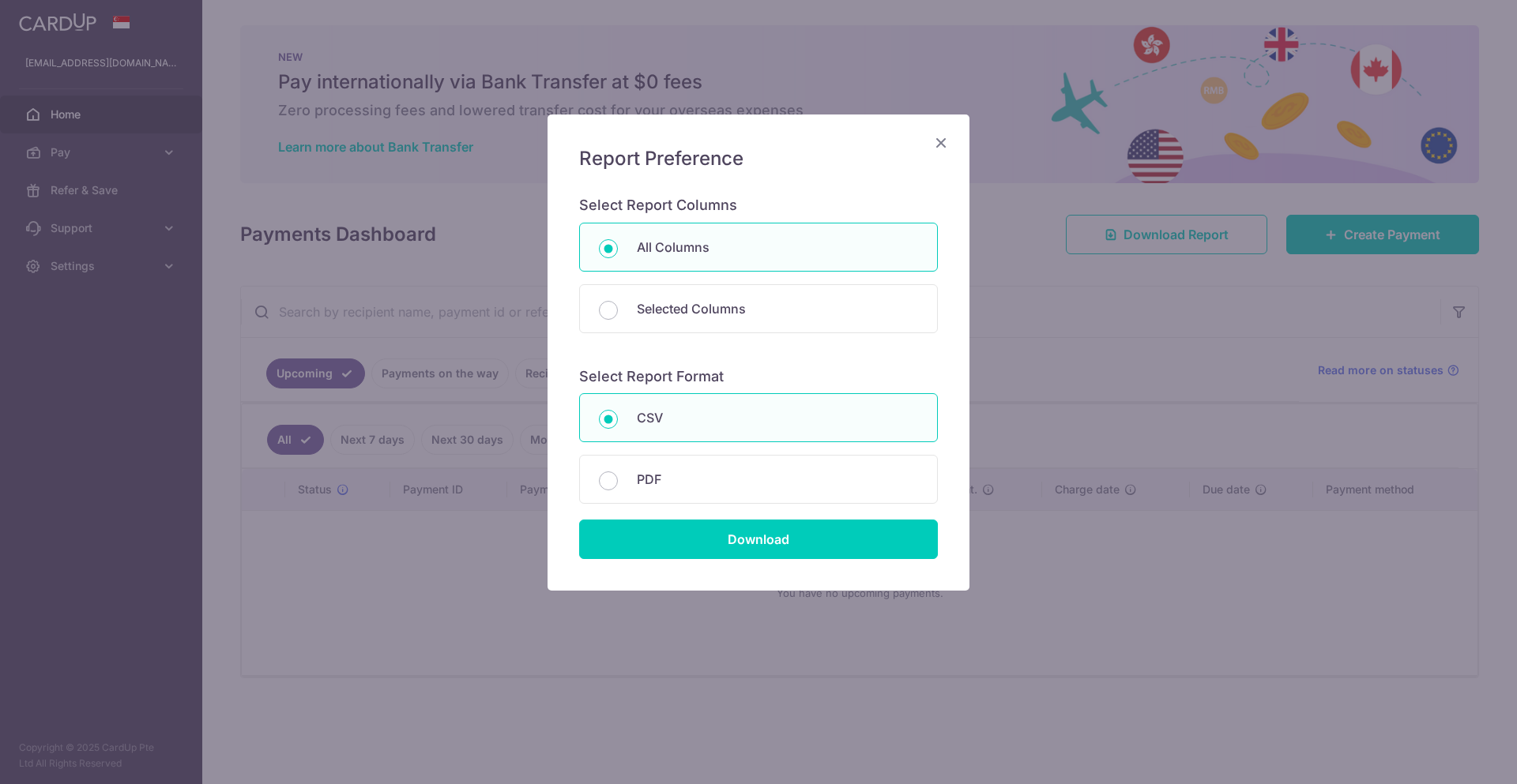
click at [946, 144] on icon "Close" at bounding box center [941, 142] width 19 height 19
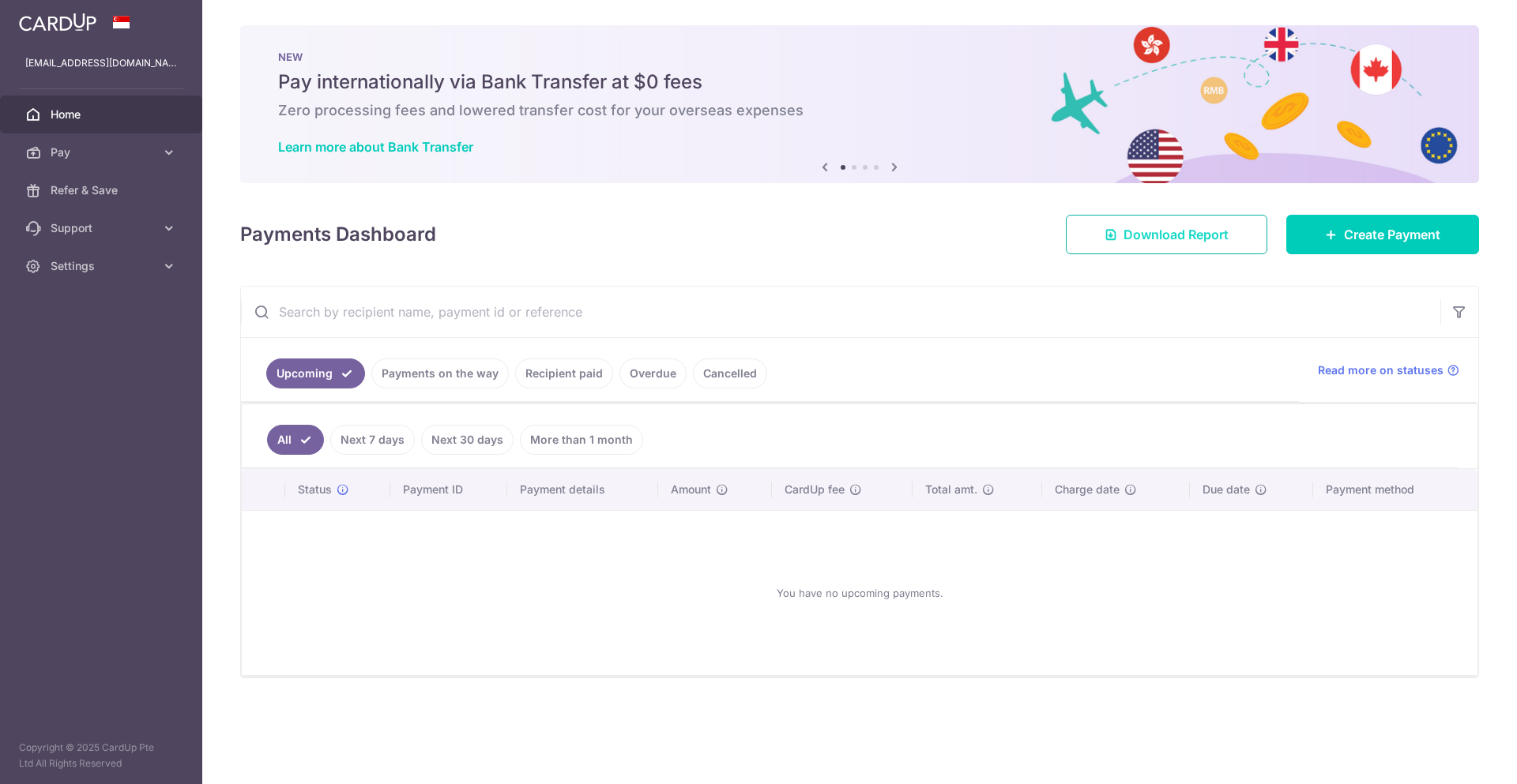
click at [1211, 234] on span "Download Report" at bounding box center [1176, 234] width 105 height 19
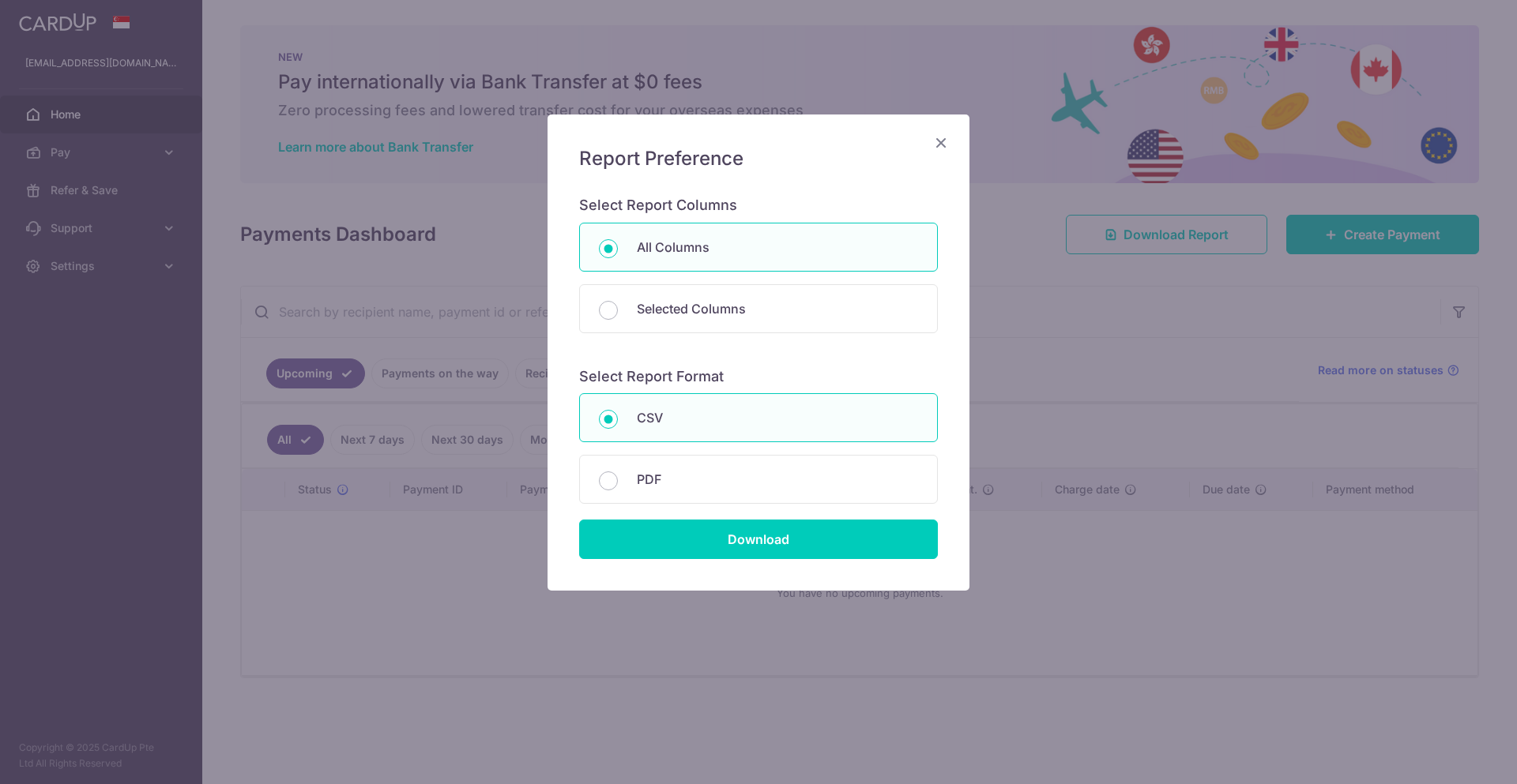
click at [940, 143] on icon "Close" at bounding box center [941, 142] width 19 height 19
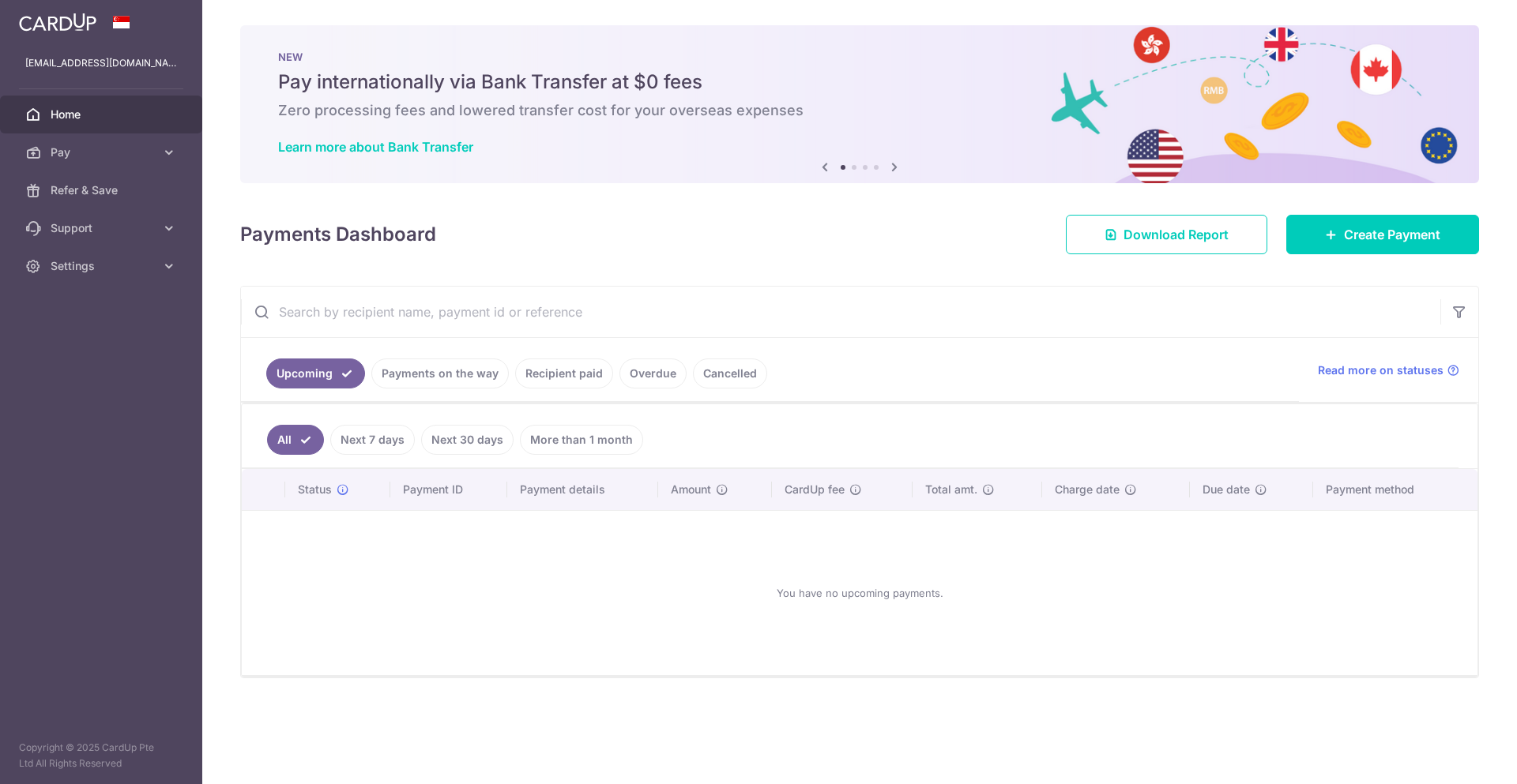
click at [448, 314] on input "text" at bounding box center [840, 312] width 1199 height 51
click at [499, 314] on input "text" at bounding box center [840, 312] width 1199 height 51
paste input "5025867481"
type input "5025867481"
click at [1461, 317] on icon "button" at bounding box center [1458, 312] width 16 height 16
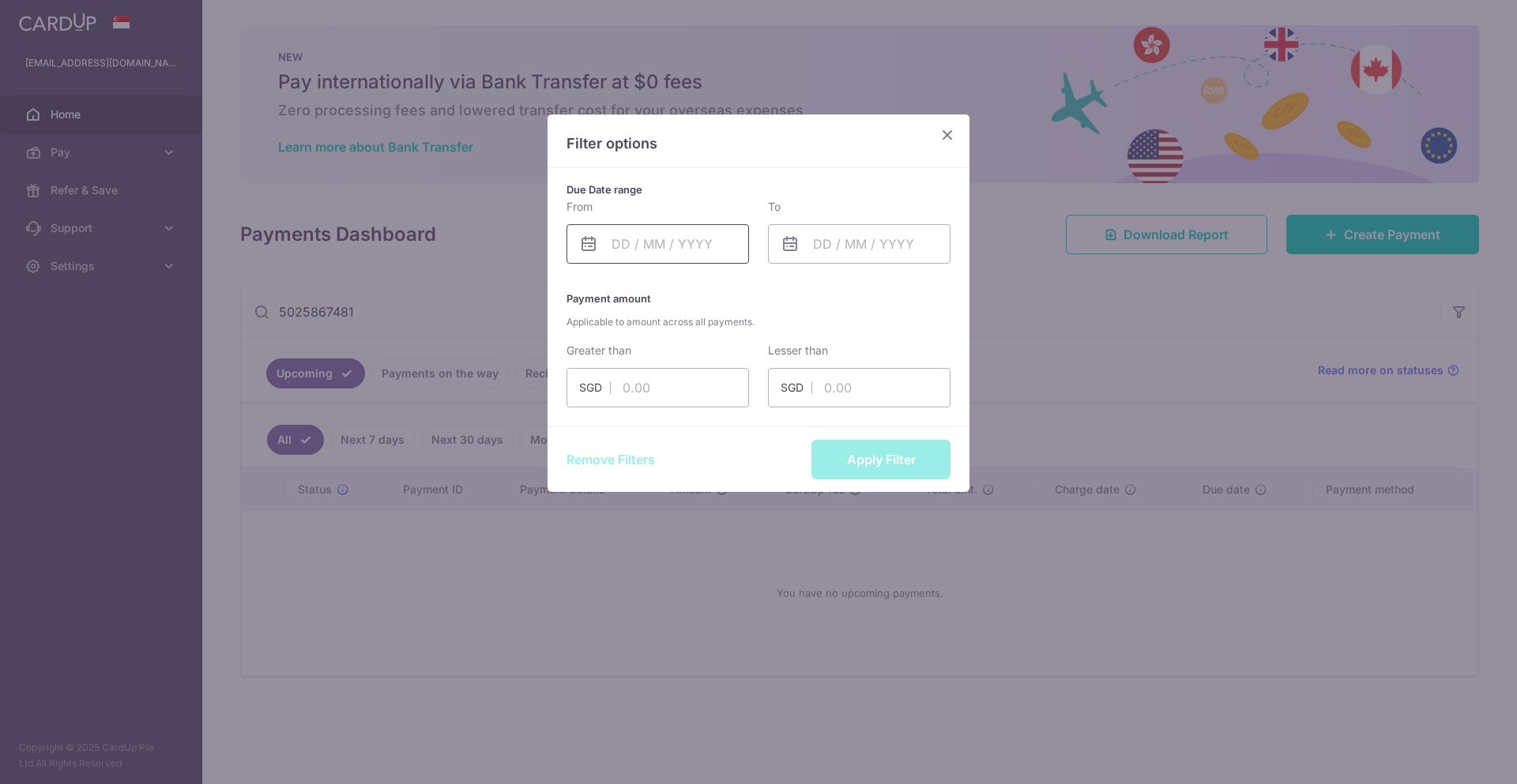
click at [698, 238] on input "text" at bounding box center [657, 244] width 182 height 40
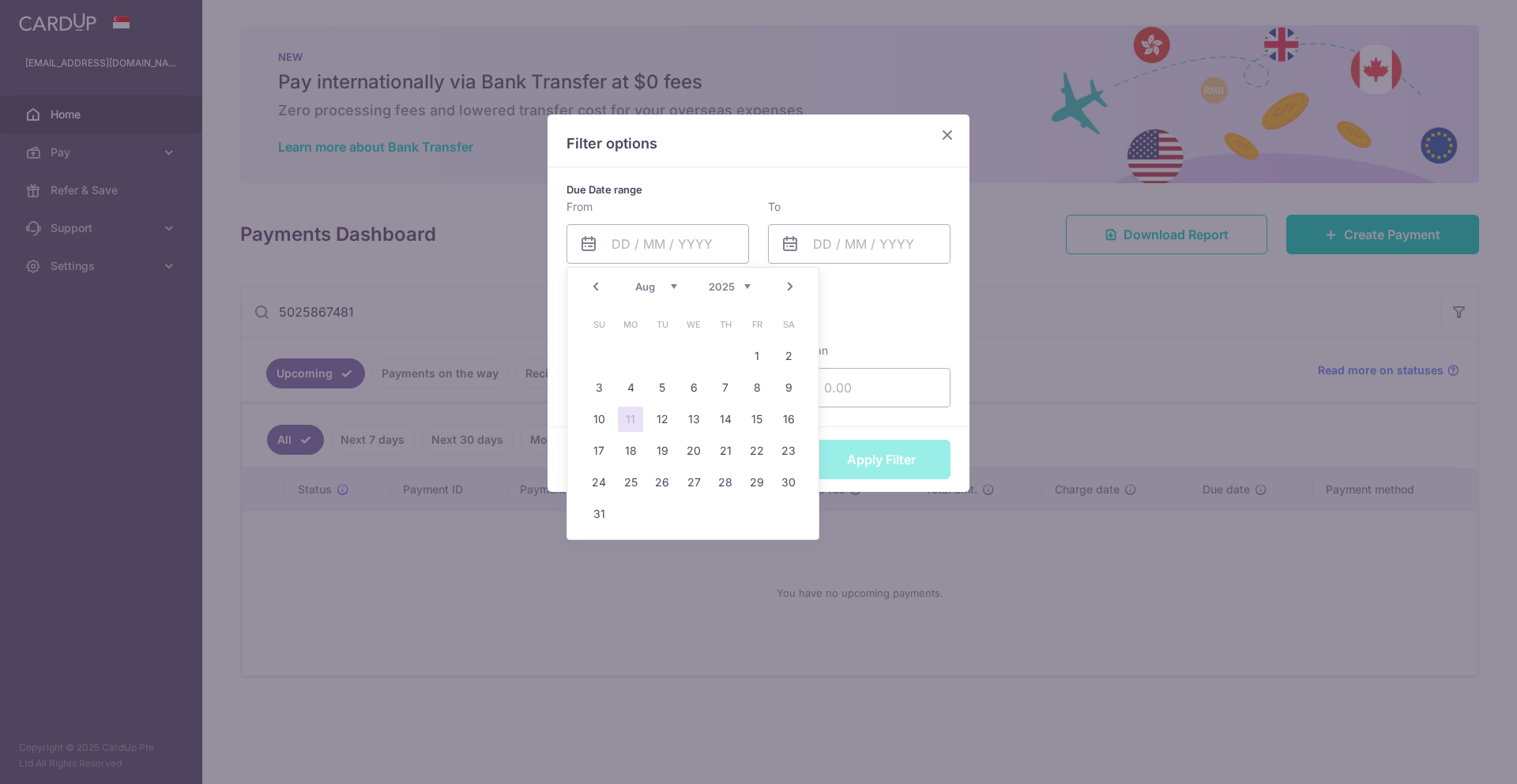
click at [749, 287] on select "2015 2016 2017 2018 2019 2020 2021 2022 2023 2024 2025 2026 2027 2028 2029 2030…" at bounding box center [730, 287] width 42 height 13
click at [729, 449] on link "25" at bounding box center [724, 450] width 25 height 25
type input "25/08/2022"
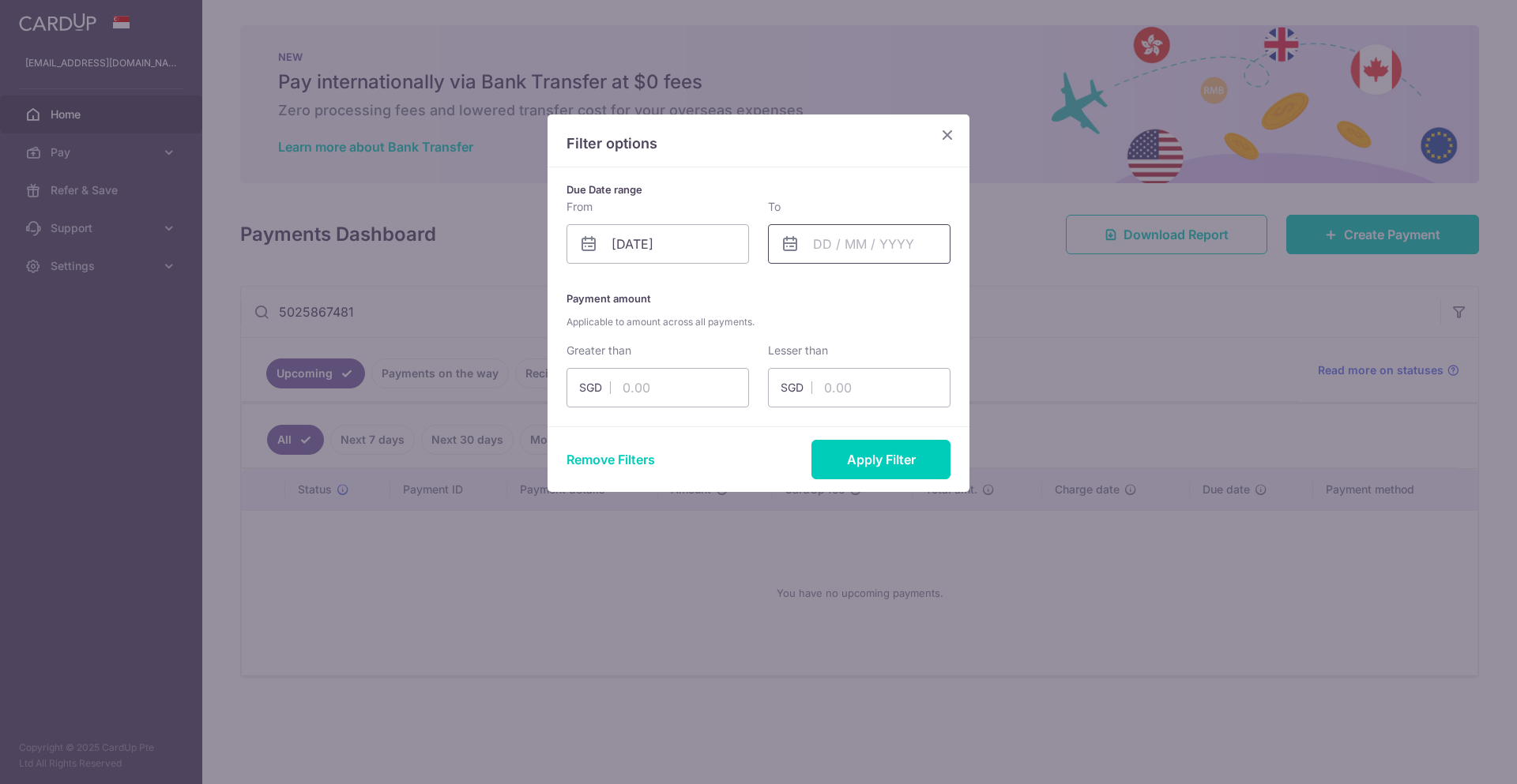
click at [900, 238] on input "text" at bounding box center [859, 244] width 182 height 40
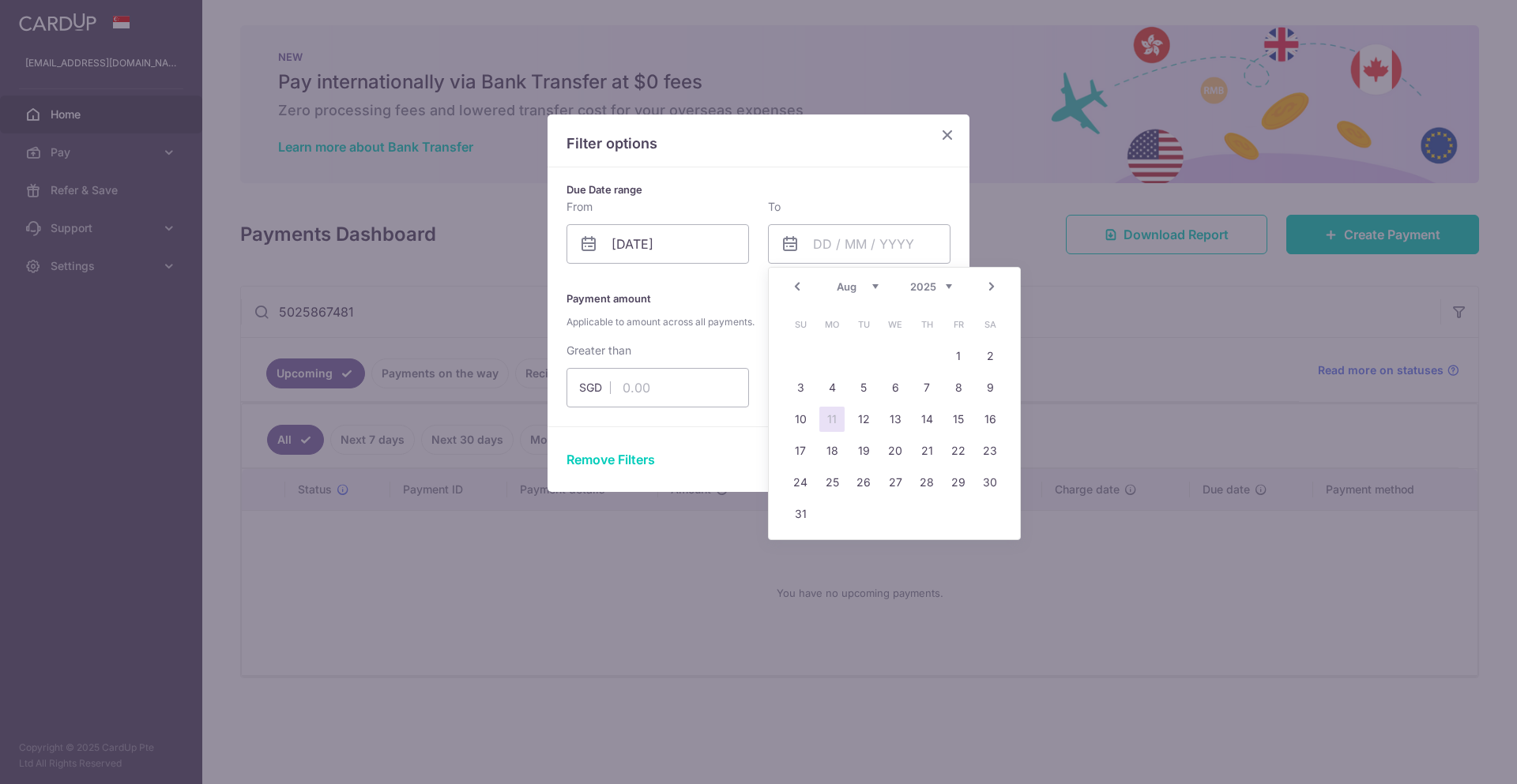
click at [950, 294] on div "Prev Next Jan Feb Mar Apr May Jun Jul Aug Sep Oct Nov Dec 2015 2016 2017 2018 2…" at bounding box center [894, 286] width 251 height 38
click at [952, 283] on select "2015 2016 2017 2018 2019 2020 2021 2022 2023 2024 2025 2026 2027 2028 2029 2030…" at bounding box center [931, 287] width 42 height 13
click at [874, 289] on select "Jan Feb Mar Apr May Jun Jul Aug Sep Oct Nov Dec" at bounding box center [858, 287] width 42 height 13
click at [957, 357] on link "2" at bounding box center [958, 356] width 25 height 25
type input "02/09/2022"
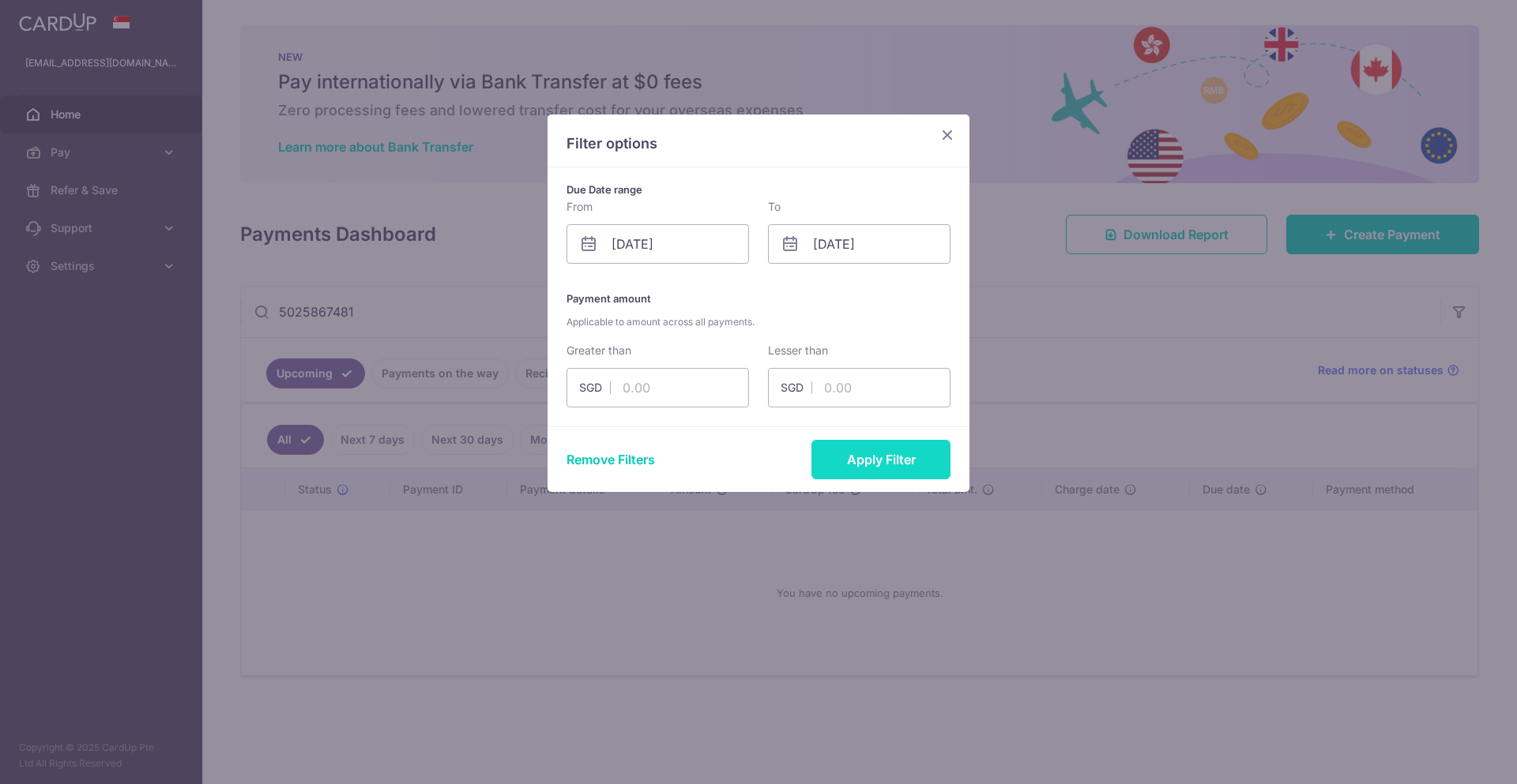
click at [894, 460] on button "Apply Filter" at bounding box center [880, 460] width 139 height 40
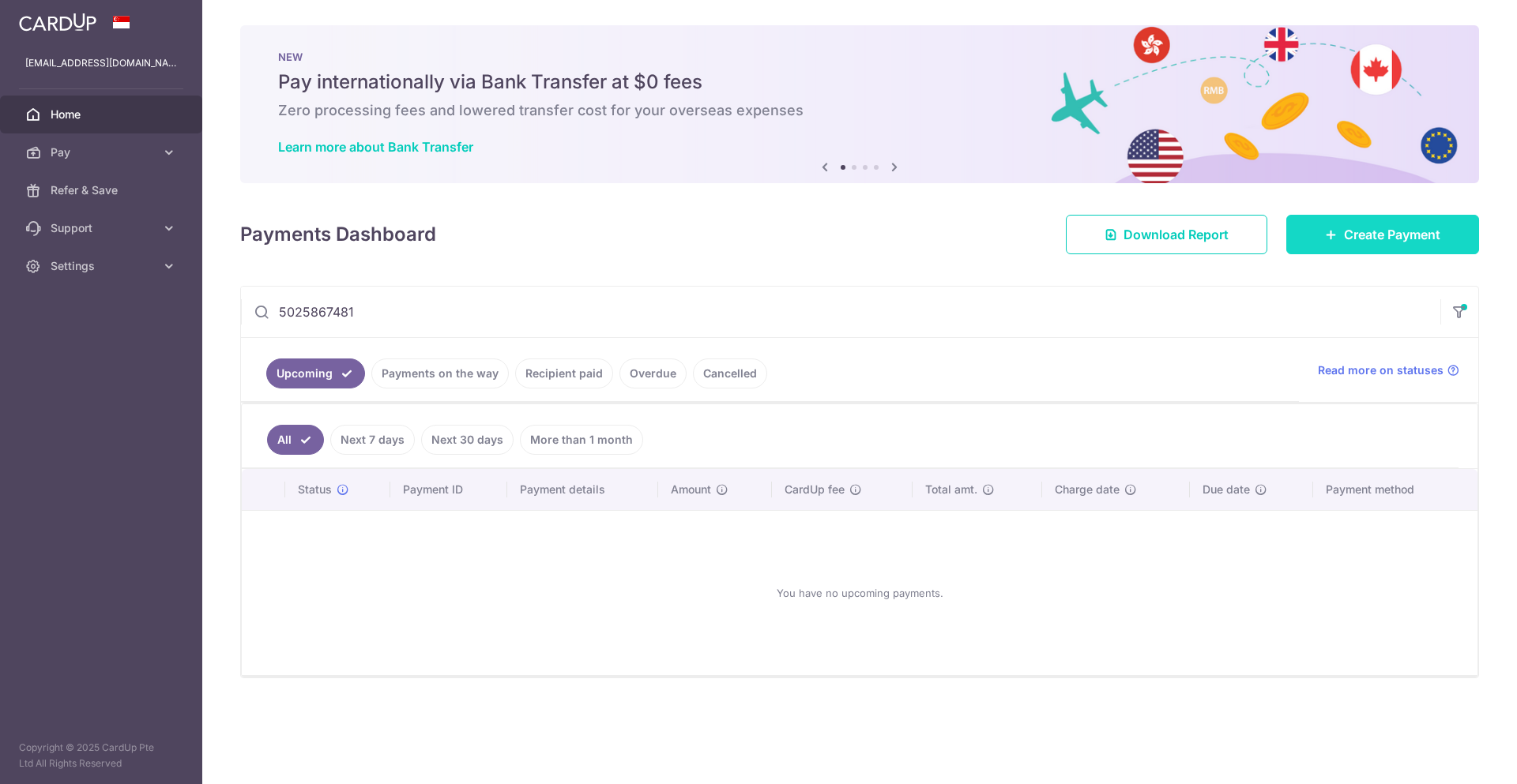
click at [1415, 245] on link "Create Payment" at bounding box center [1383, 234] width 193 height 40
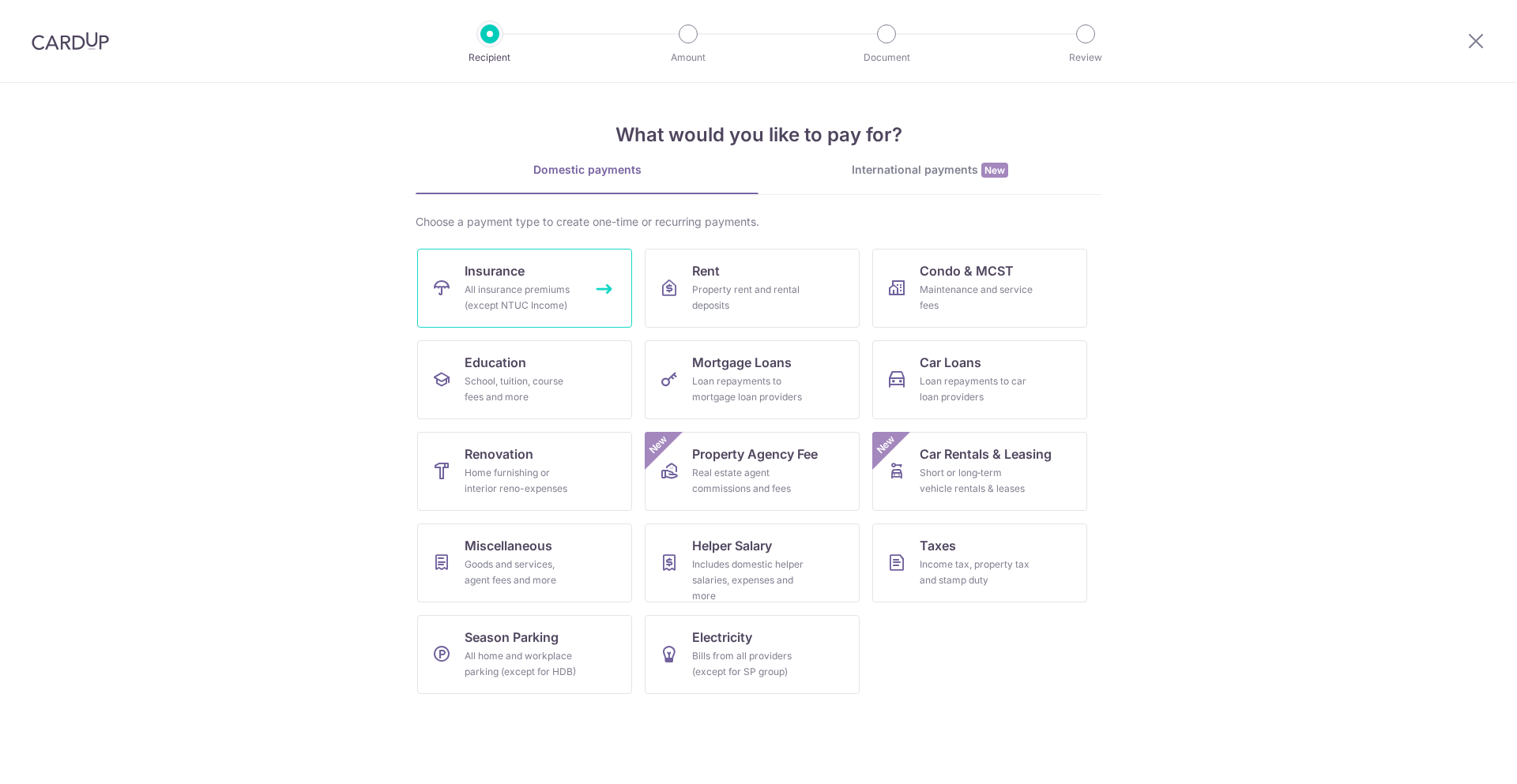
click at [557, 278] on link "Insurance All insurance premiums (except NTUC Income)" at bounding box center [525, 289] width 215 height 79
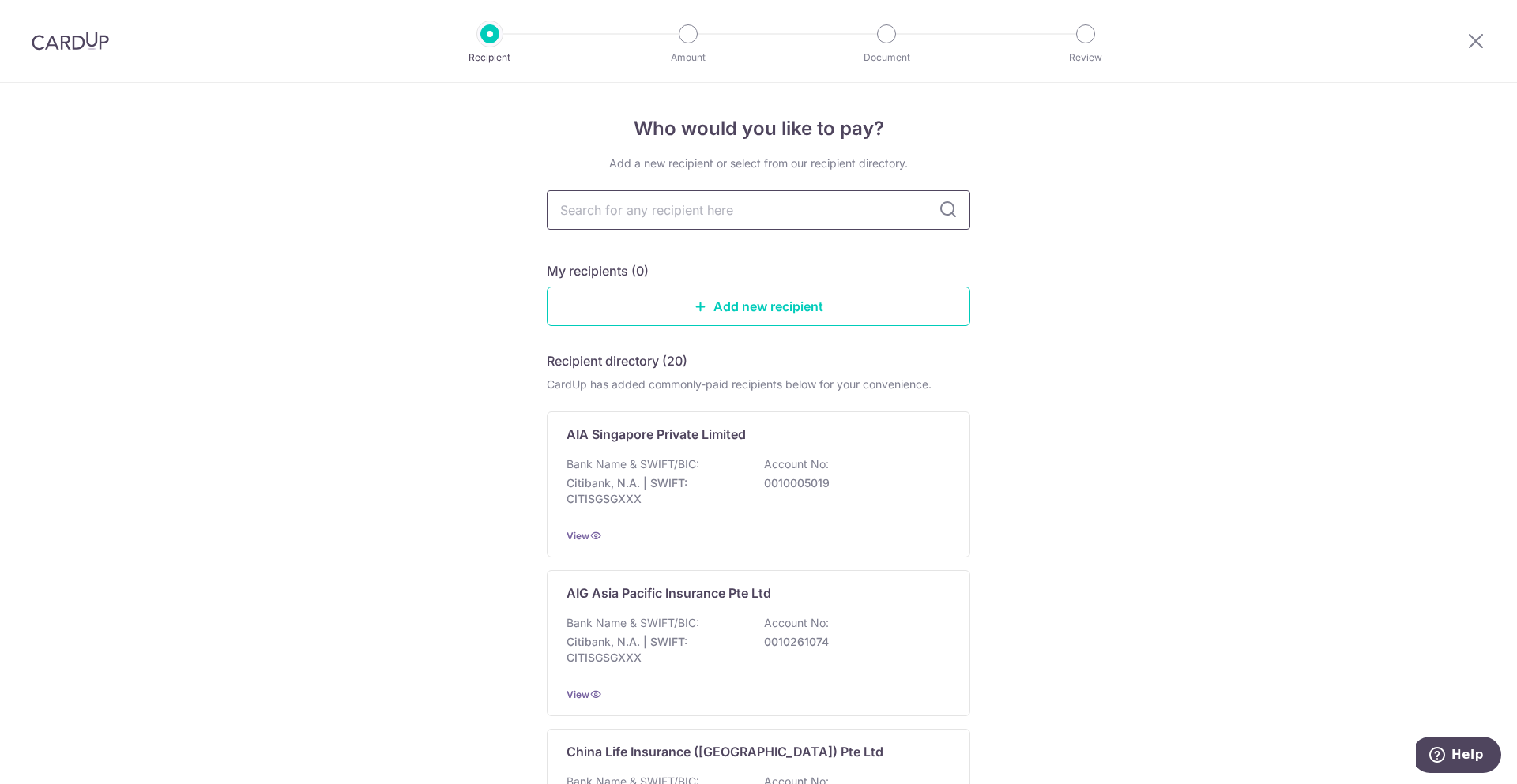
click at [659, 218] on input "text" at bounding box center [758, 210] width 424 height 40
type input "hsbc"
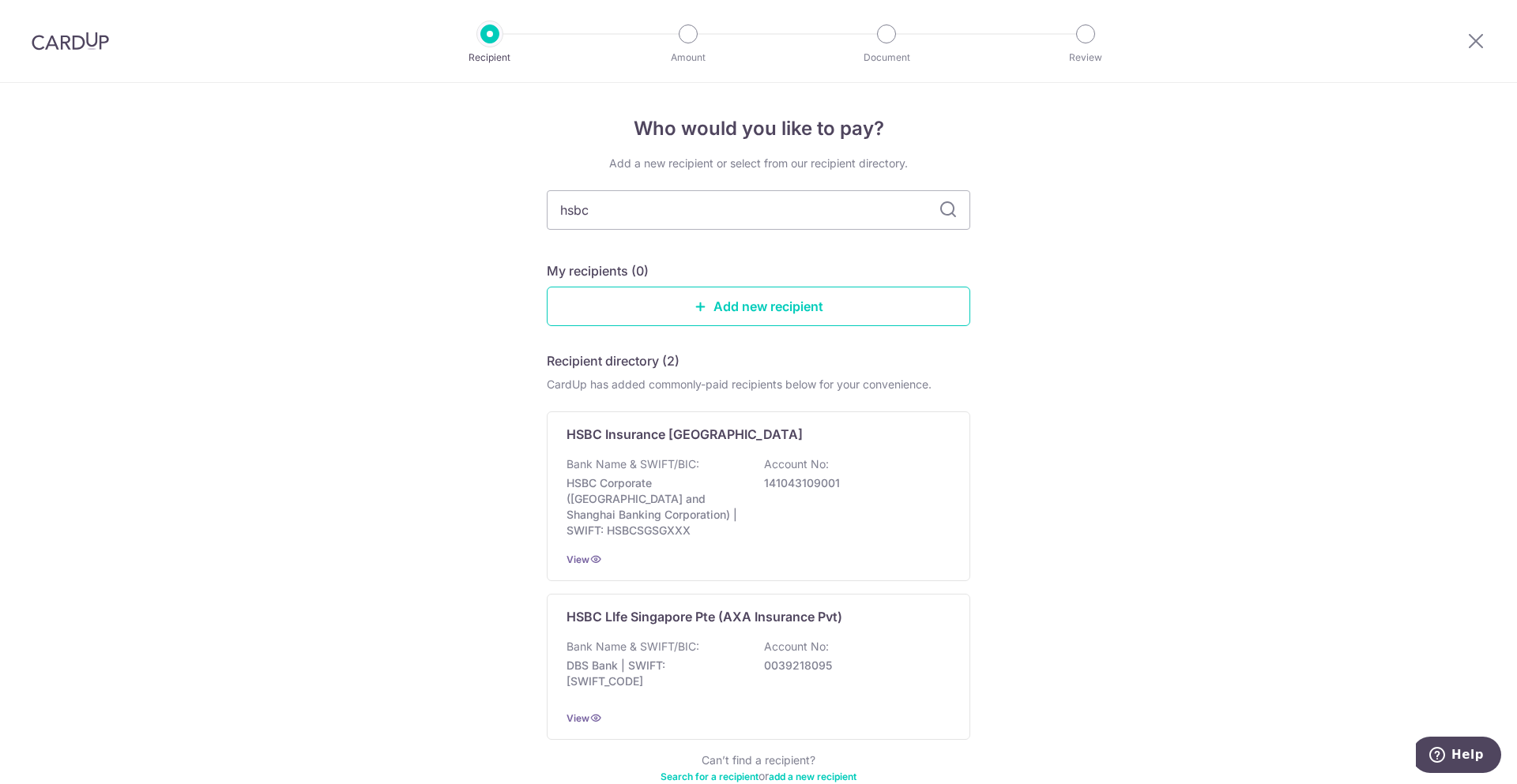
click at [1176, 507] on div "Who would you like to pay? Add a new recipient or select from our recipient dir…" at bounding box center [758, 480] width 1517 height 794
click at [688, 608] on p "HSBC LIfe Singapore Pte (AXA Insurance Pvt)" at bounding box center [704, 617] width 276 height 19
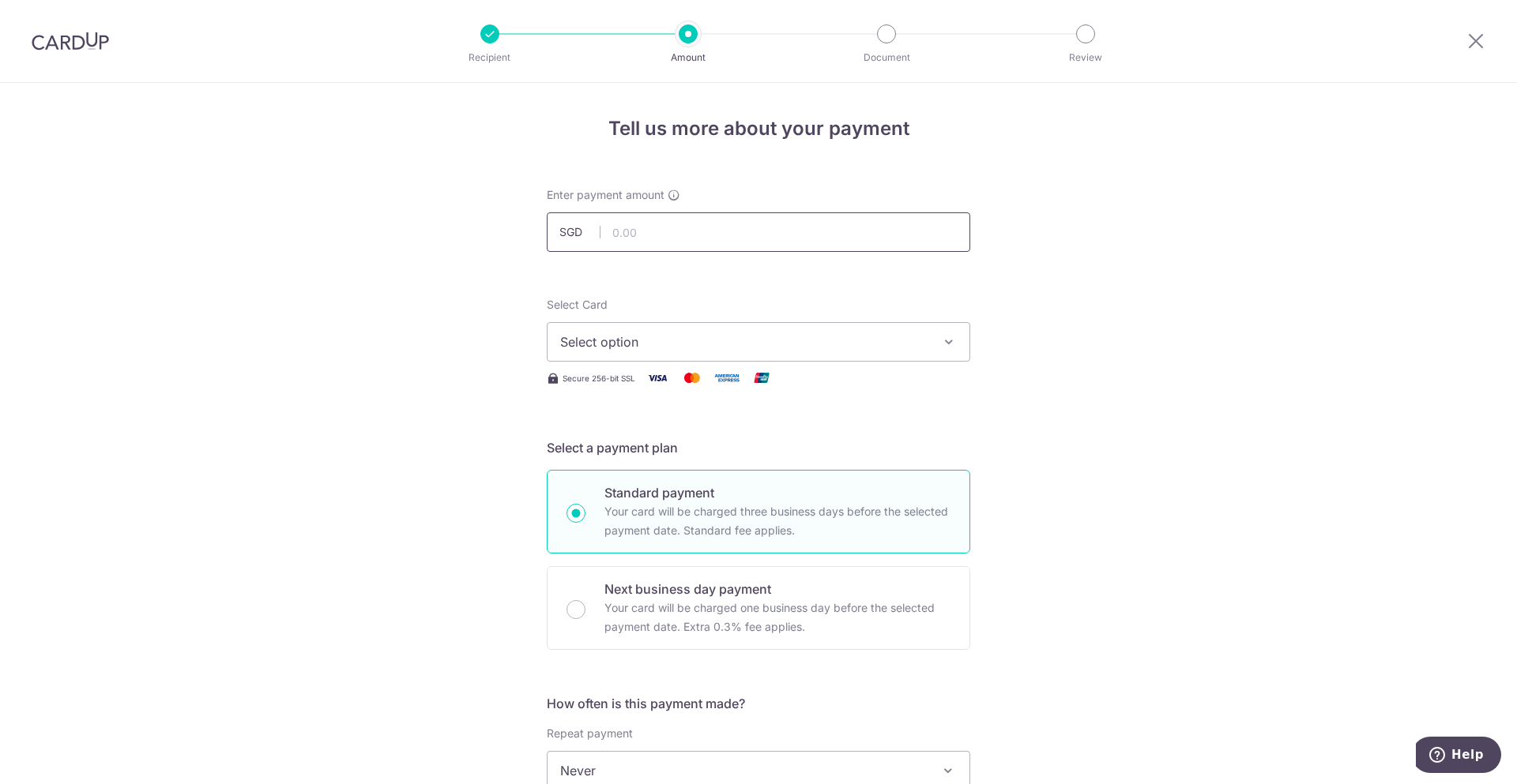
click at [628, 223] on input "text" at bounding box center [758, 232] width 424 height 40
type input "6,464.00"
click at [1210, 402] on div "Tell us more about your payment Enter payment amount SGD 6,464.00 6464.00 Selec…" at bounding box center [758, 797] width 1517 height 1428
click at [825, 351] on button "Select option" at bounding box center [758, 342] width 424 height 40
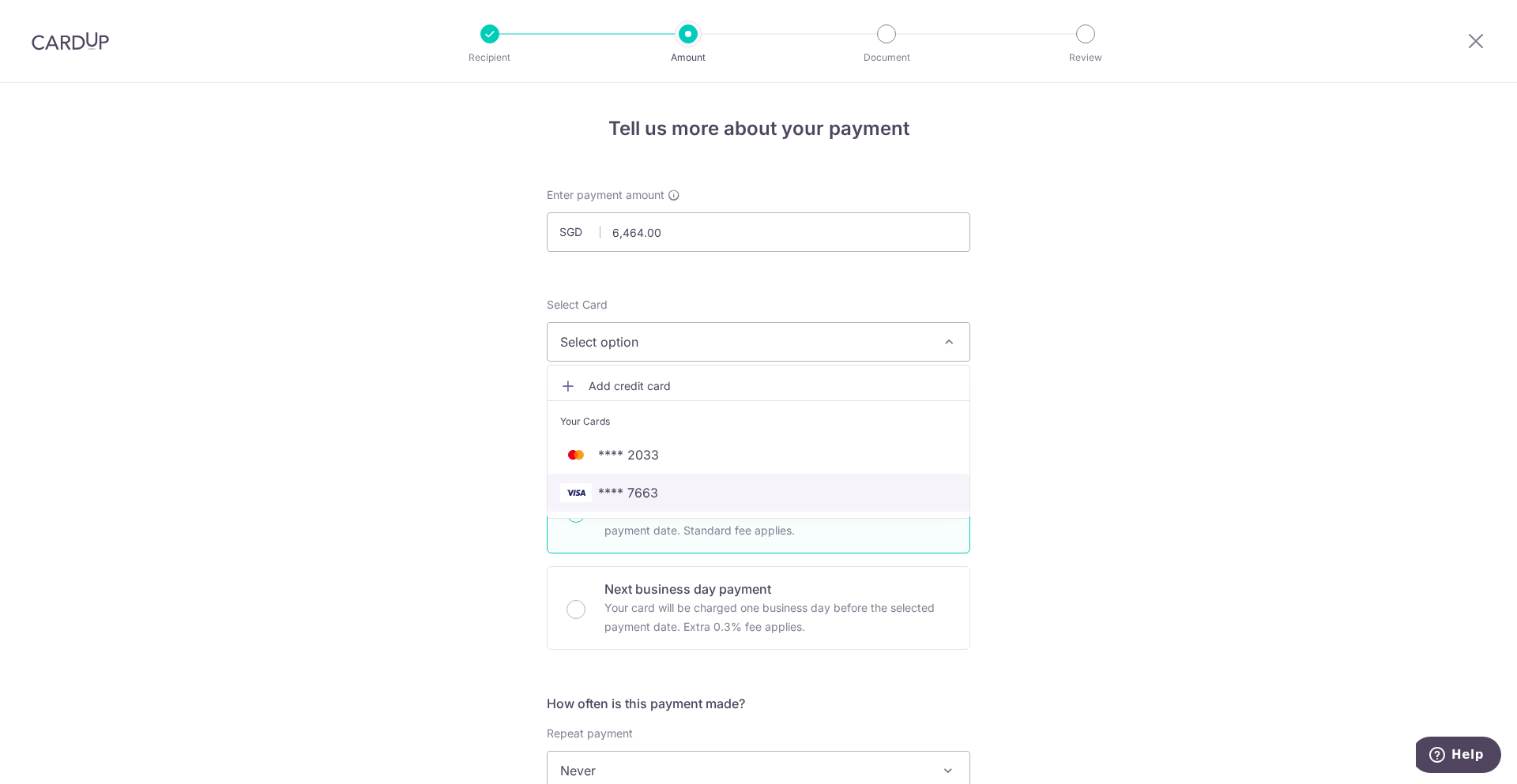
click at [652, 498] on span "**** 7663" at bounding box center [627, 493] width 60 height 19
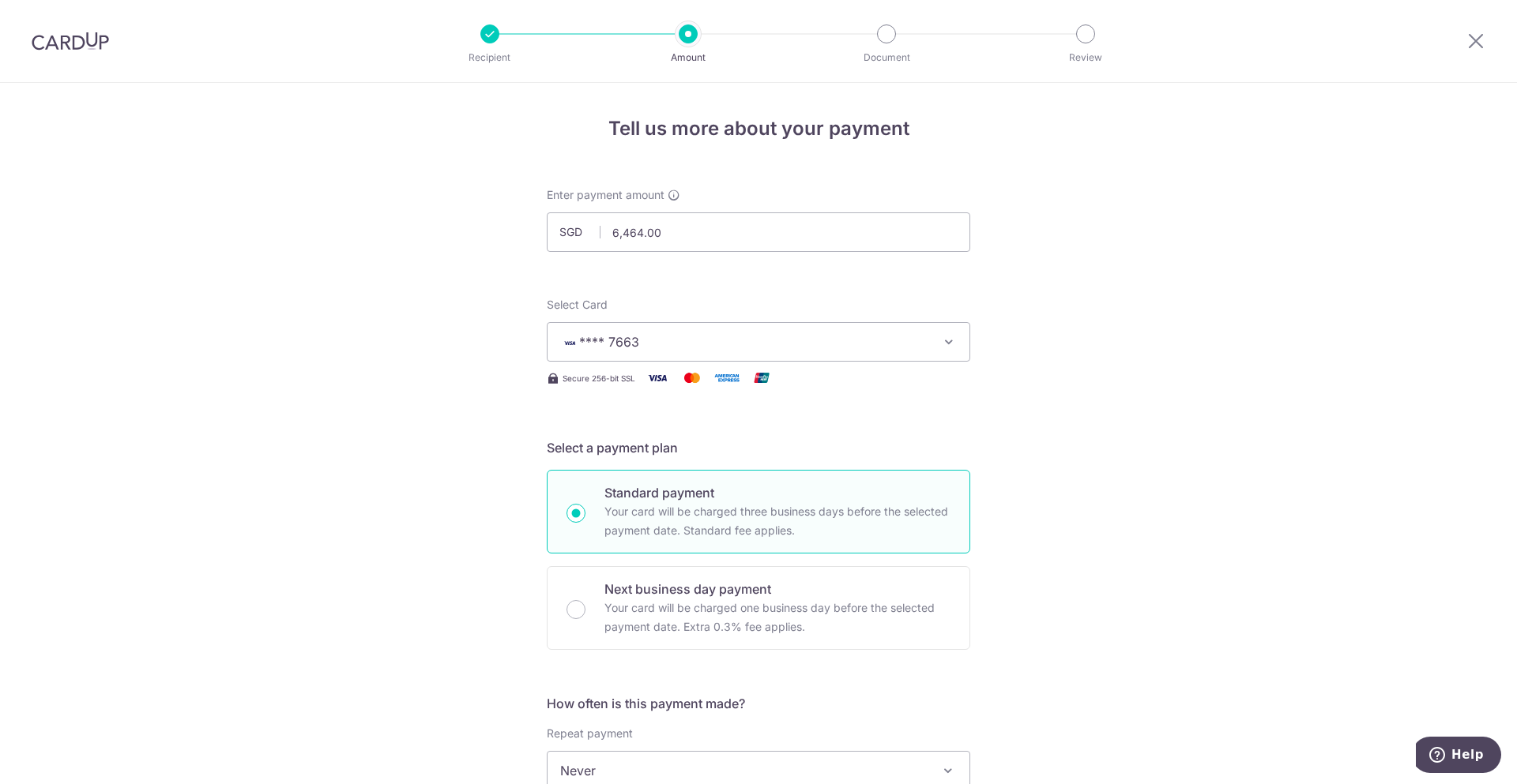
click at [1155, 553] on div "Tell us more about your payment Enter payment amount SGD 6,464.00 6464.00 Selec…" at bounding box center [758, 797] width 1517 height 1428
click at [1170, 607] on div "Tell us more about your payment Enter payment amount SGD 6,464.00 6464.00 Selec…" at bounding box center [758, 797] width 1517 height 1428
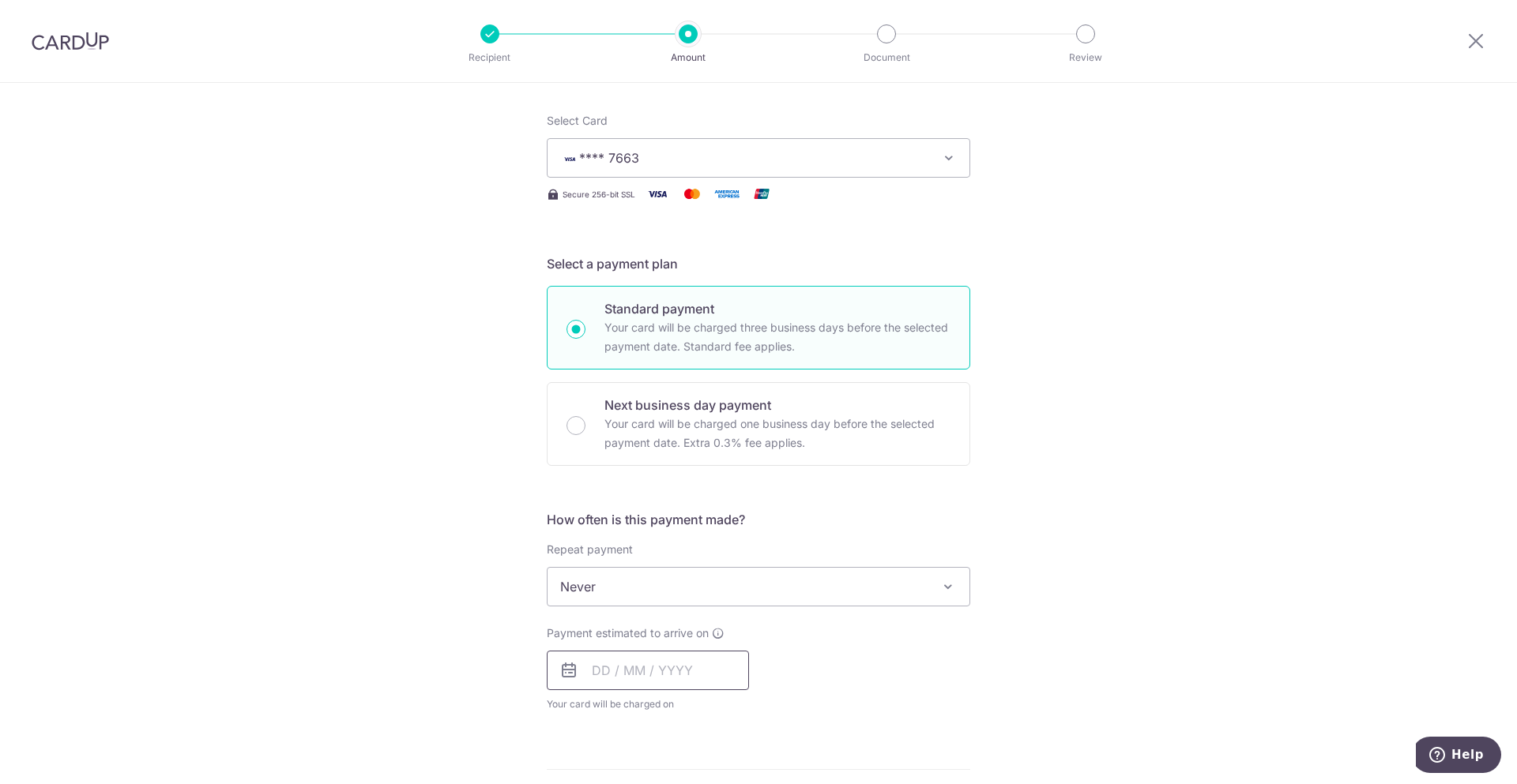
click at [684, 666] on input "text" at bounding box center [648, 670] width 202 height 40
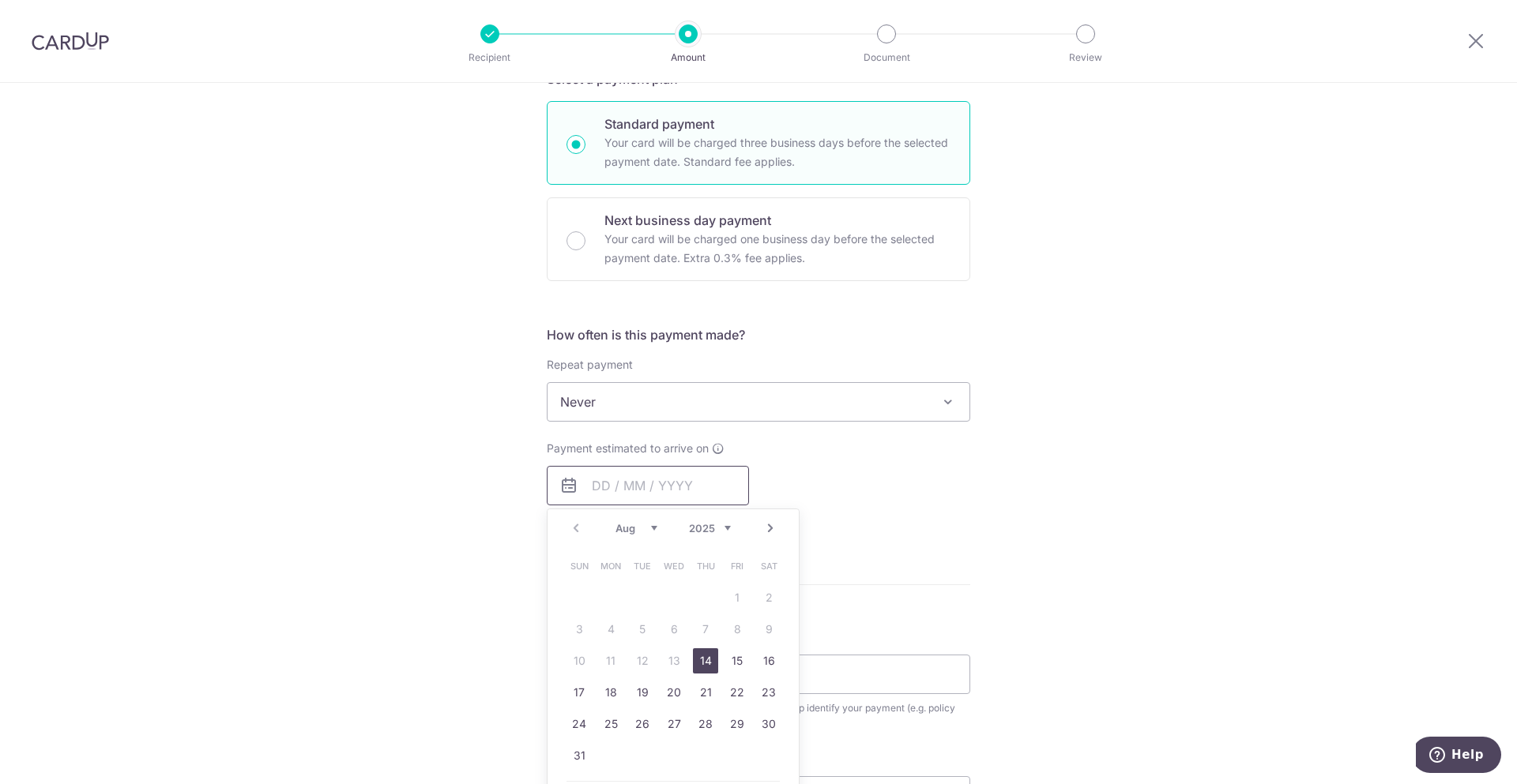
scroll to position [552, 0]
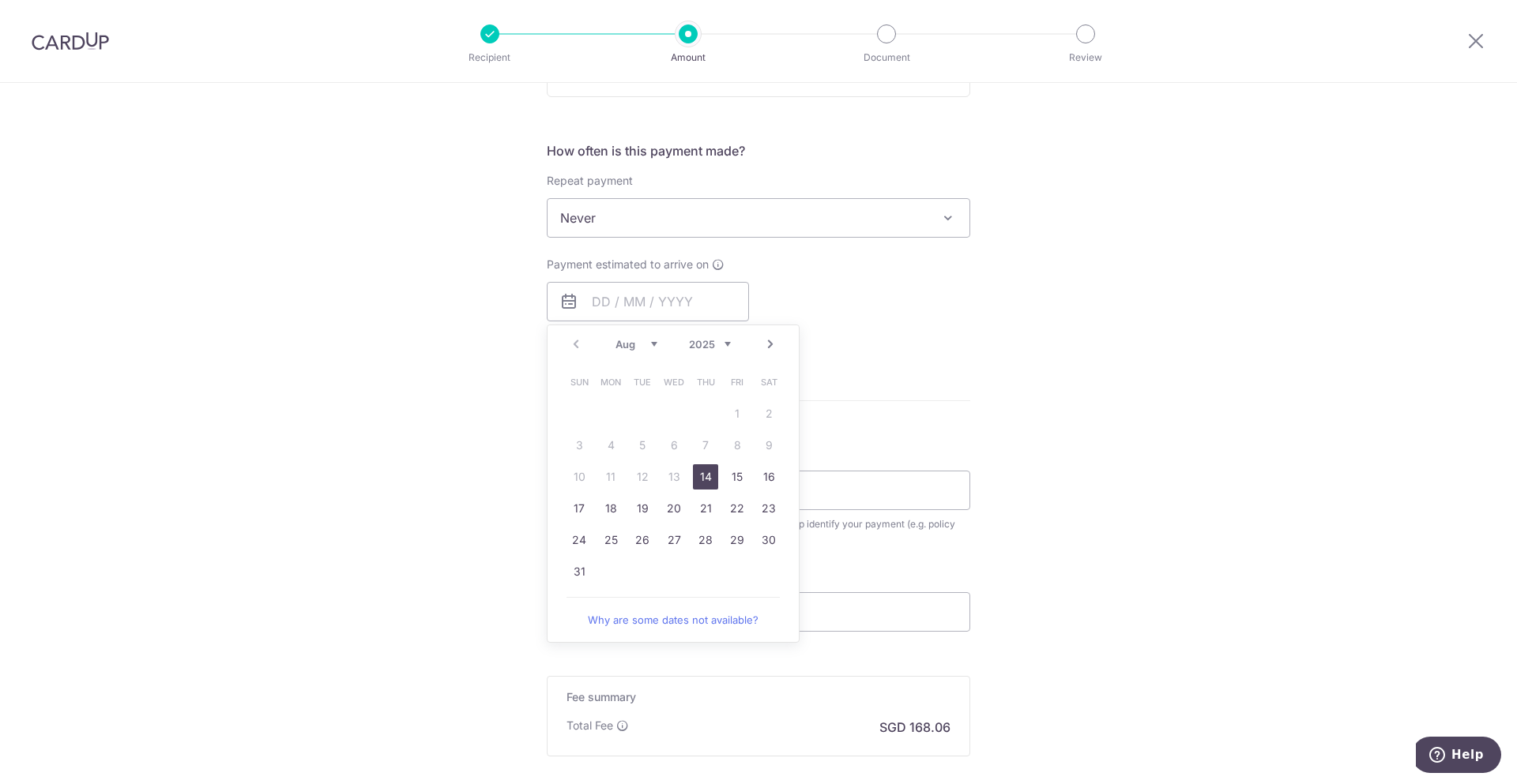
click at [1089, 459] on div "Tell us more about your payment Enter payment amount SGD 6,464.00 6464.00 Selec…" at bounding box center [758, 244] width 1517 height 1428
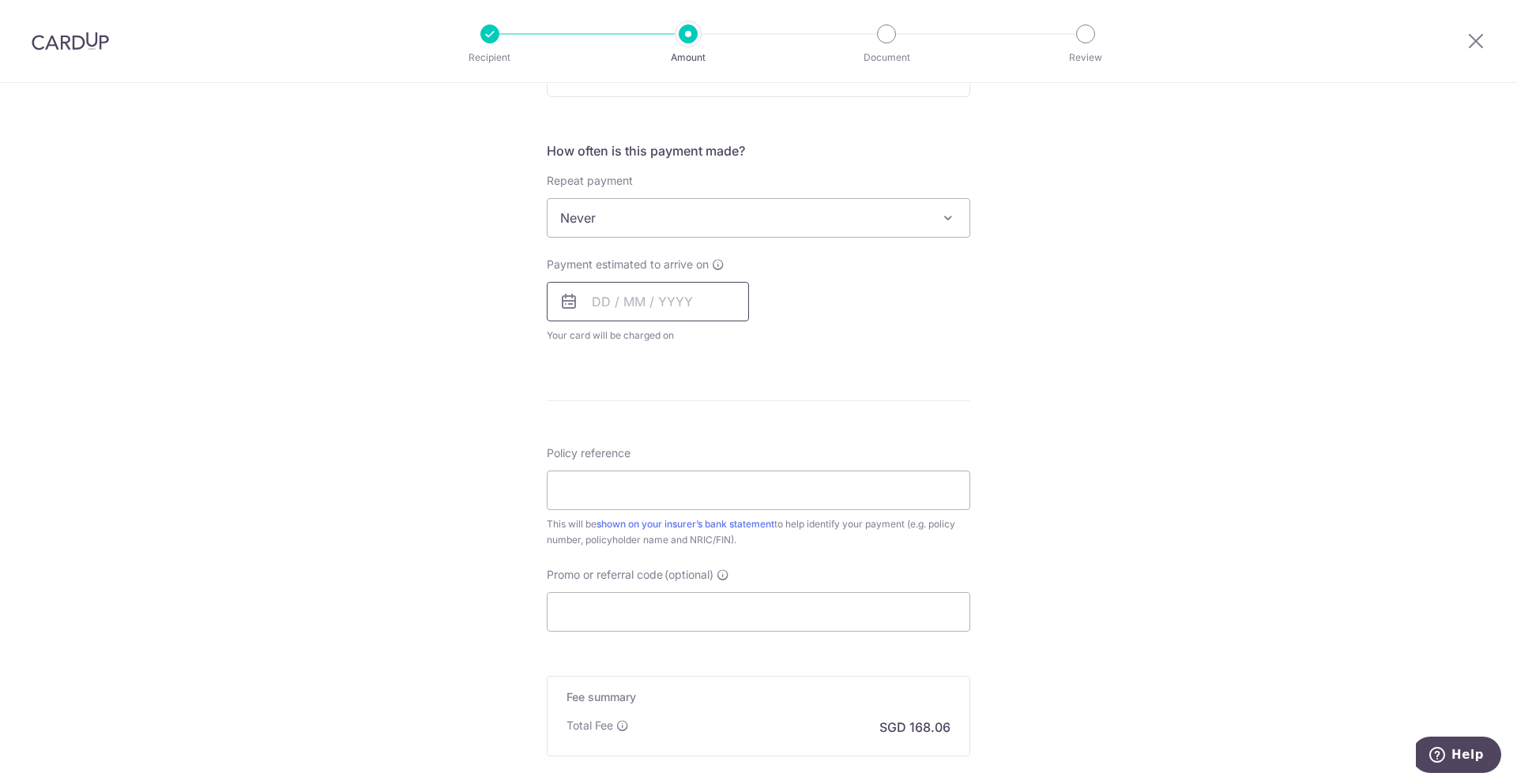
click at [678, 294] on input "text" at bounding box center [648, 301] width 202 height 40
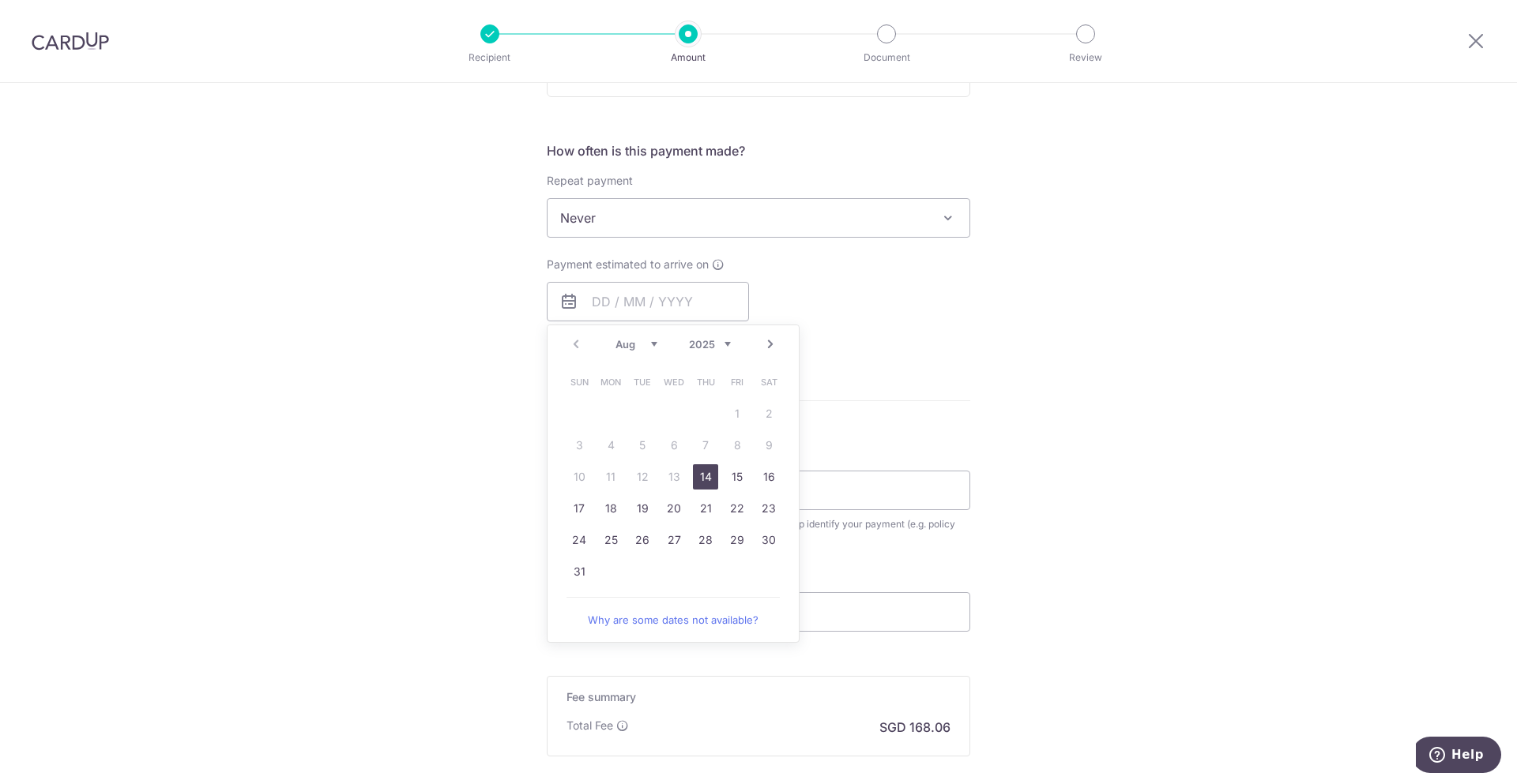
click at [706, 478] on link "14" at bounding box center [705, 476] width 25 height 25
type input "14/08/2025"
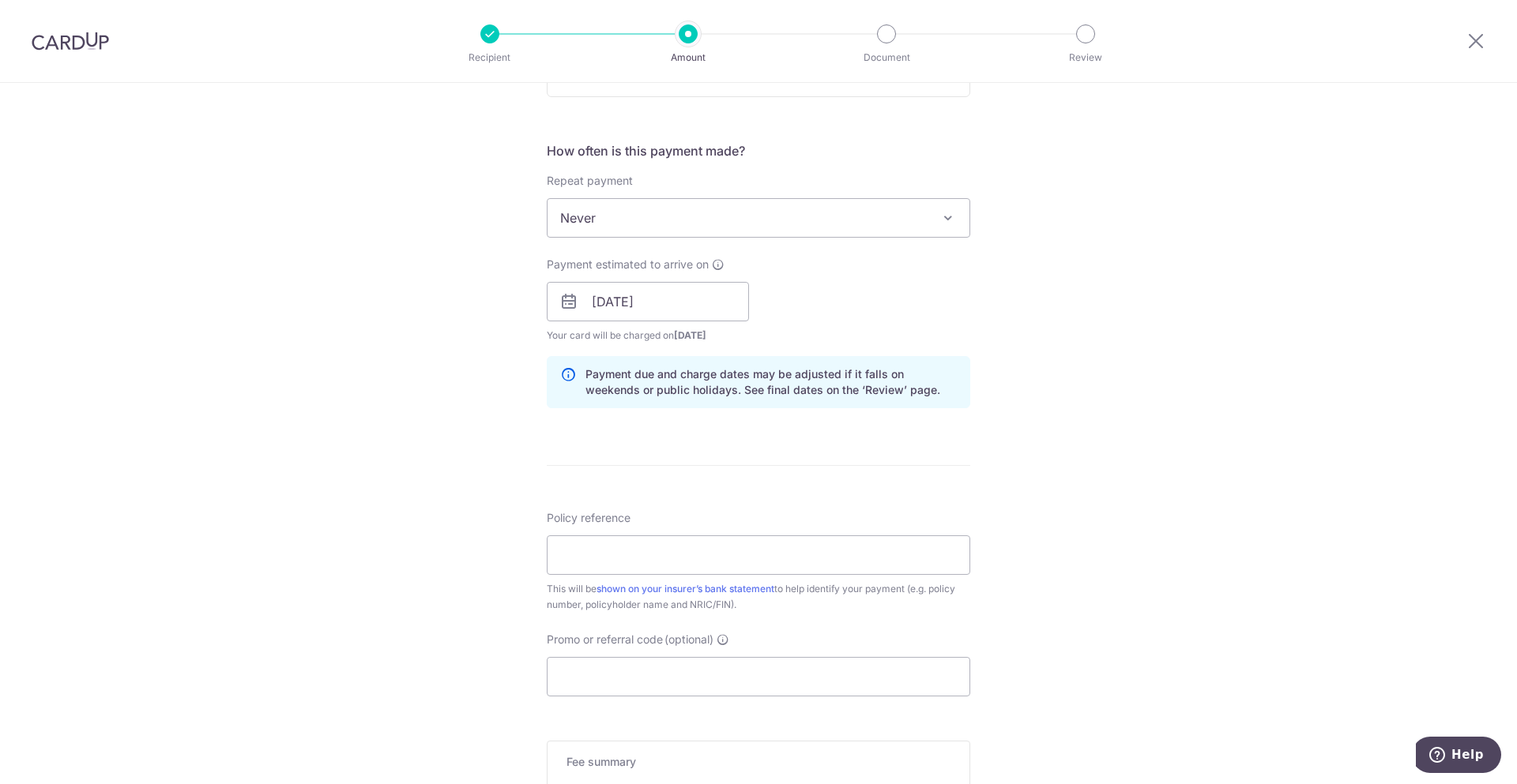
click at [1132, 523] on div "Tell us more about your payment Enter payment amount SGD 6,464.00 6464.00 Selec…" at bounding box center [758, 277] width 1517 height 1494
click at [742, 554] on input "Policy reference" at bounding box center [758, 555] width 424 height 40
paste input "5025867481"
type input "5025867481"
click at [1148, 563] on div "Tell us more about your payment Enter payment amount SGD 6,464.00 6464.00 Selec…" at bounding box center [758, 277] width 1517 height 1494
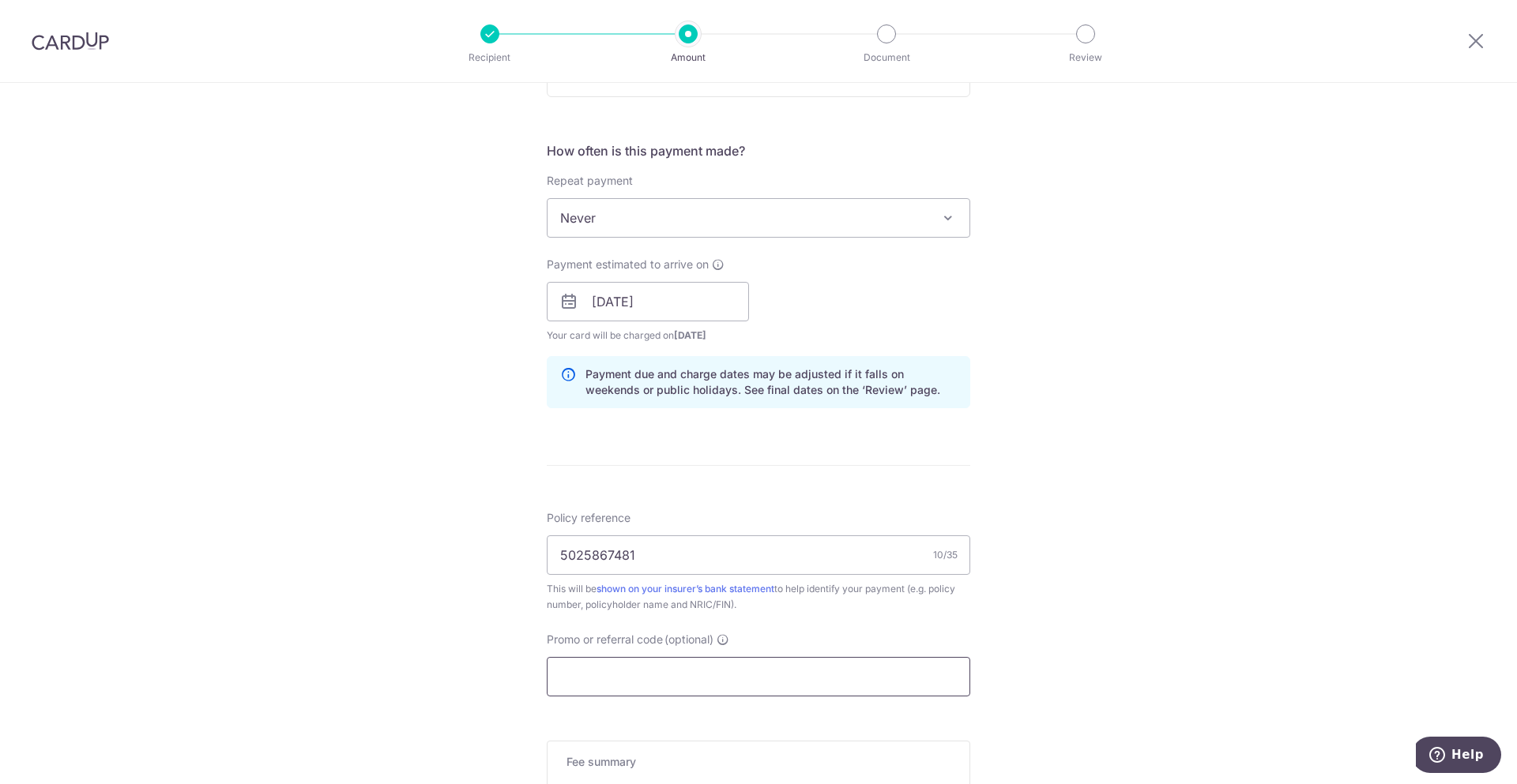
click at [920, 687] on input "Promo or referral code (optional)" at bounding box center [758, 676] width 424 height 40
paste input "B2C18"
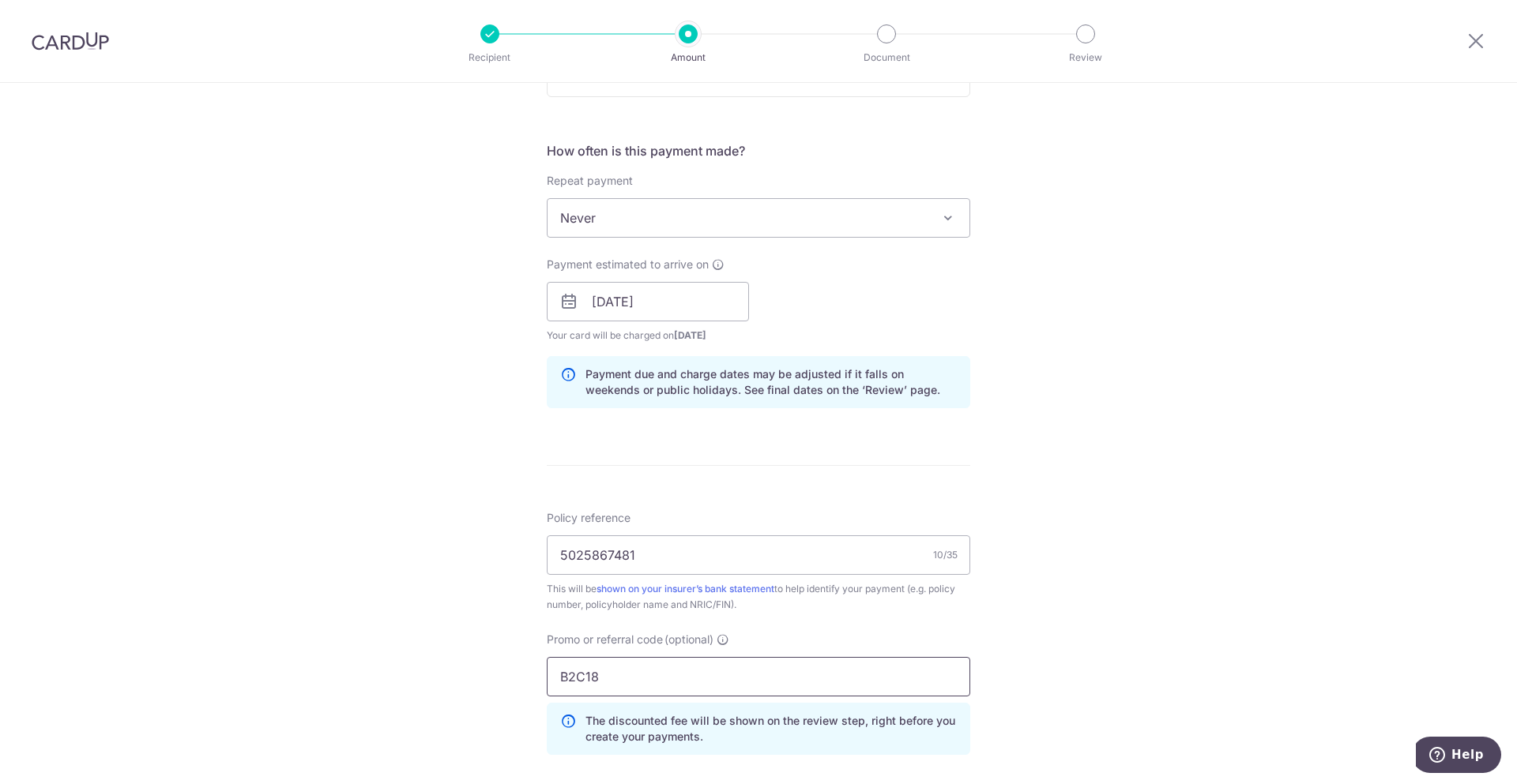
type input "B2C18"
click at [1135, 612] on div "Tell us more about your payment Enter payment amount SGD 6,464.00 6464.00 Selec…" at bounding box center [758, 312] width 1517 height 1564
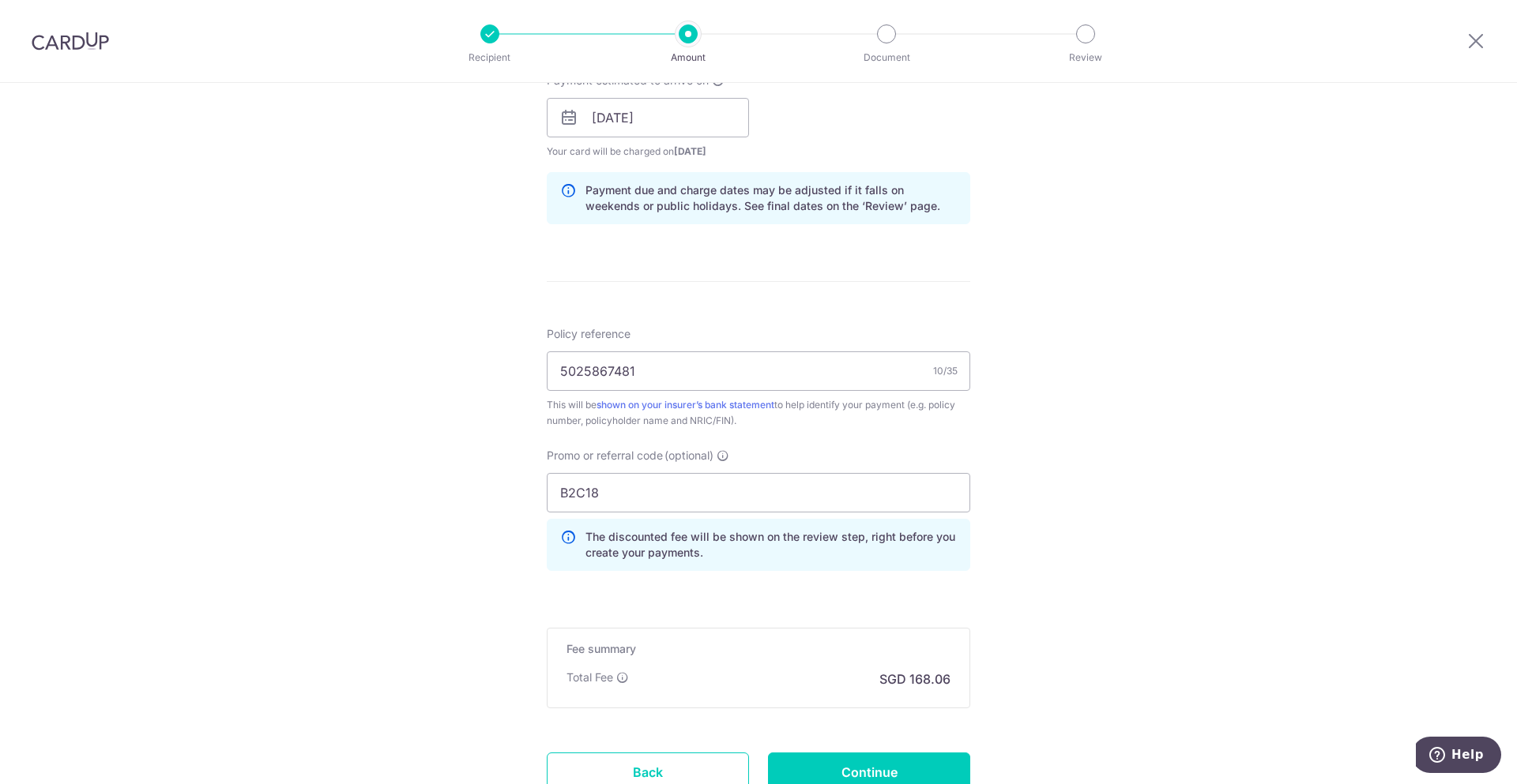
scroll to position [863, 0]
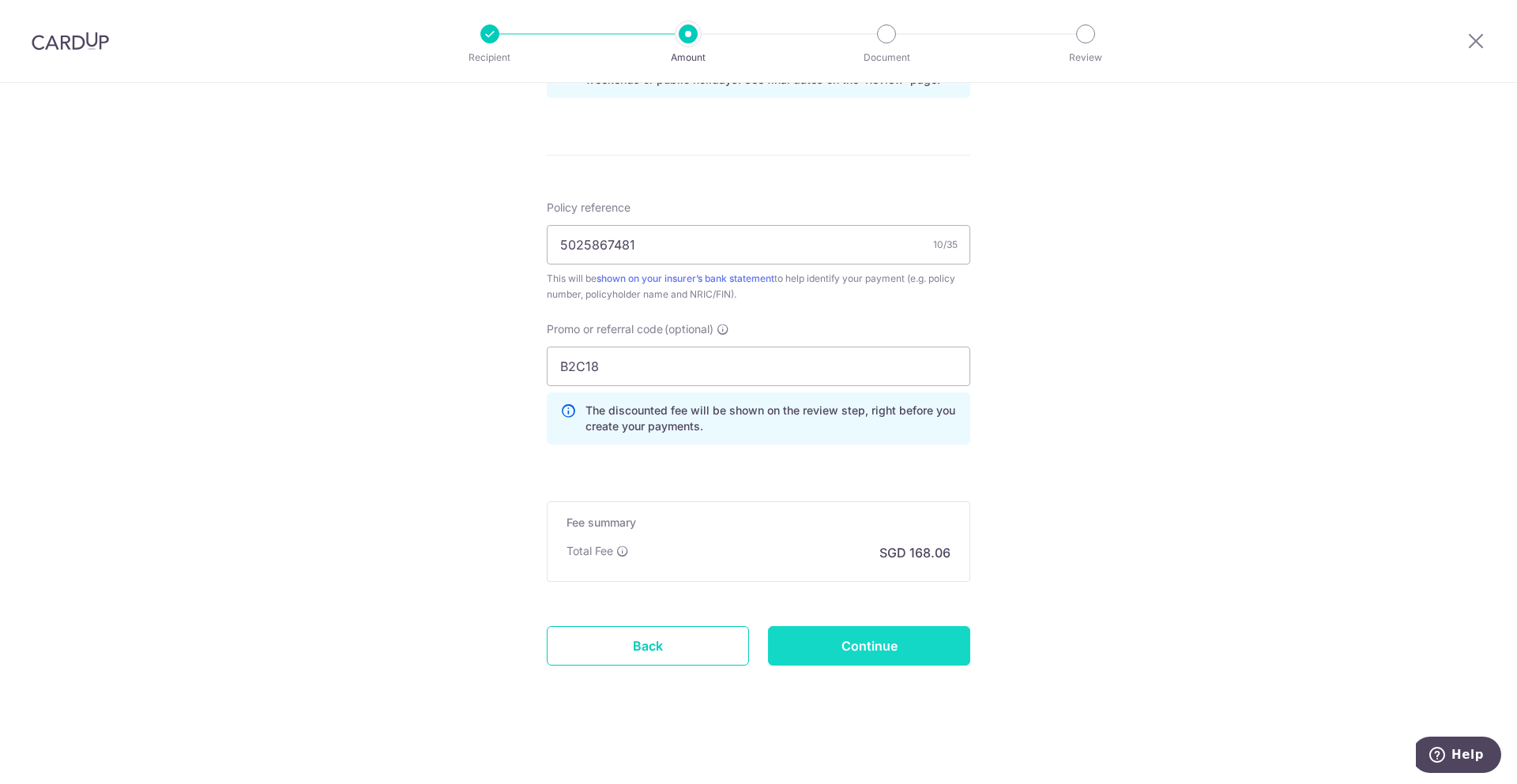
click at [861, 648] on input "Continue" at bounding box center [869, 645] width 202 height 40
type input "Create Schedule"
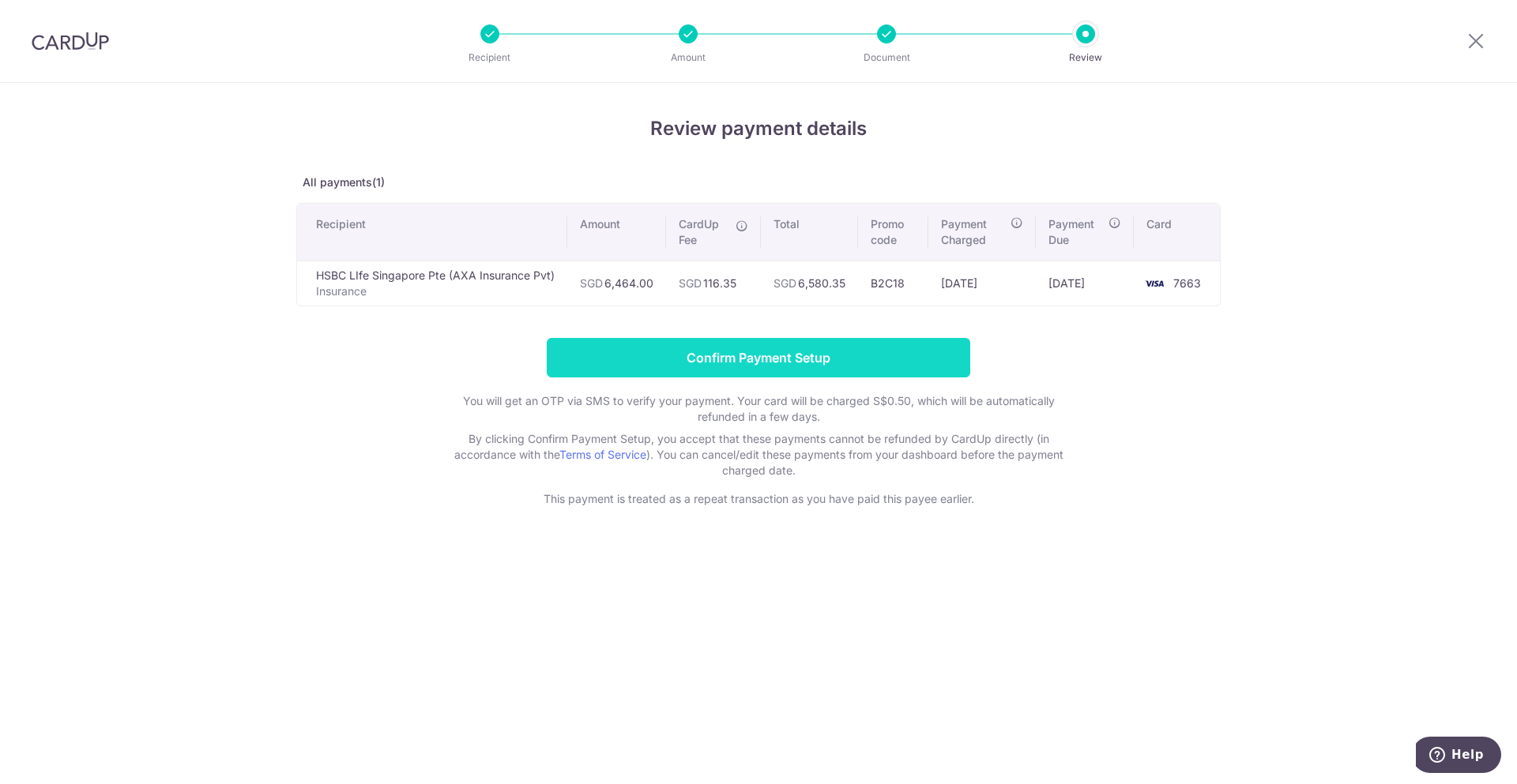
click at [766, 369] on input "Confirm Payment Setup" at bounding box center [758, 358] width 424 height 40
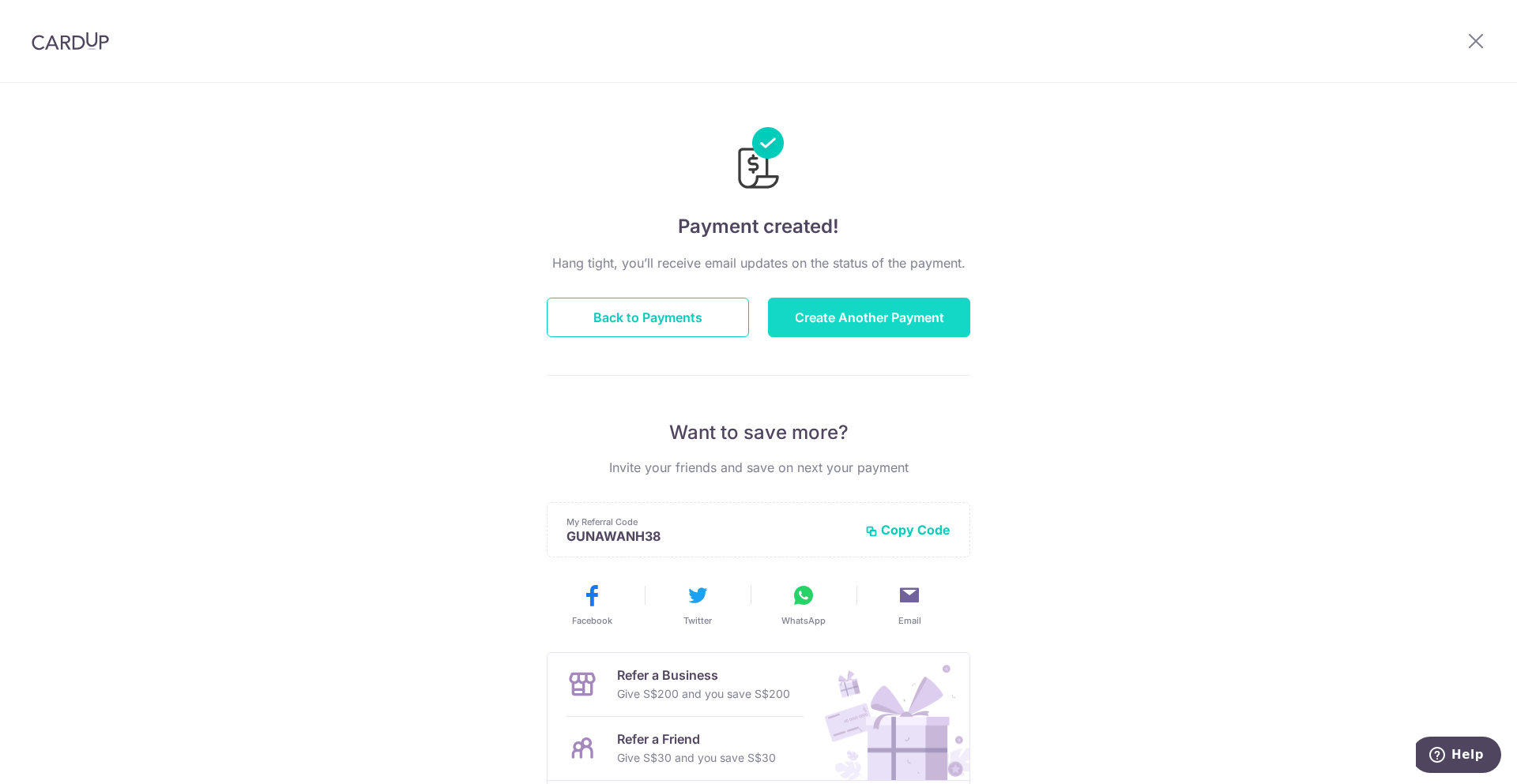
click at [907, 321] on button "Create Another Payment" at bounding box center [869, 317] width 202 height 40
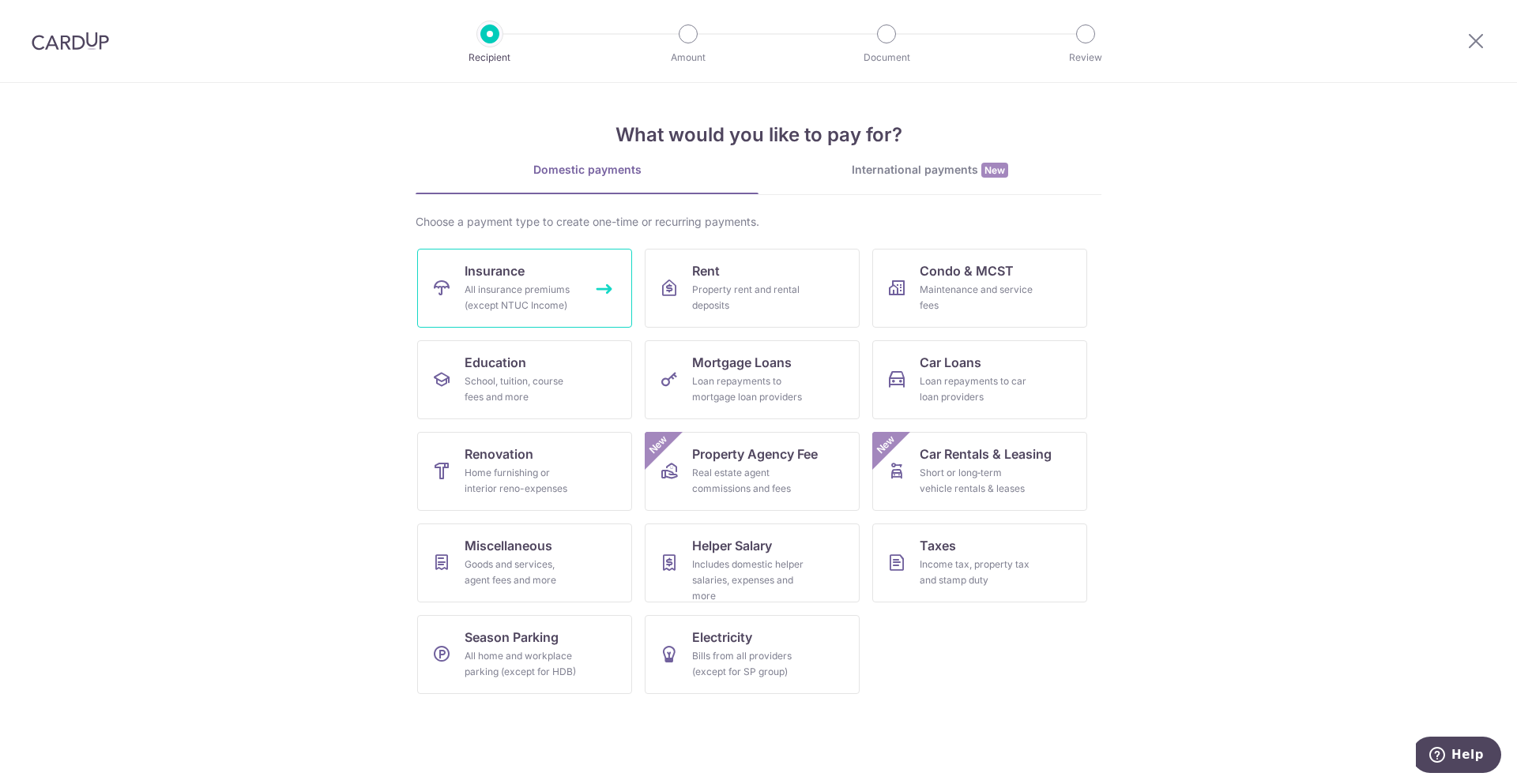
click at [508, 264] on span "Insurance" at bounding box center [494, 270] width 60 height 19
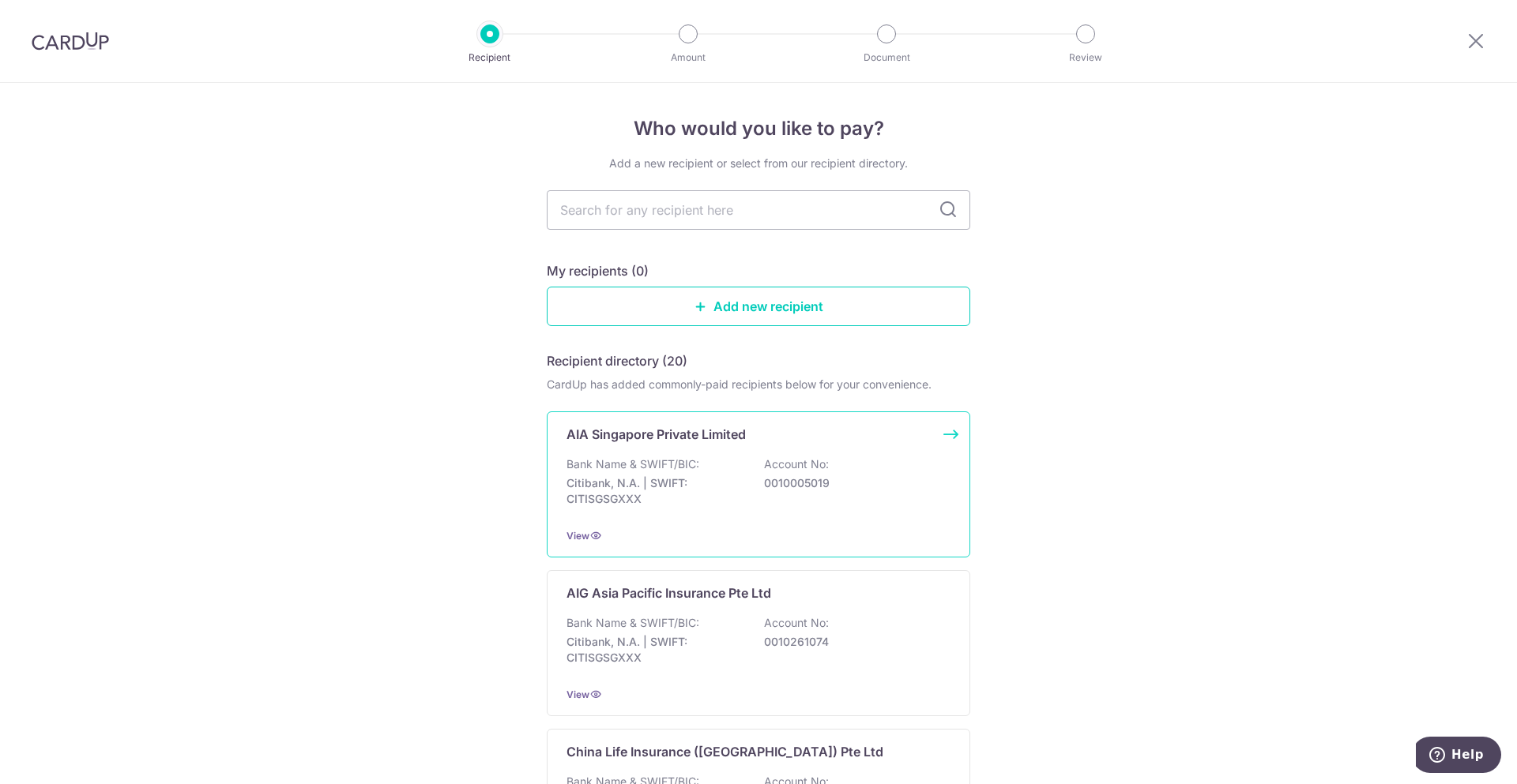
click at [706, 428] on p "AIA Singapore Private Limited" at bounding box center [656, 434] width 179 height 19
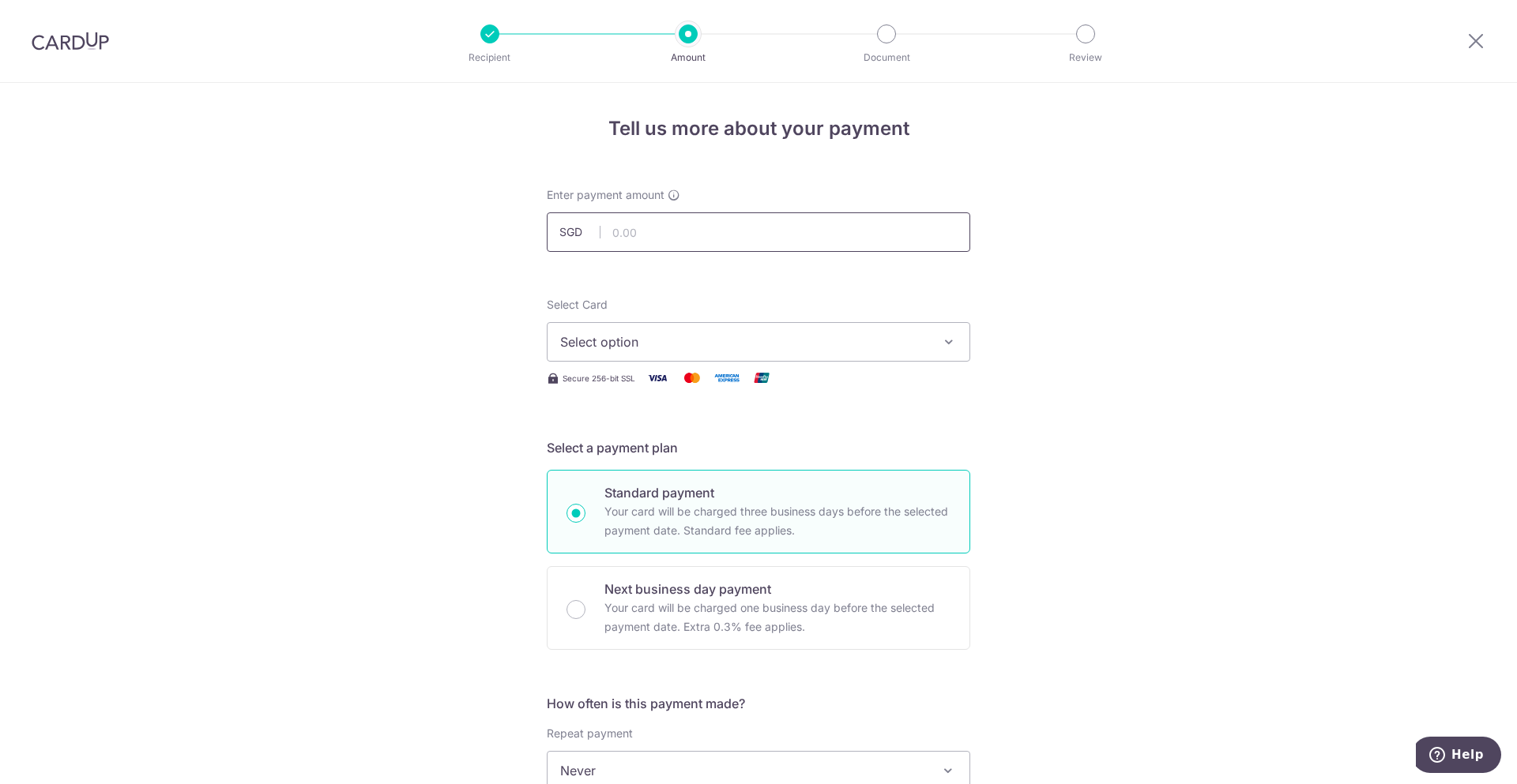
click at [668, 233] on input "text" at bounding box center [758, 232] width 424 height 40
type input "1,587.00"
click at [1234, 513] on div "Tell us more about your payment Enter payment amount SGD 1,587.00 1587.00 Selec…" at bounding box center [758, 797] width 1517 height 1428
click at [883, 346] on span "Select option" at bounding box center [744, 342] width 368 height 19
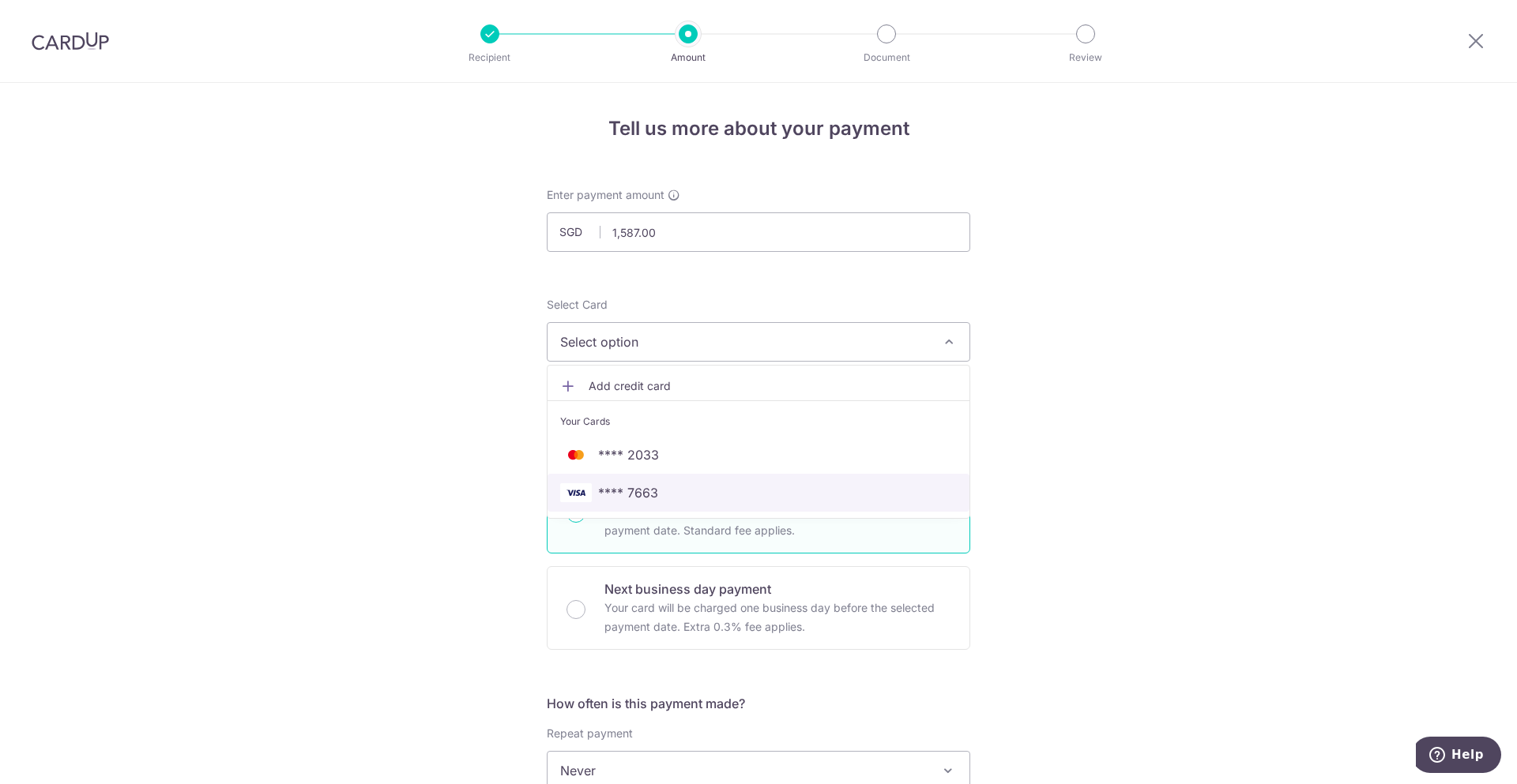
click at [626, 483] on link "**** 7663" at bounding box center [758, 493] width 422 height 38
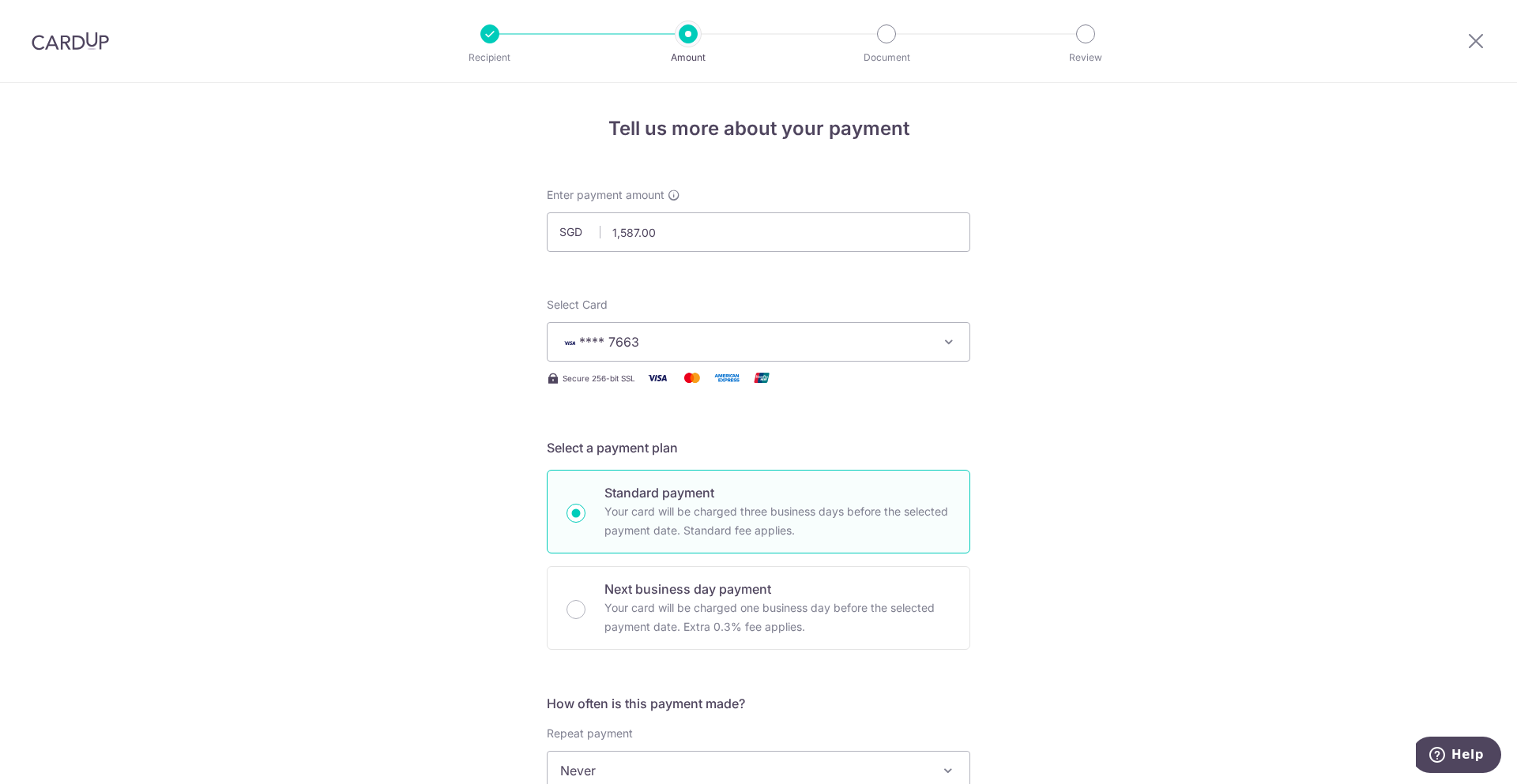
click at [1154, 528] on div "Tell us more about your payment Enter payment amount SGD 1,587.00 1587.00 Selec…" at bounding box center [758, 797] width 1517 height 1428
click at [1031, 568] on div "Tell us more about your payment Enter payment amount SGD 1,587.00 1587.00 Selec…" at bounding box center [758, 797] width 1517 height 1428
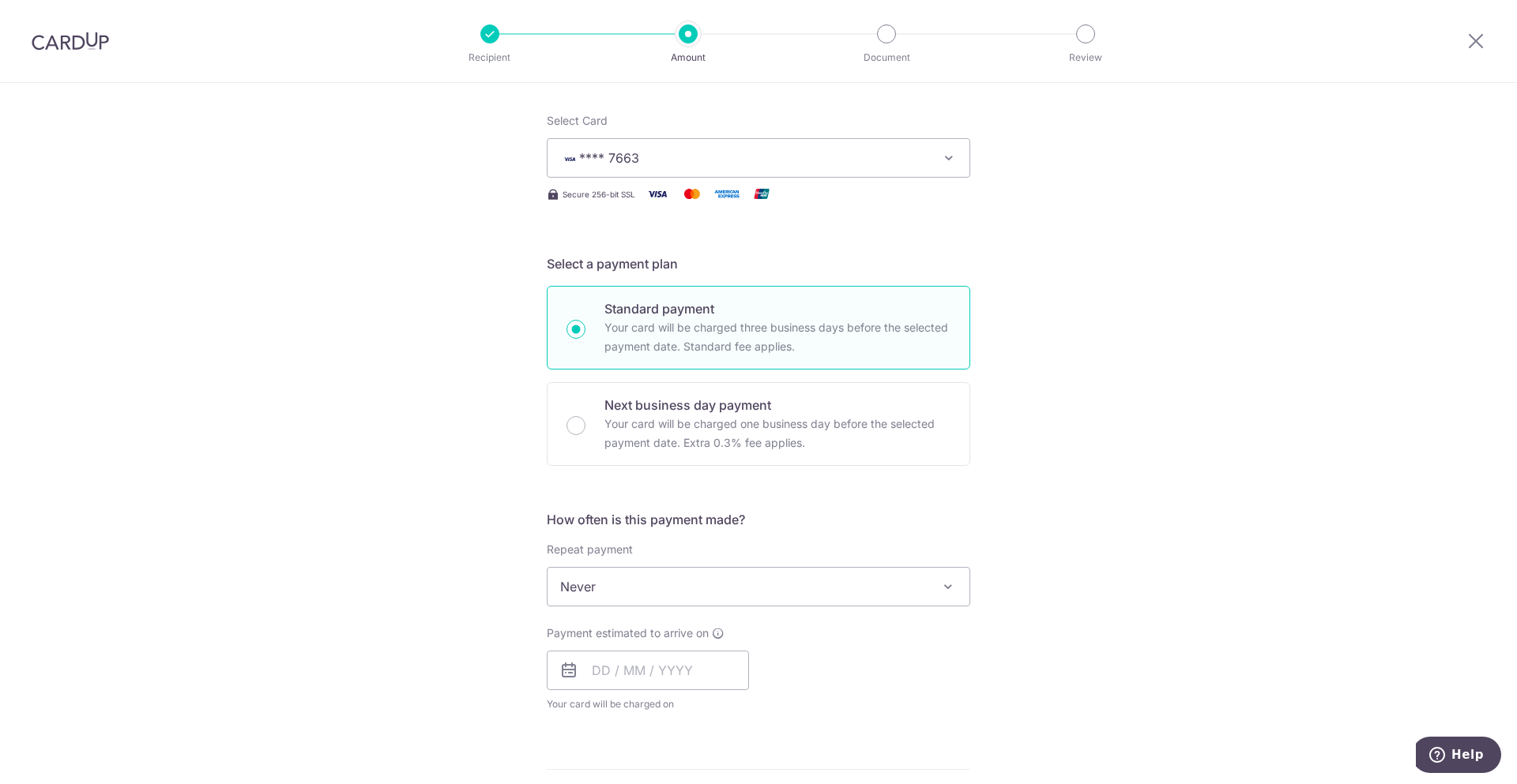
scroll to position [552, 0]
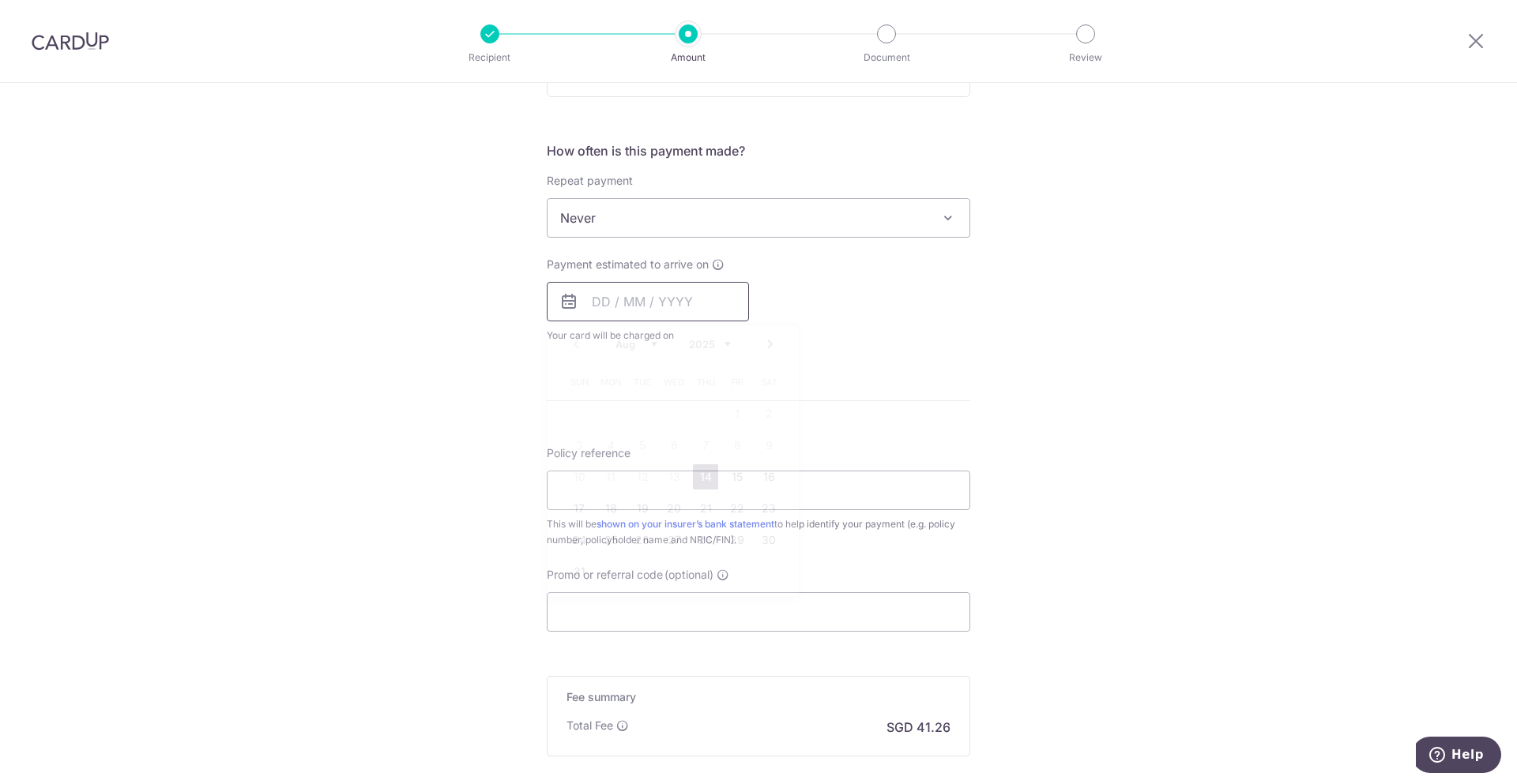
click at [679, 306] on input "text" at bounding box center [648, 301] width 202 height 40
drag, startPoint x: 940, startPoint y: 294, endPoint x: 712, endPoint y: 311, distance: 228.6
click at [937, 295] on div "Payment estimated to arrive on Prev Next Aug Sep Oct Nov Dec 2025 2026 2027 202…" at bounding box center [758, 300] width 442 height 87
click at [680, 304] on input "text" at bounding box center [648, 301] width 202 height 40
click at [701, 478] on link "14" at bounding box center [705, 476] width 25 height 25
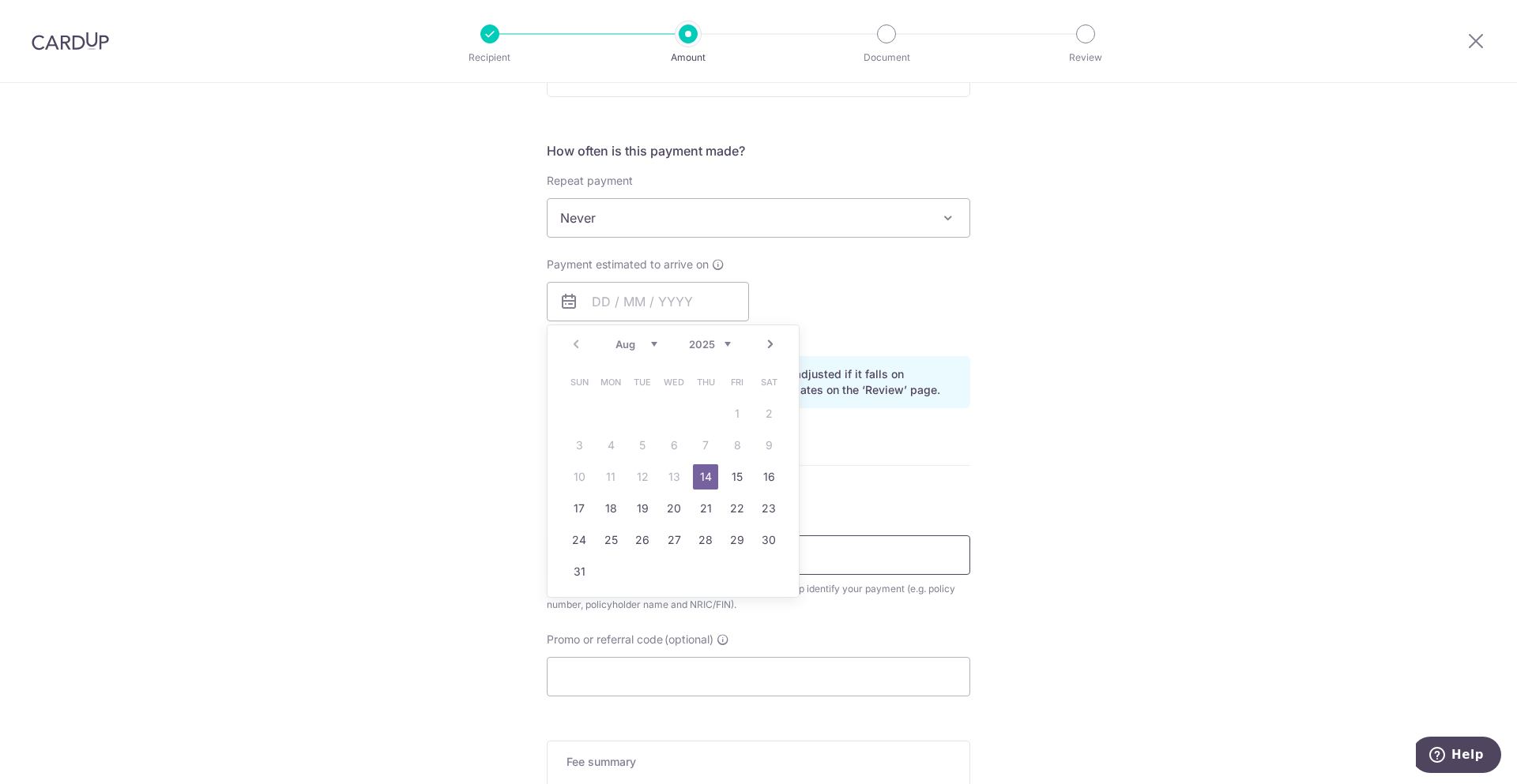
type input "[DATE]"
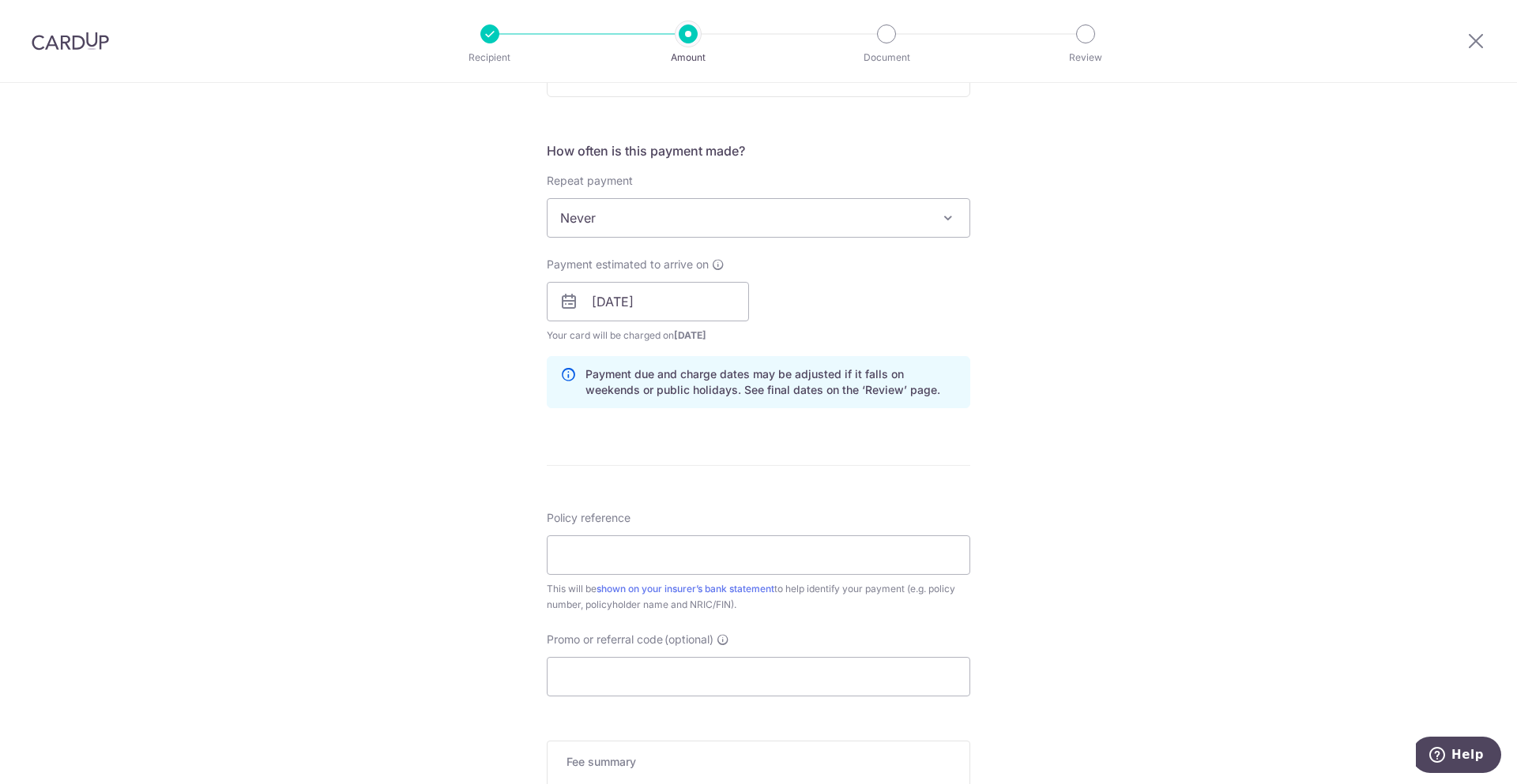
click at [1105, 562] on div "Tell us more about your payment Enter payment amount SGD 1,587.00 1587.00 Selec…" at bounding box center [758, 277] width 1517 height 1494
click at [727, 555] on input "Policy reference" at bounding box center [758, 555] width 424 height 40
paste input "L539393068"
type input "L539393068"
click at [778, 664] on input "Promo or referral code (optional)" at bounding box center [758, 676] width 424 height 40
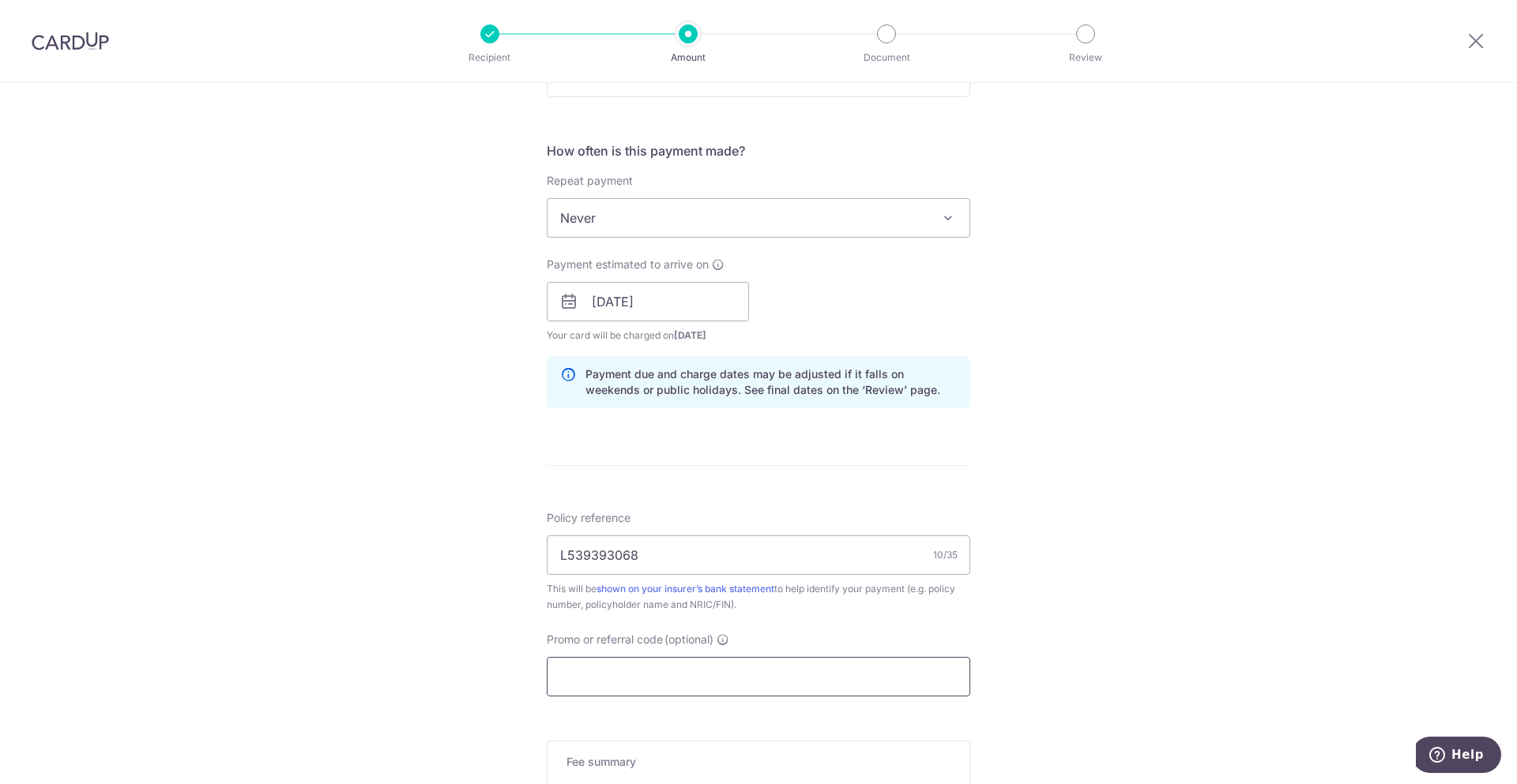
paste input "B2C18"
type input "B2C18"
click at [1214, 649] on div "Tell us more about your payment Enter payment amount SGD 1,587.00 1587.00 Selec…" at bounding box center [758, 277] width 1517 height 1494
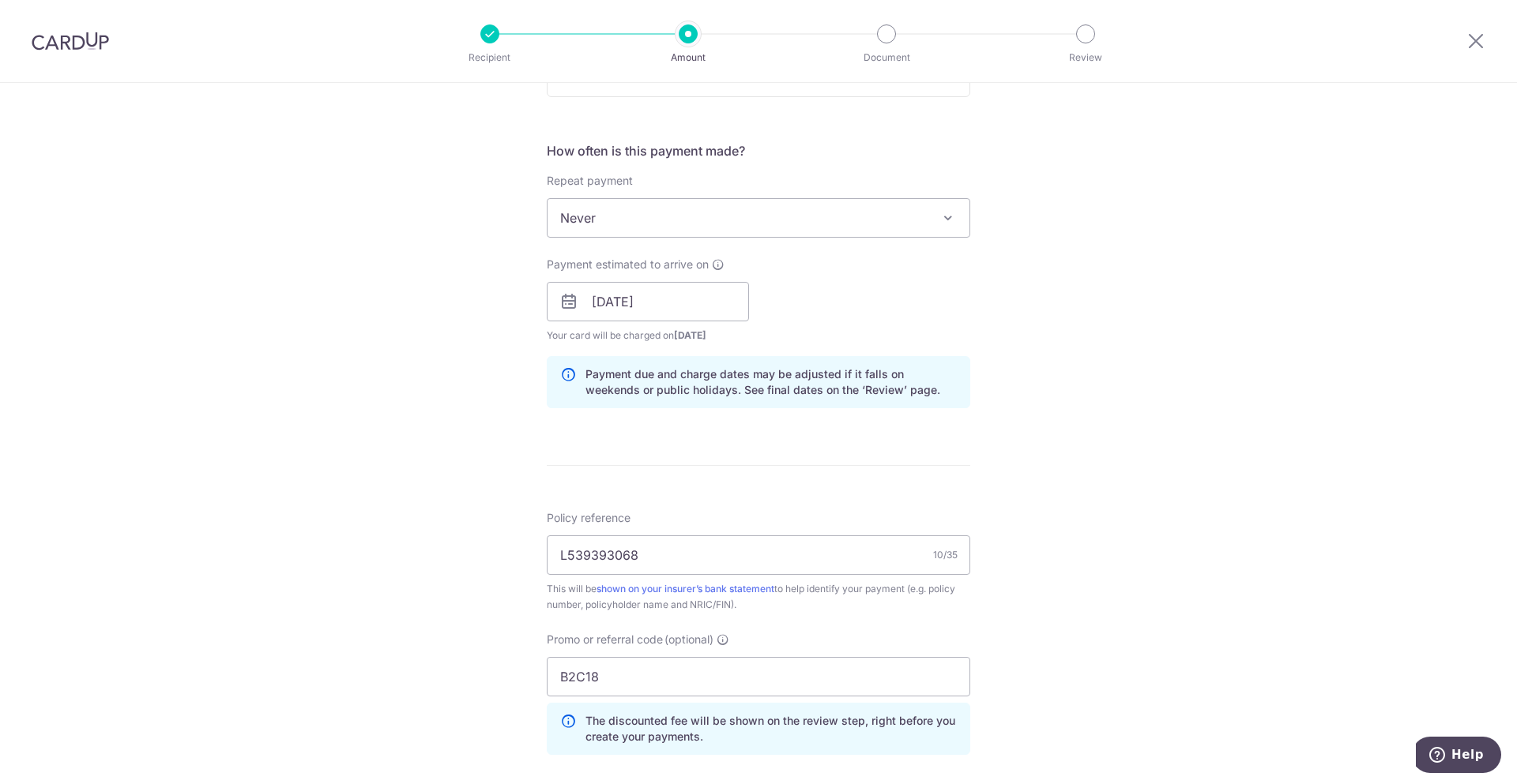
scroll to position [863, 0]
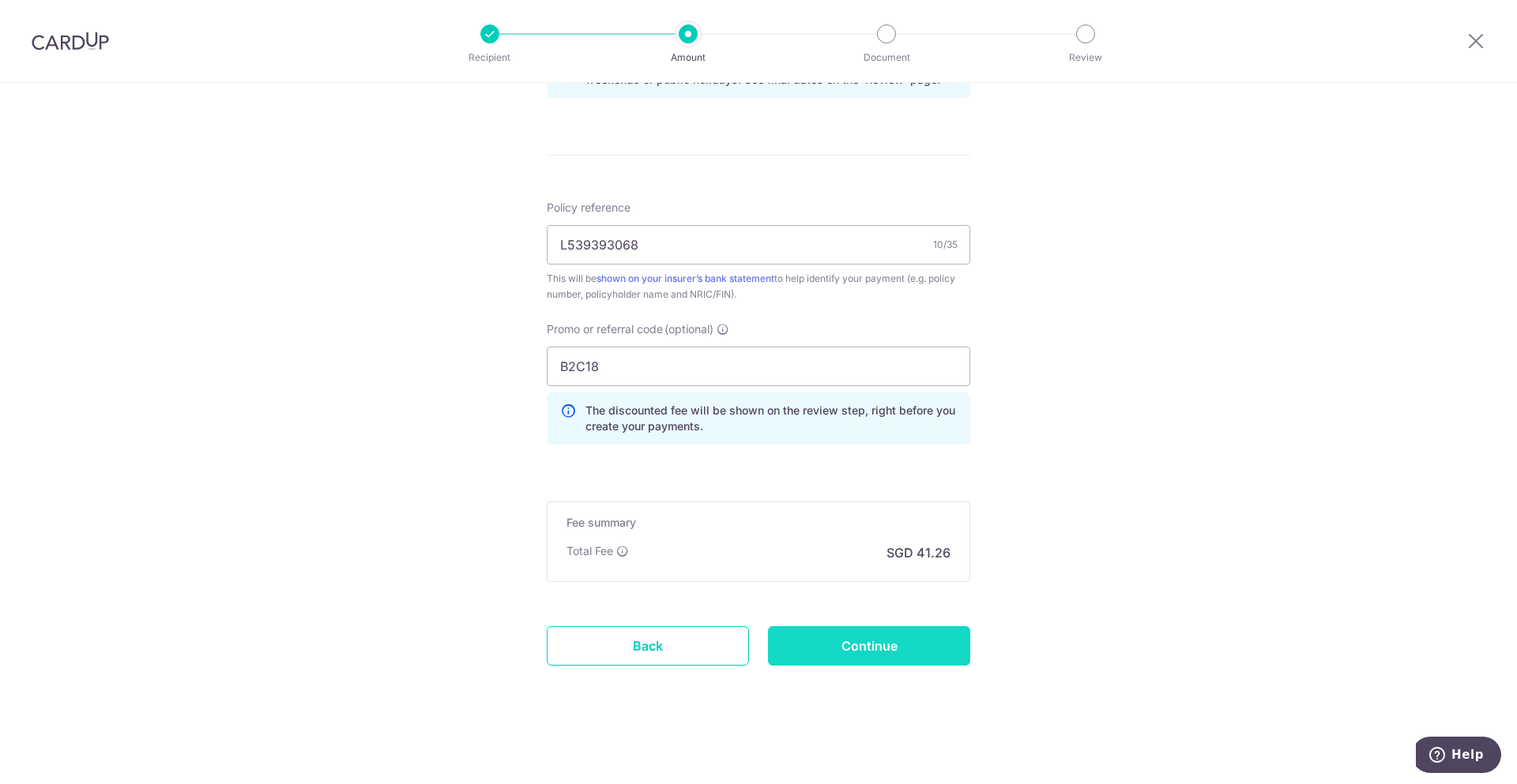
click at [883, 648] on input "Continue" at bounding box center [869, 645] width 202 height 40
type input "Create Schedule"
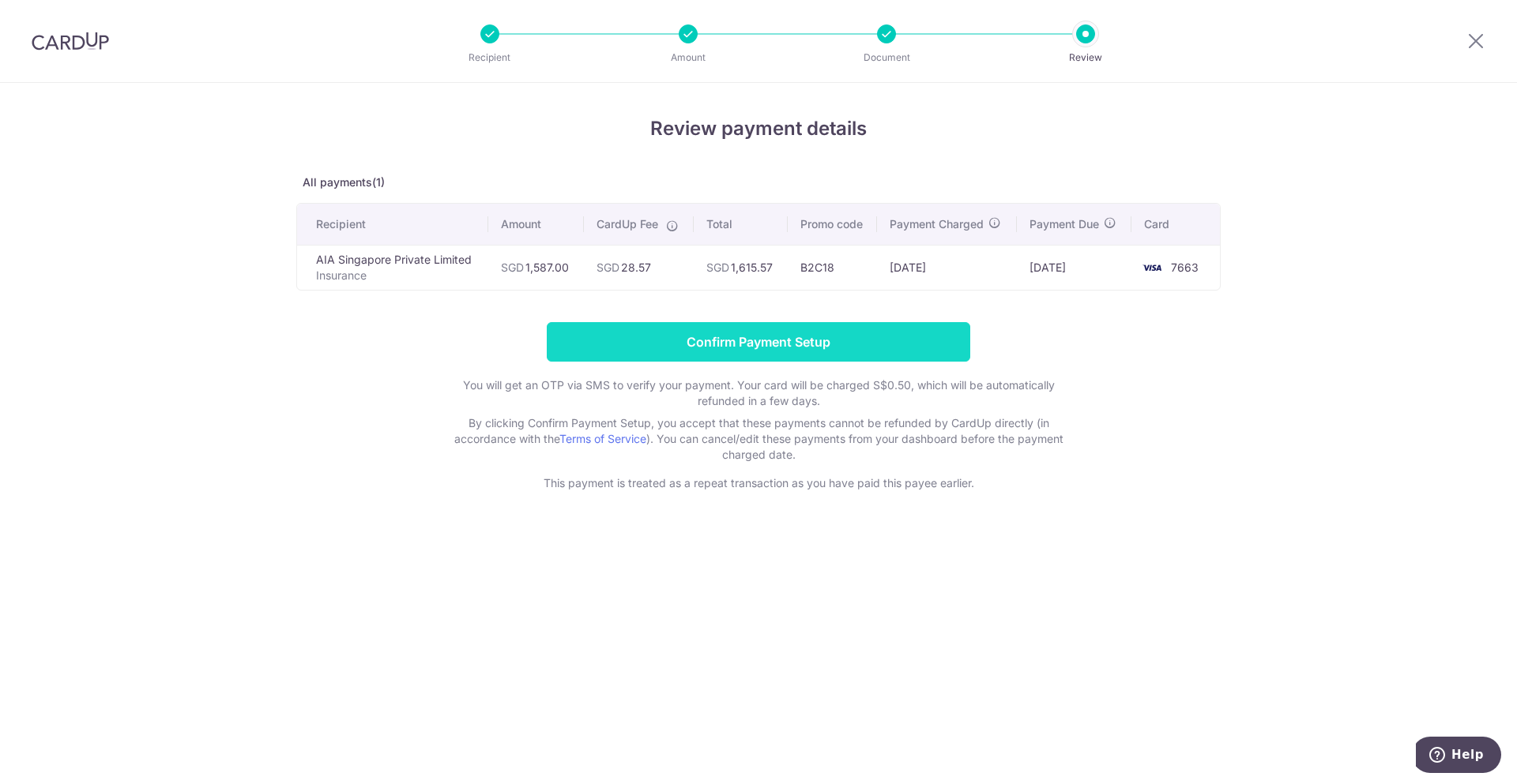
click at [757, 338] on input "Confirm Payment Setup" at bounding box center [758, 342] width 424 height 40
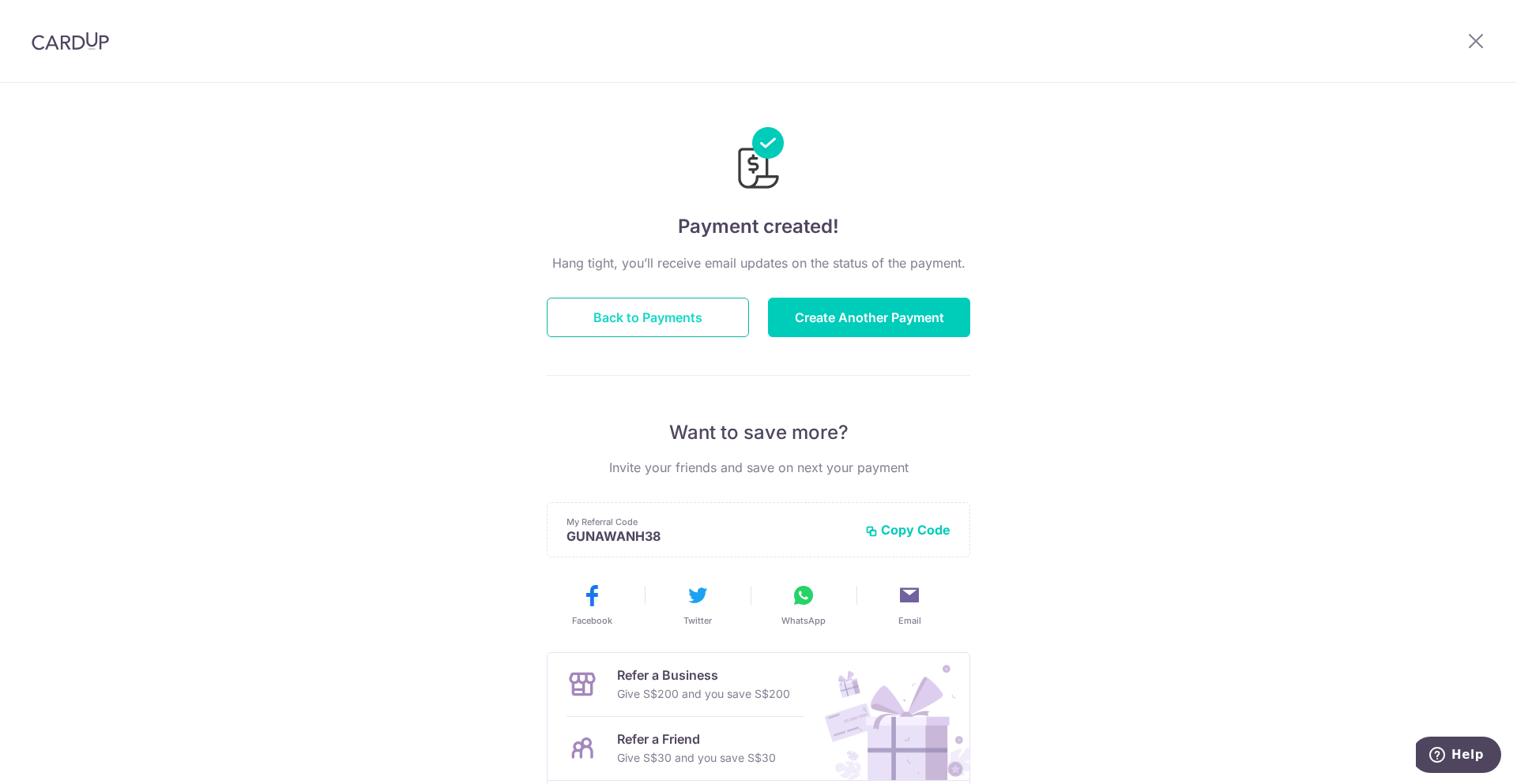
click at [668, 312] on button "Back to Payments" at bounding box center [648, 317] width 202 height 40
